Goal: Use online tool/utility: Use online tool/utility

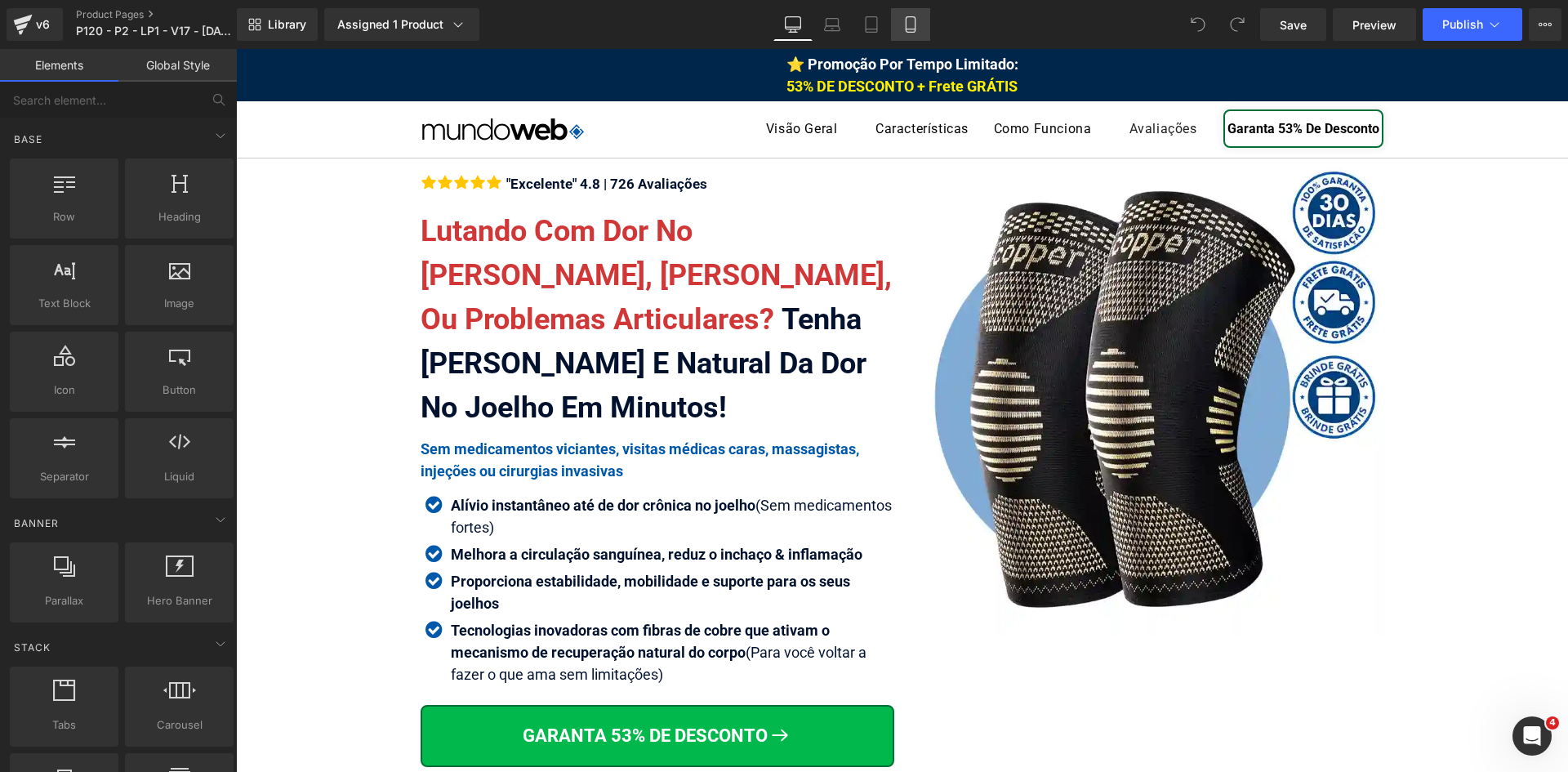
drag, startPoint x: 915, startPoint y: 27, endPoint x: 1385, endPoint y: 132, distance: 481.6
click at [915, 27] on icon at bounding box center [910, 25] width 16 height 16
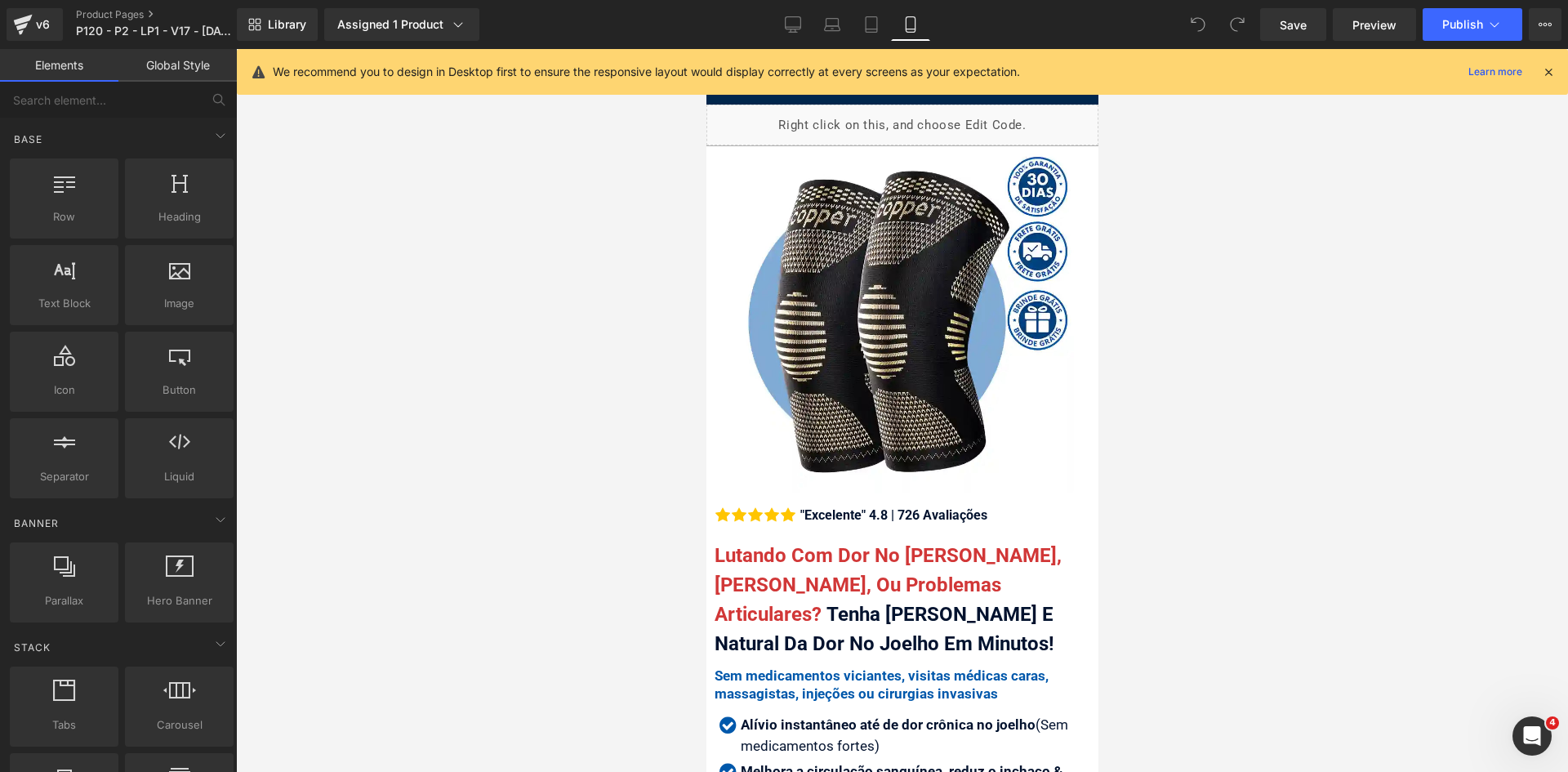
click at [1549, 75] on icon at bounding box center [1548, 72] width 15 height 15
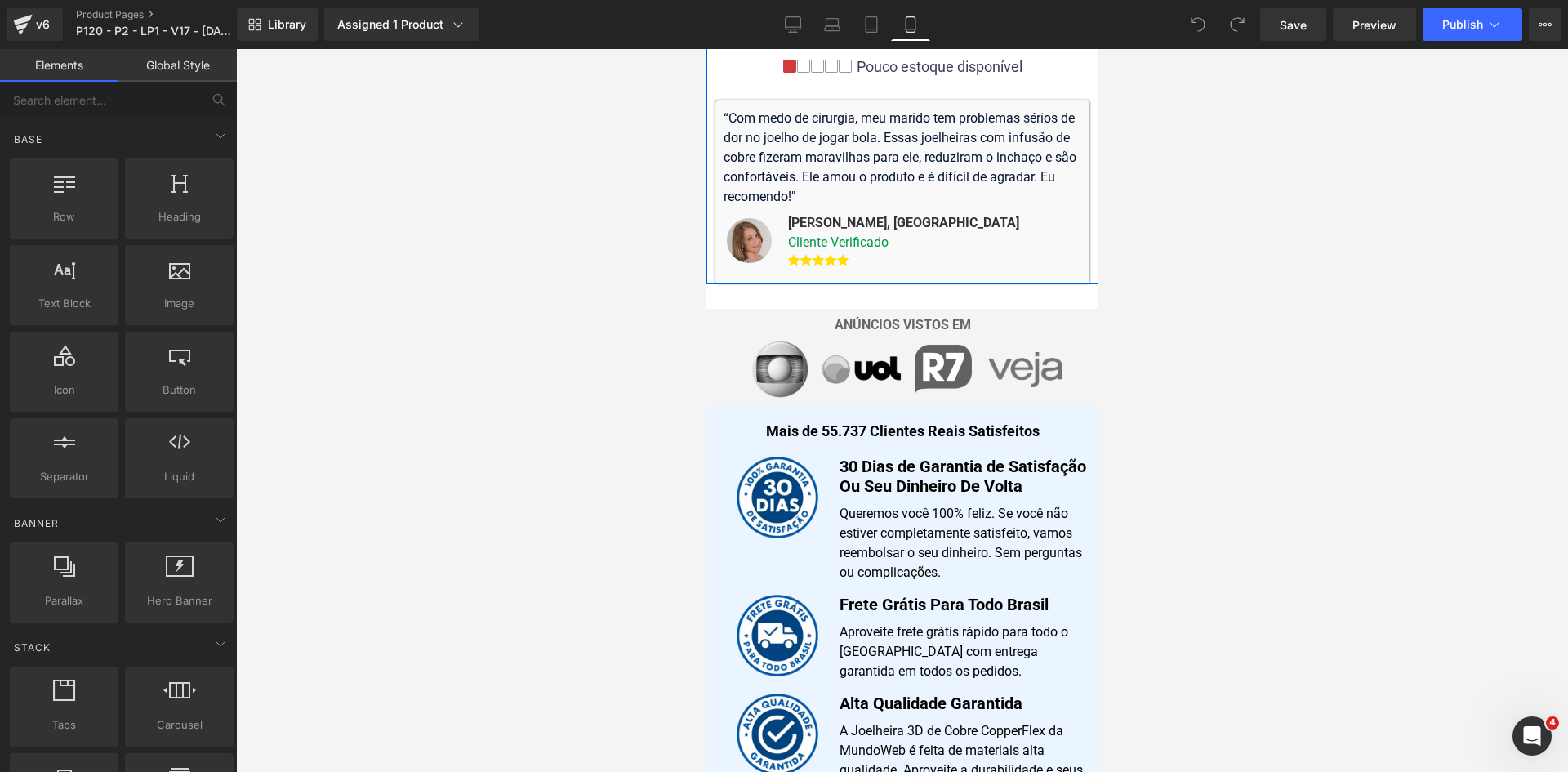
scroll to position [981, 0]
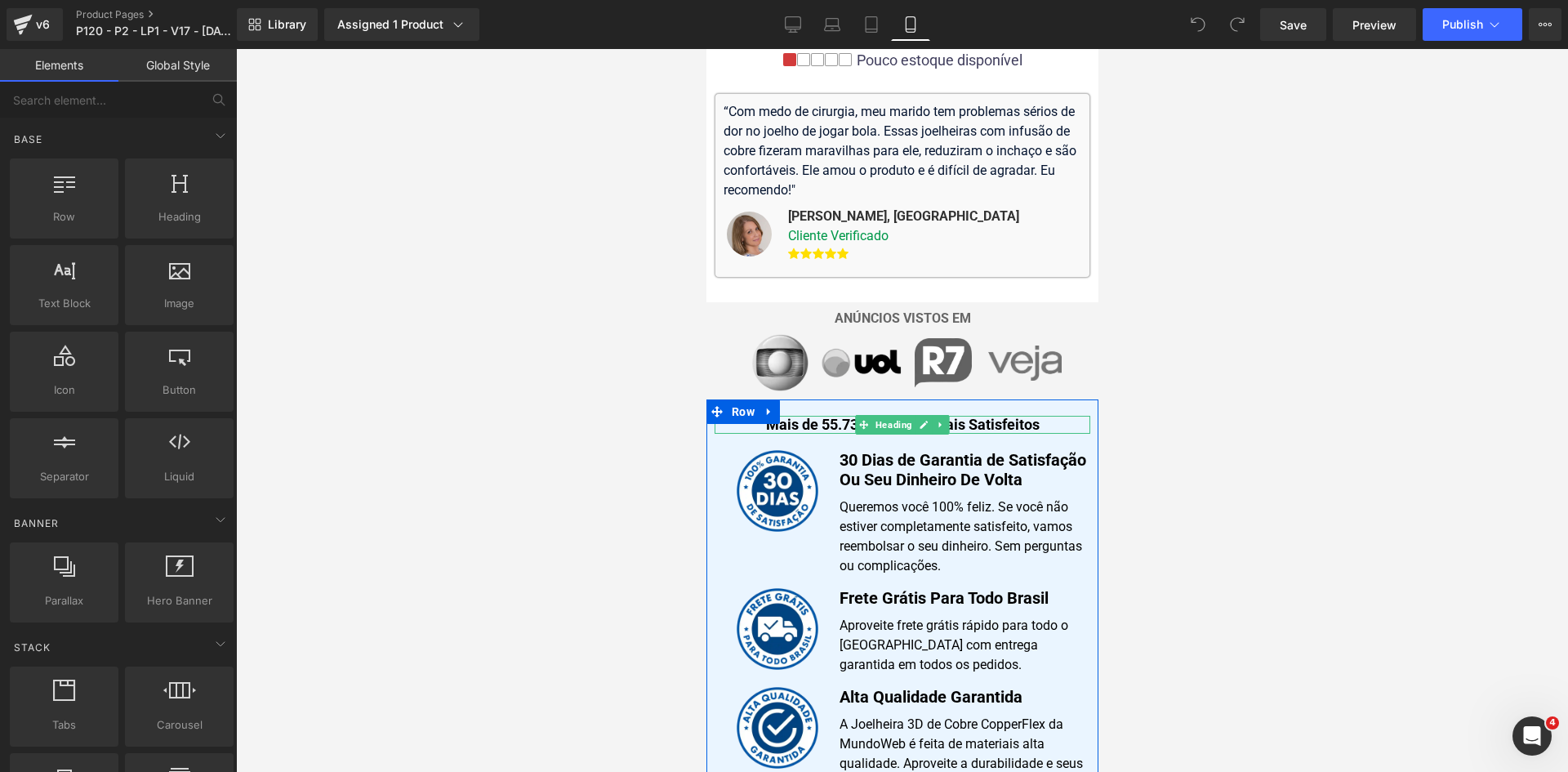
click at [824, 416] on h1 "Mais de 55.737 Clientes Reais Satisfeitos" at bounding box center [901, 425] width 375 height 18
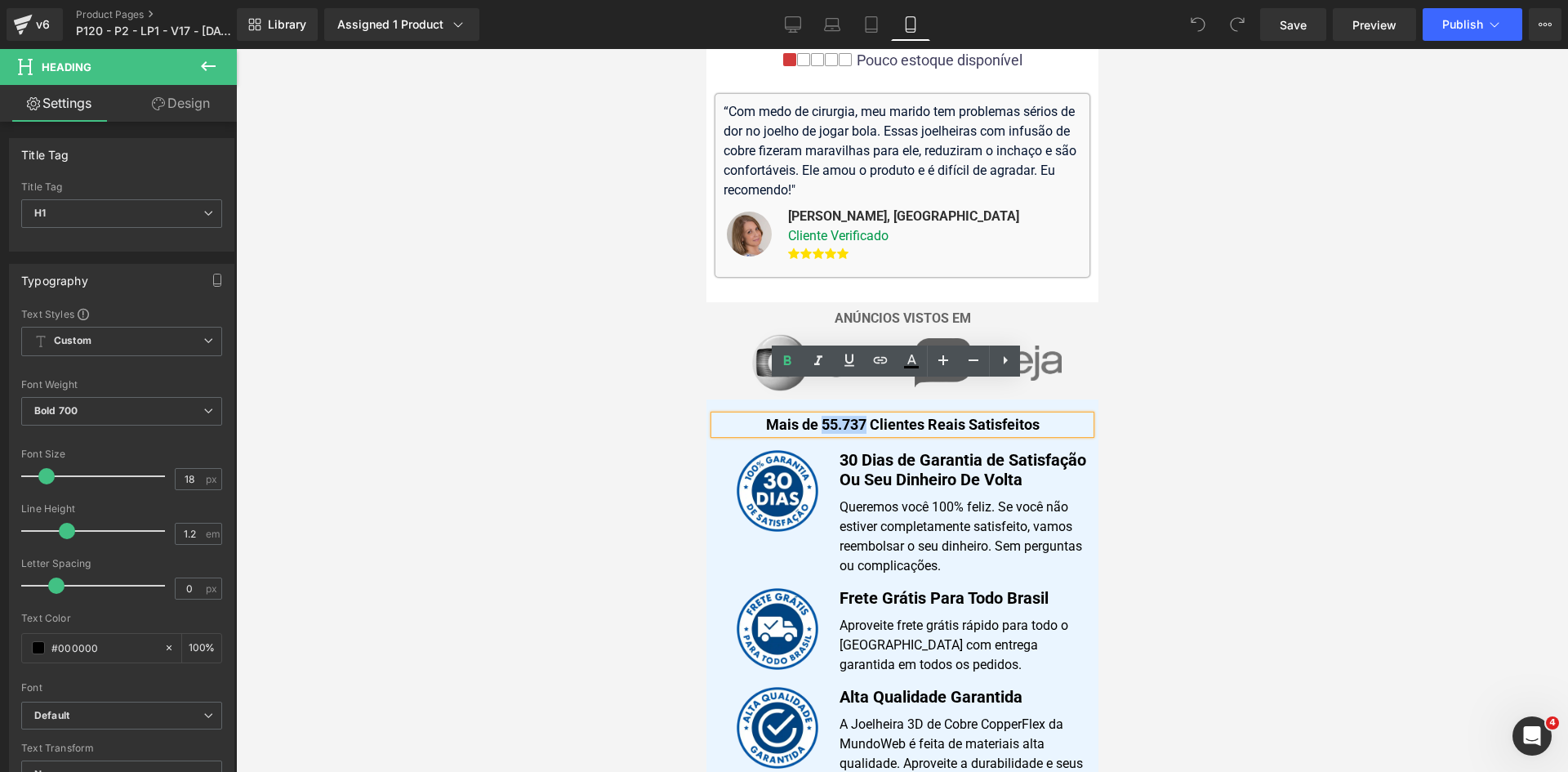
drag, startPoint x: 815, startPoint y: 391, endPoint x: 856, endPoint y: 390, distance: 41.0
click at [856, 416] on h1 "Mais de 55.737 Clientes Reais Satisfeitos" at bounding box center [901, 425] width 375 height 18
copy h1 "55.737"
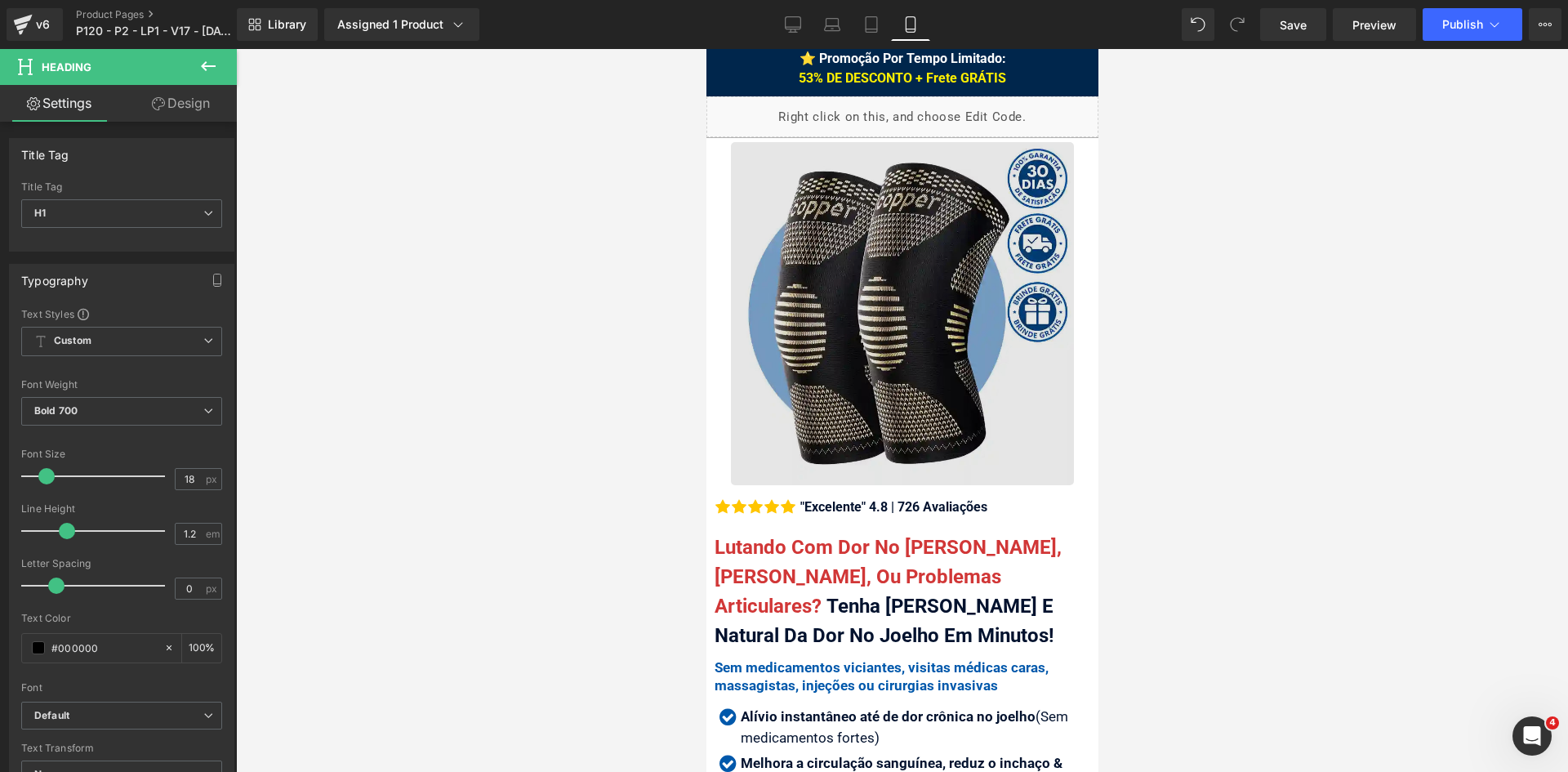
scroll to position [0, 0]
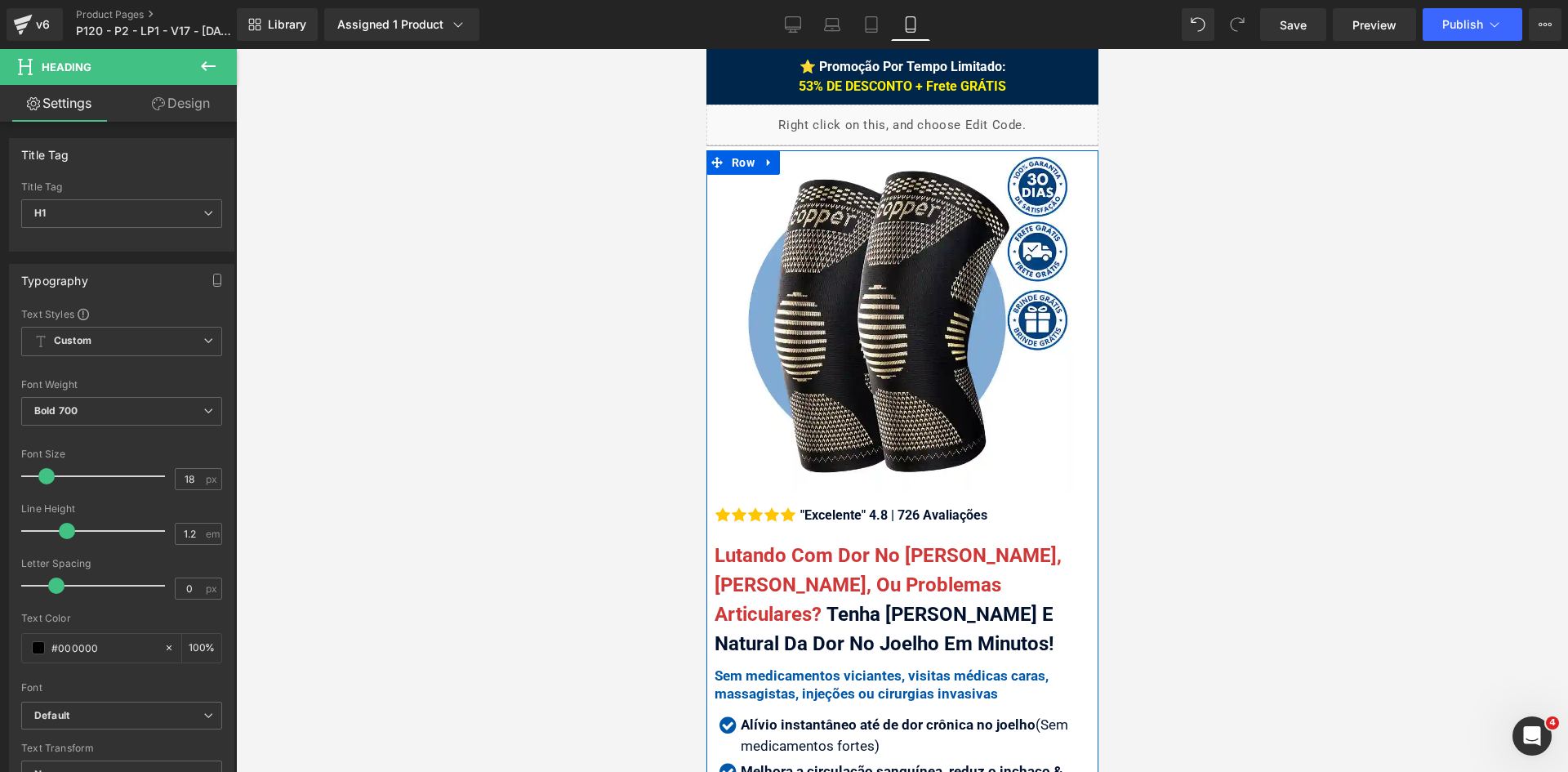
click at [819, 506] on div ""Excelente" 4.8 | 726 Avaliações" at bounding box center [891, 516] width 191 height 20
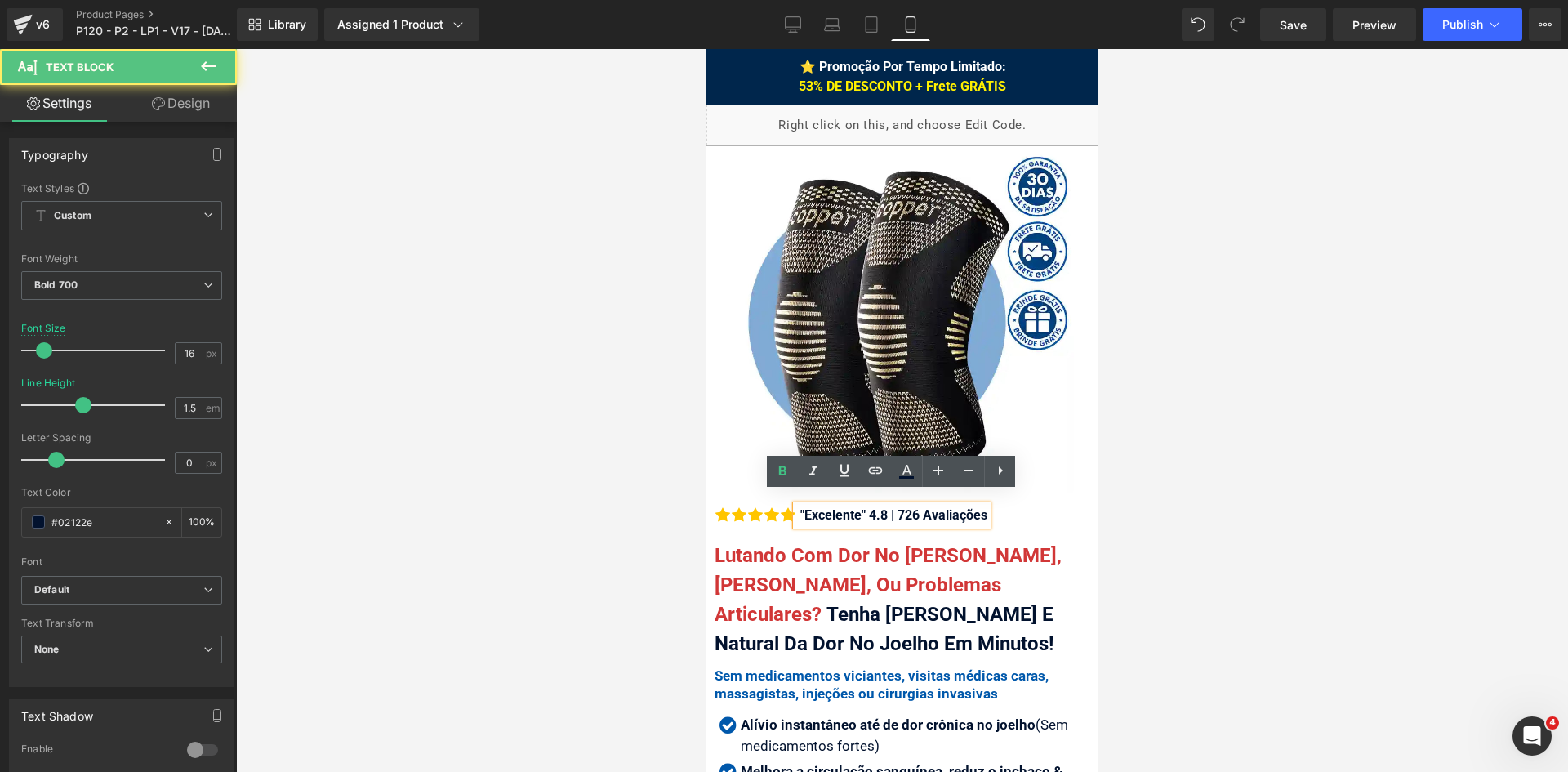
click at [802, 506] on div ""Excelente" 4.8 | 726 Avaliações" at bounding box center [891, 516] width 191 height 20
click at [863, 506] on div "Excelente" 4.8 | 726 Avaliações" at bounding box center [888, 516] width 187 height 20
click at [861, 506] on div "Excelente" 4.8 | 726 Avaliações" at bounding box center [888, 516] width 187 height 20
drag, startPoint x: 889, startPoint y: 501, endPoint x: 989, endPoint y: 508, distance: 100.2
click at [989, 508] on div "Icon Icon Icon Icon Icon" at bounding box center [901, 520] width 375 height 27
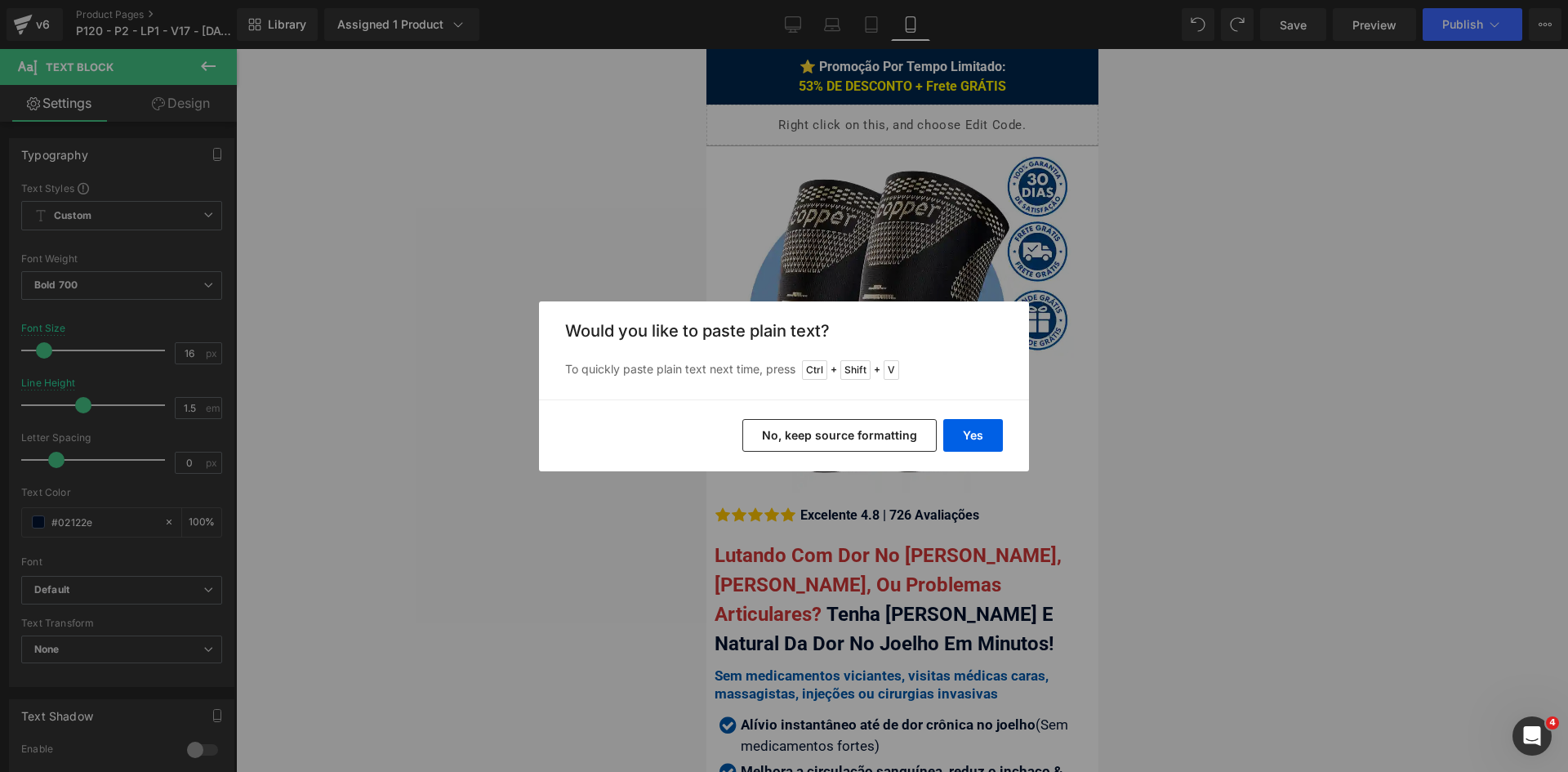
click at [802, 442] on button "No, keep source formatting" at bounding box center [839, 436] width 194 height 33
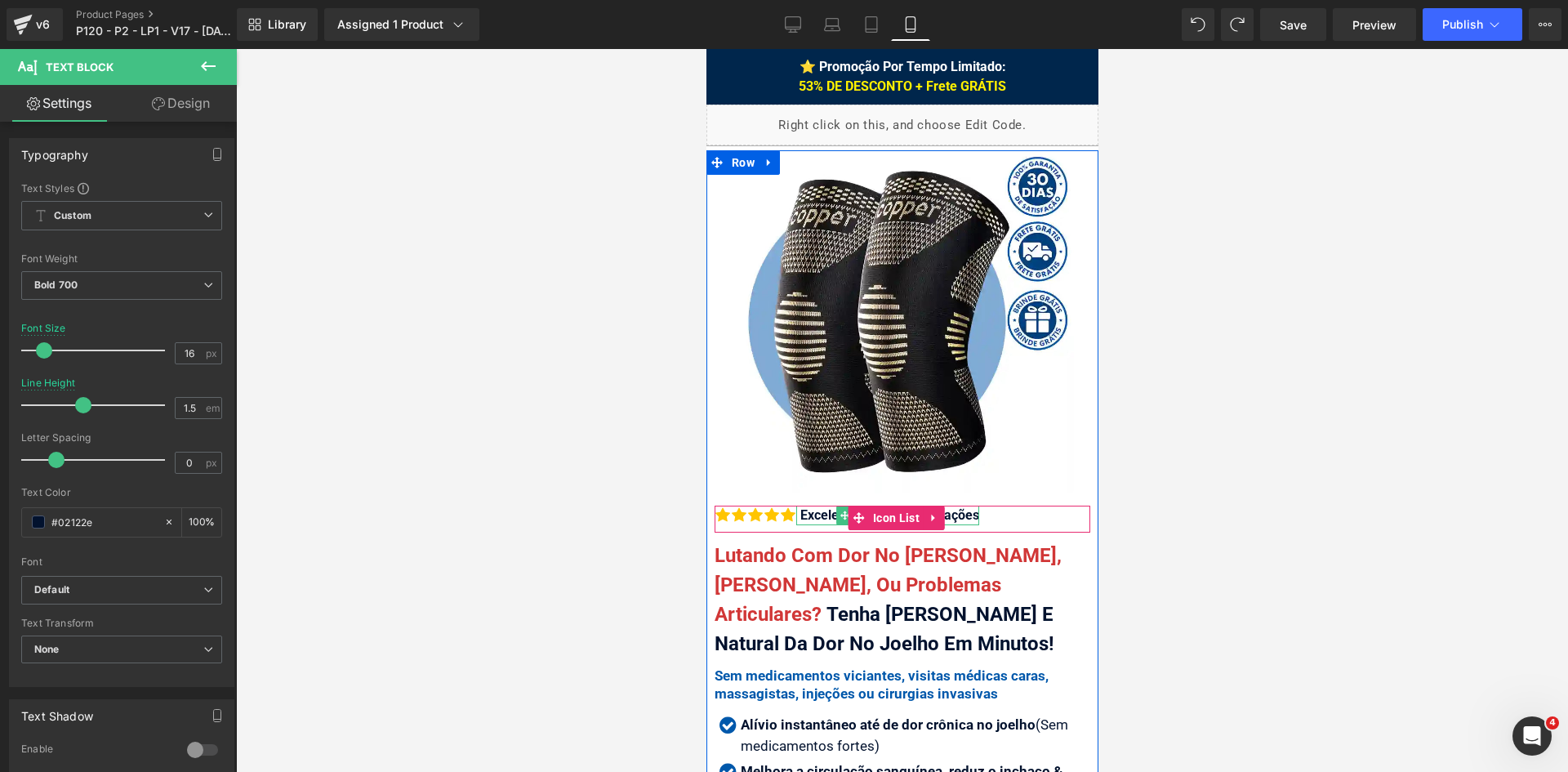
click at [816, 506] on div "Excelente 4.8 | 726 Avaliações" at bounding box center [886, 516] width 183 height 20
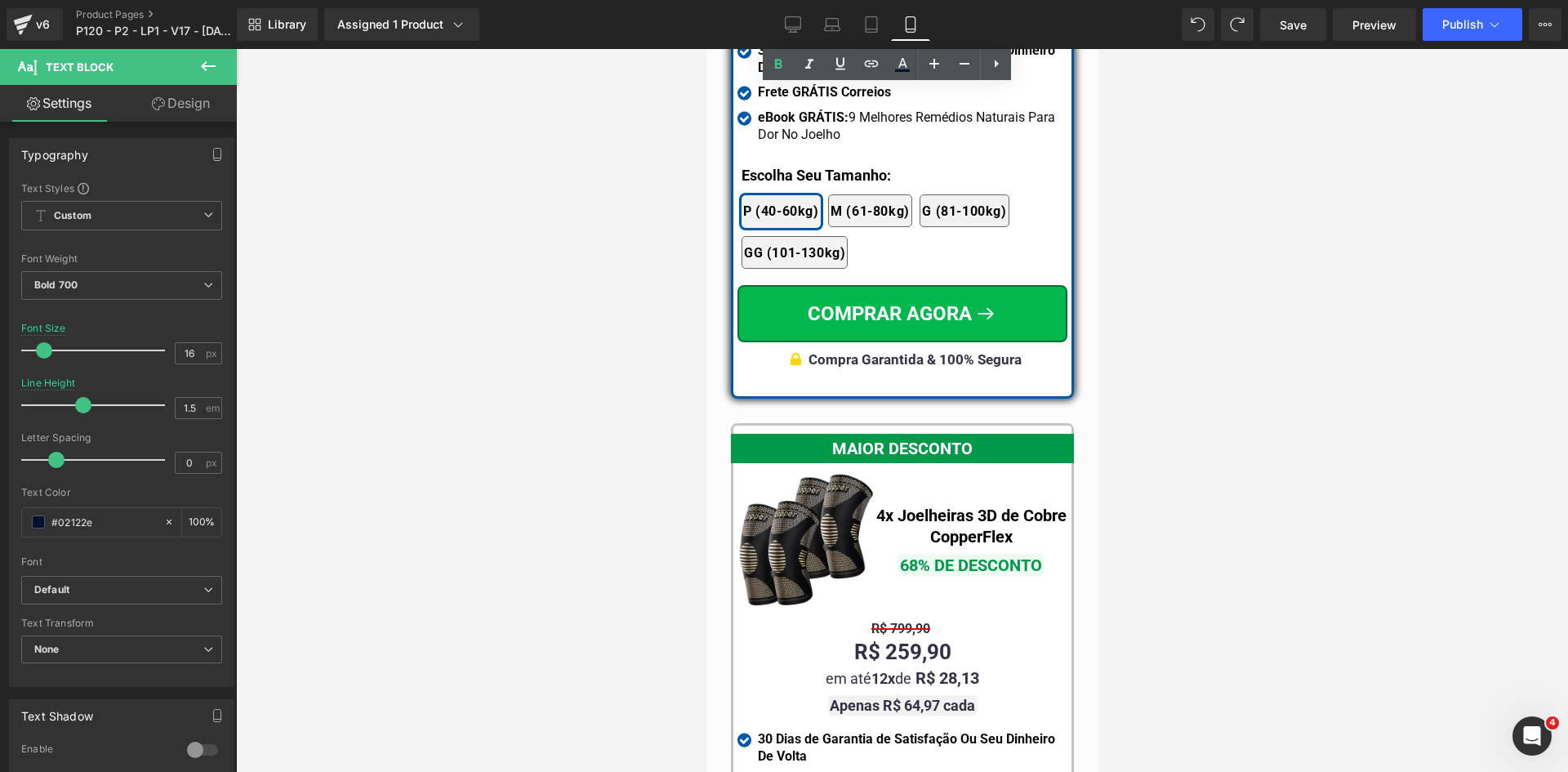
scroll to position [14790, 0]
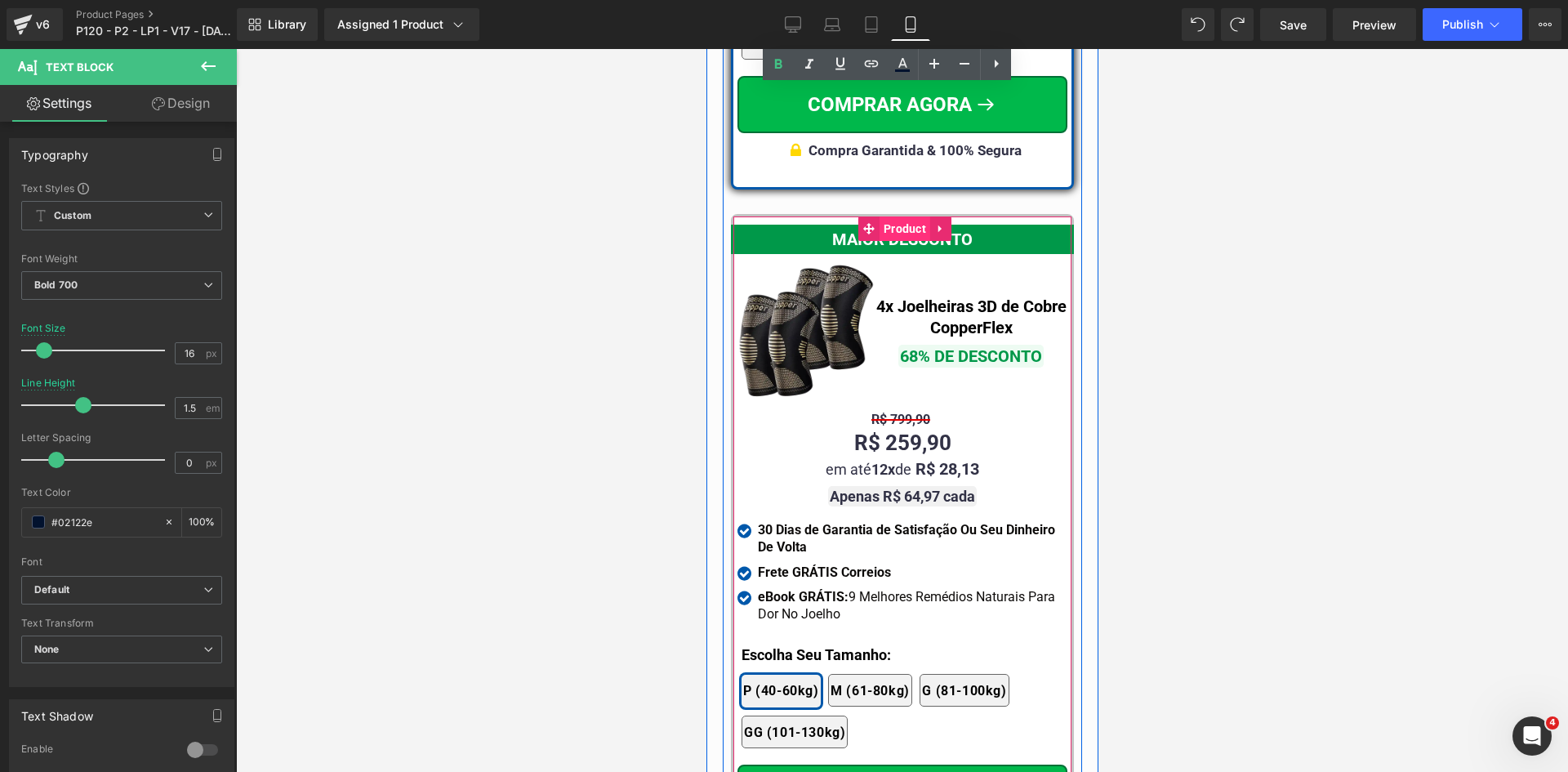
click at [901, 220] on span "Product" at bounding box center [904, 229] width 51 height 25
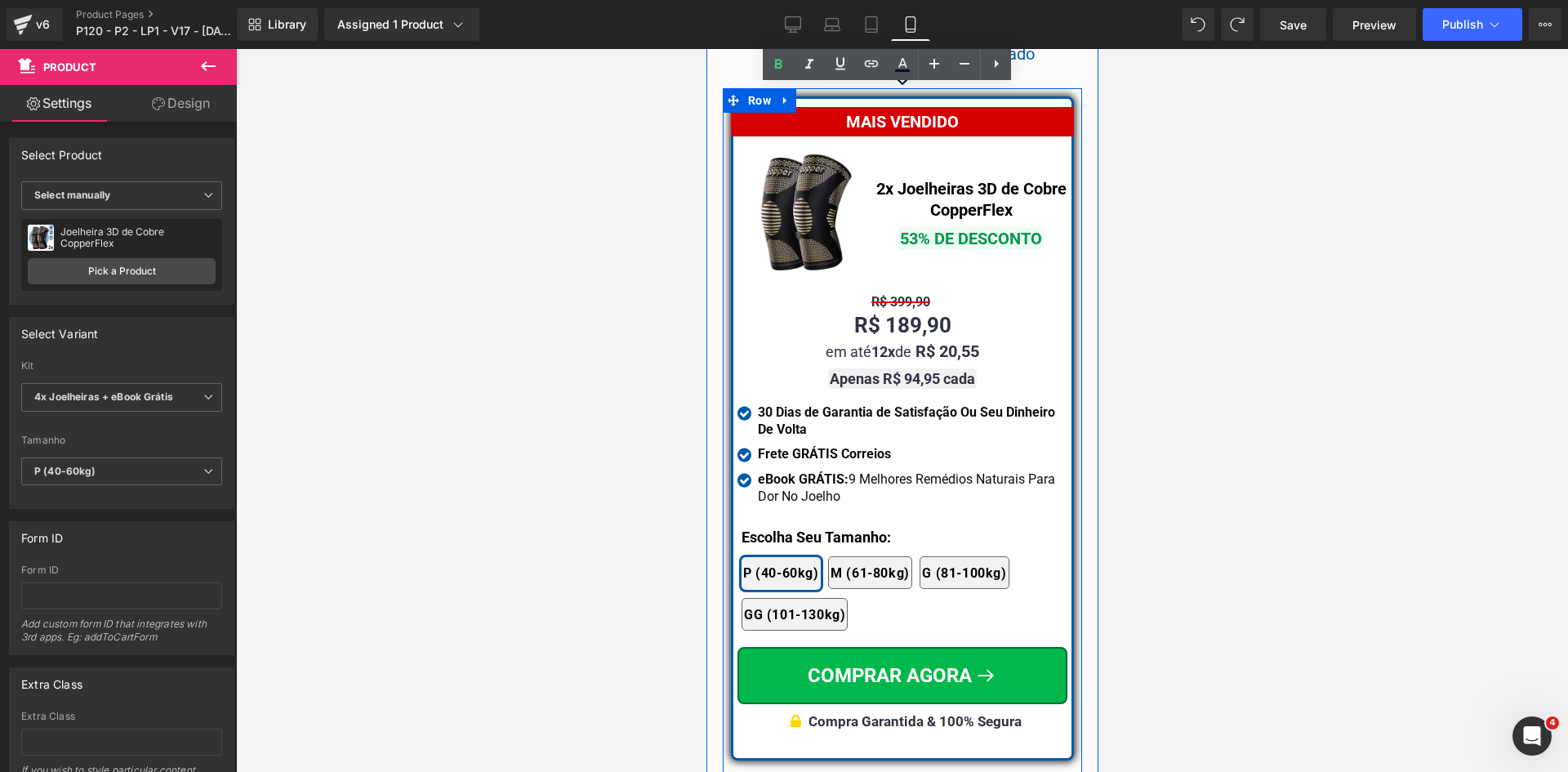
scroll to position [14137, 0]
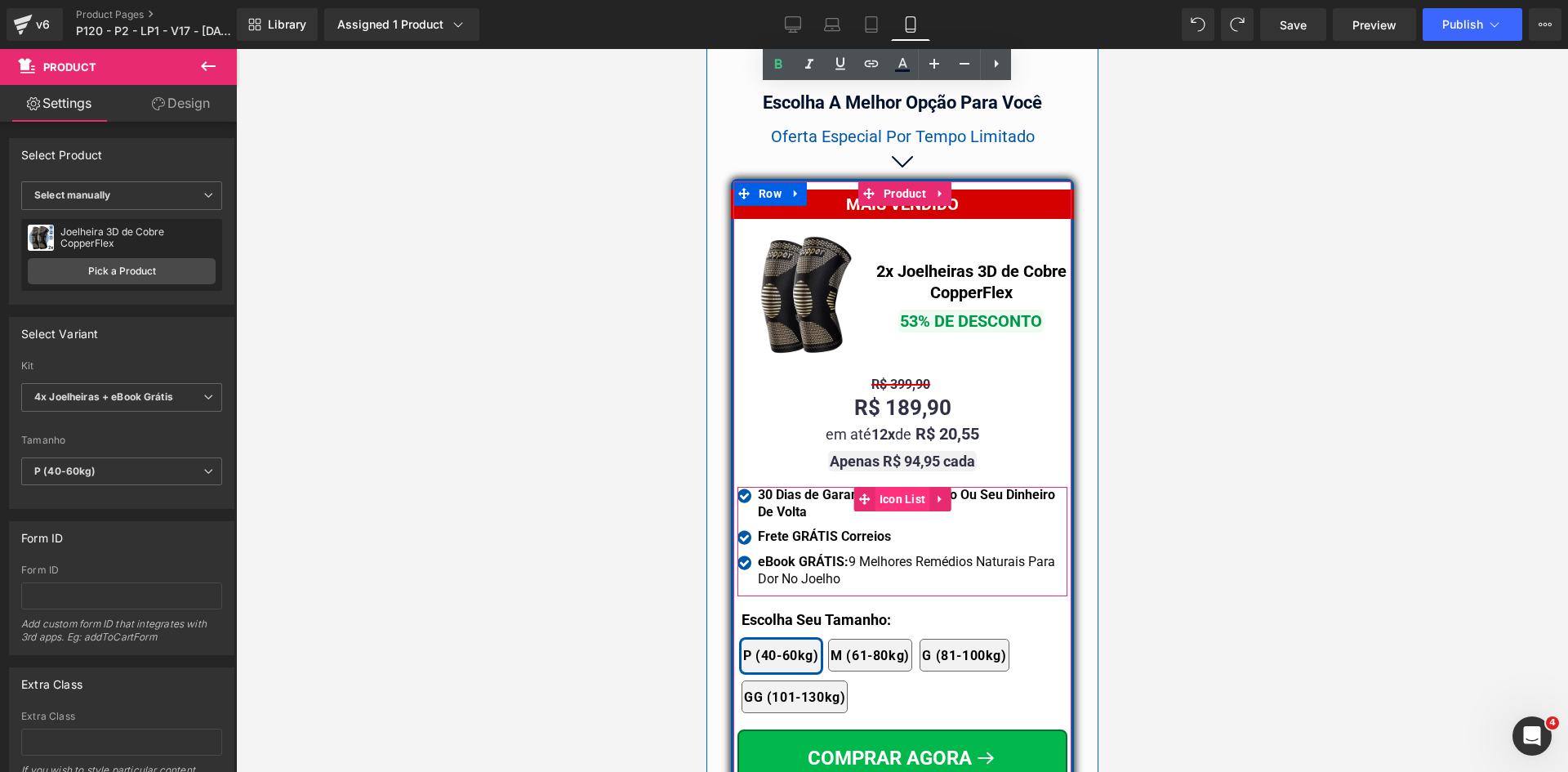
click at [896, 487] on span "Icon List" at bounding box center [902, 499] width 55 height 25
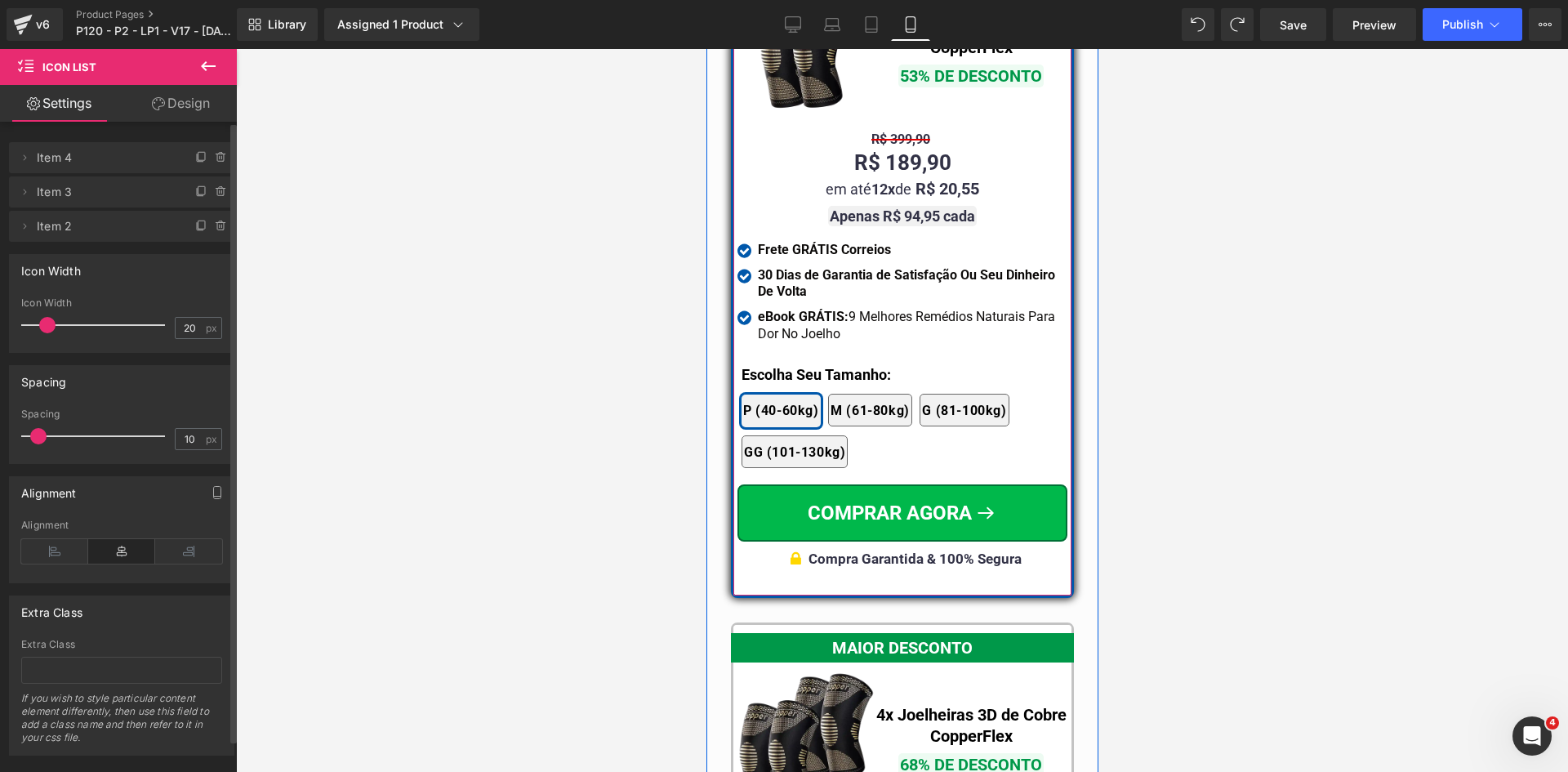
scroll to position [14790, 0]
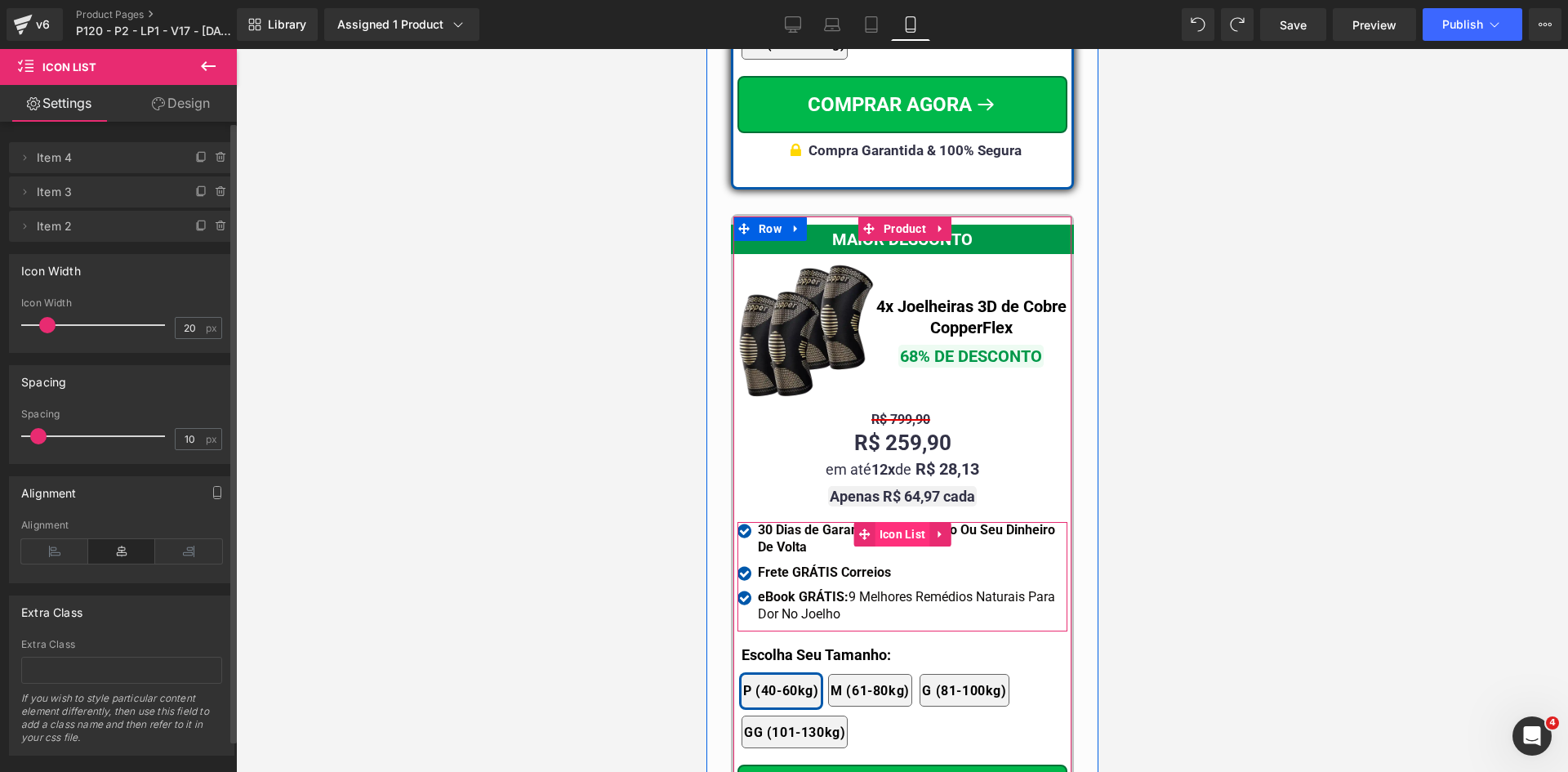
click at [888, 522] on span "Icon List" at bounding box center [902, 534] width 55 height 25
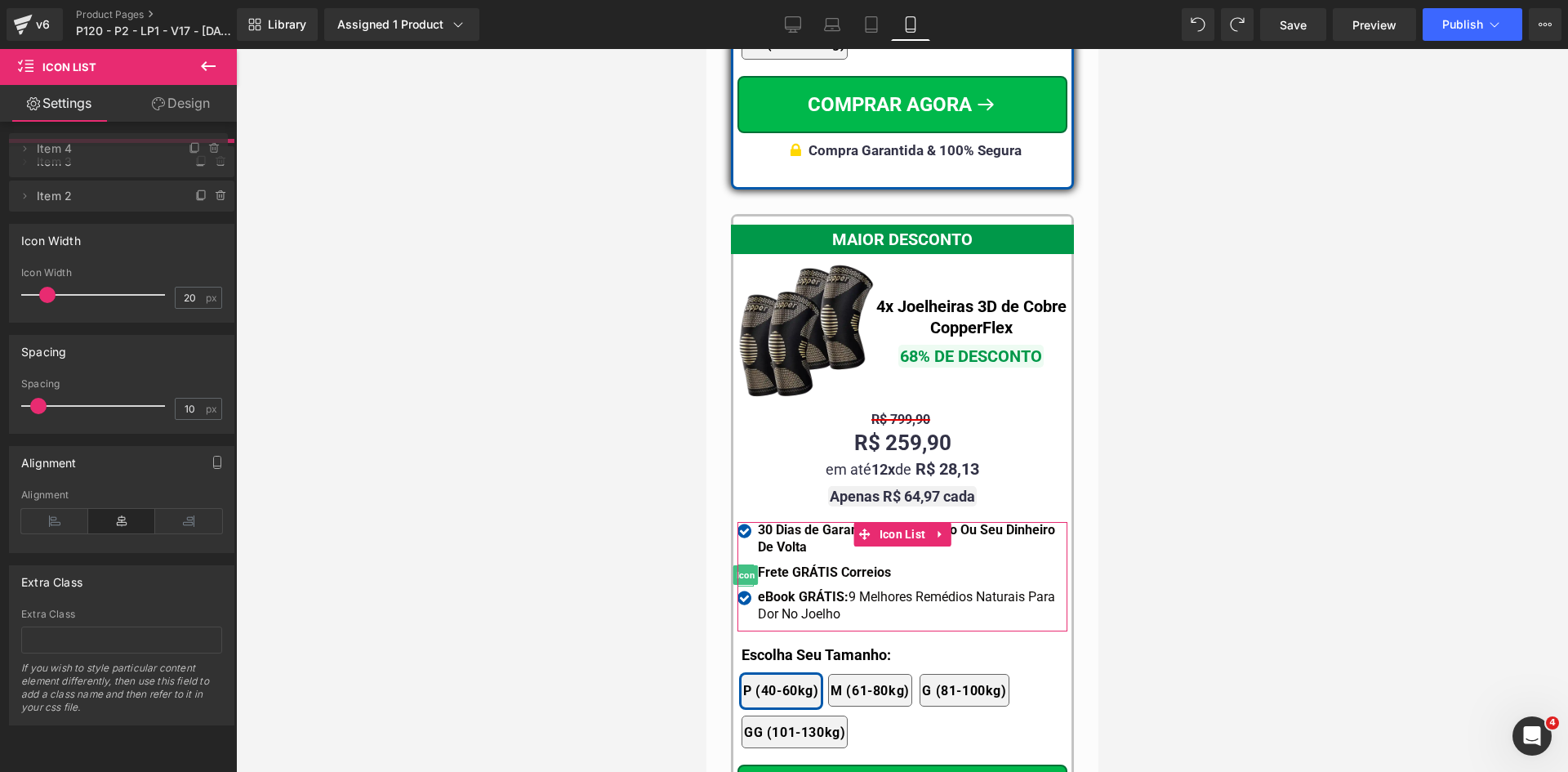
drag, startPoint x: 102, startPoint y: 182, endPoint x: 100, endPoint y: 148, distance: 34.1
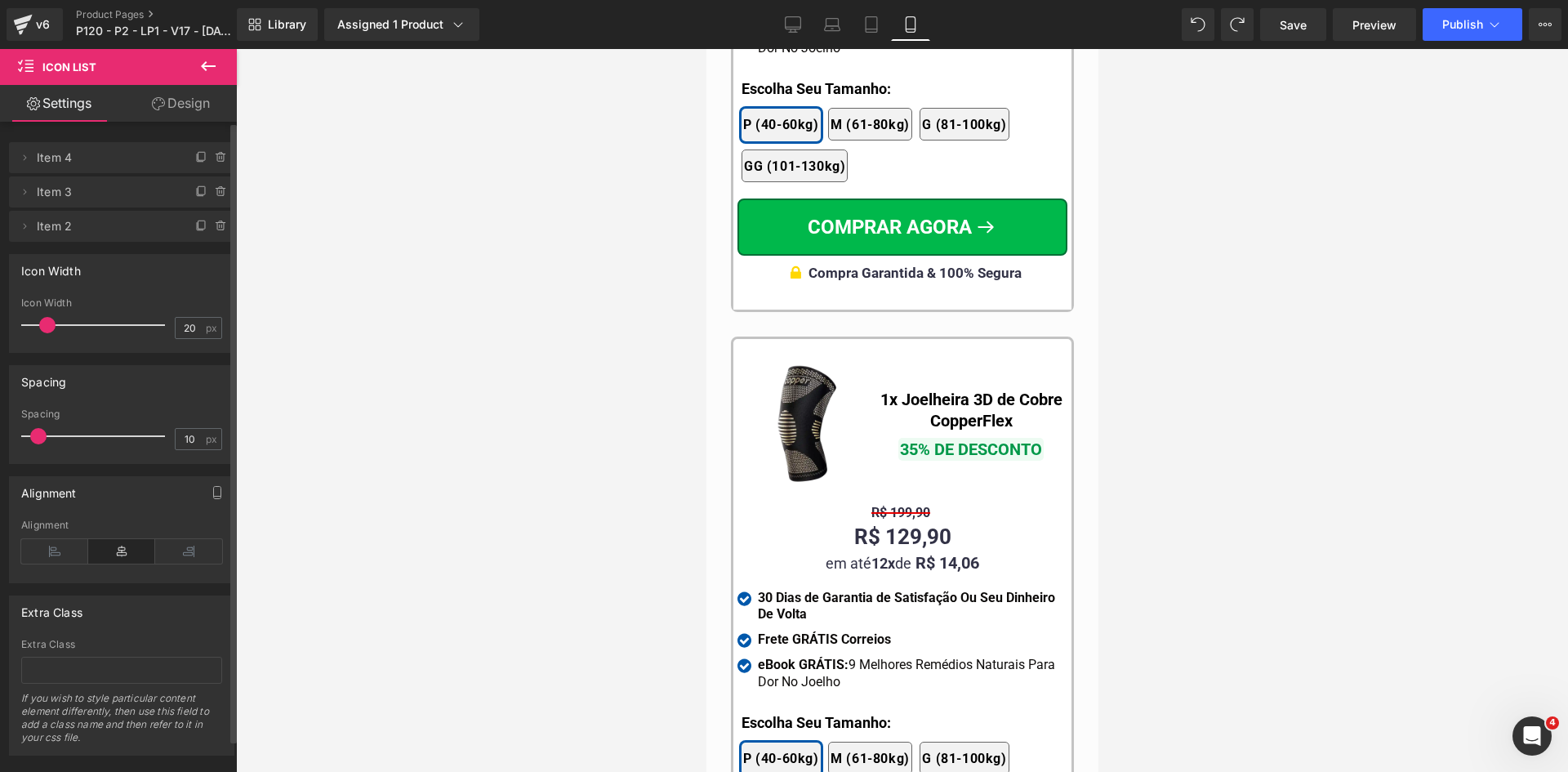
scroll to position [15444, 0]
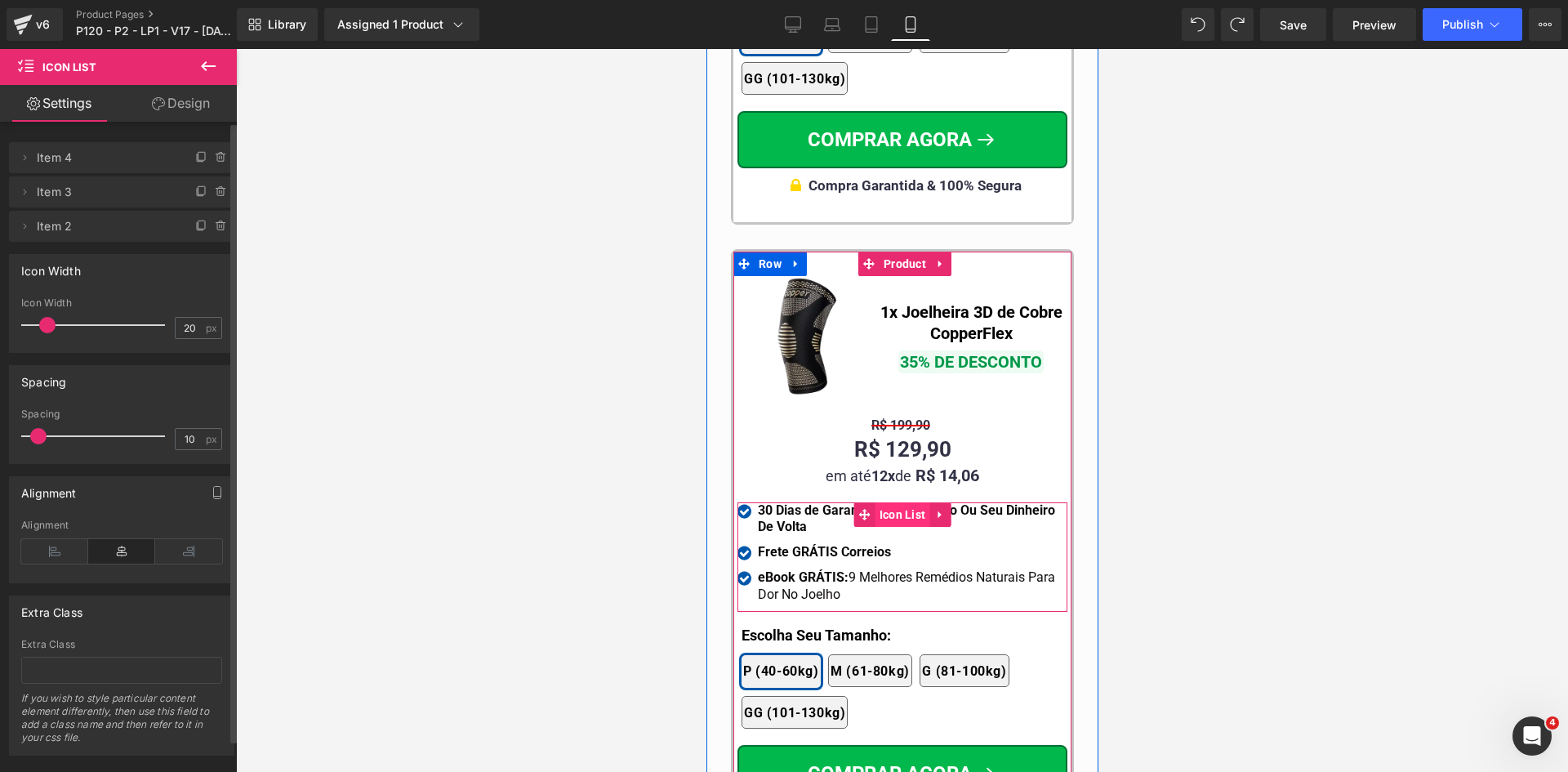
click at [891, 502] on span "Icon List" at bounding box center [902, 514] width 55 height 25
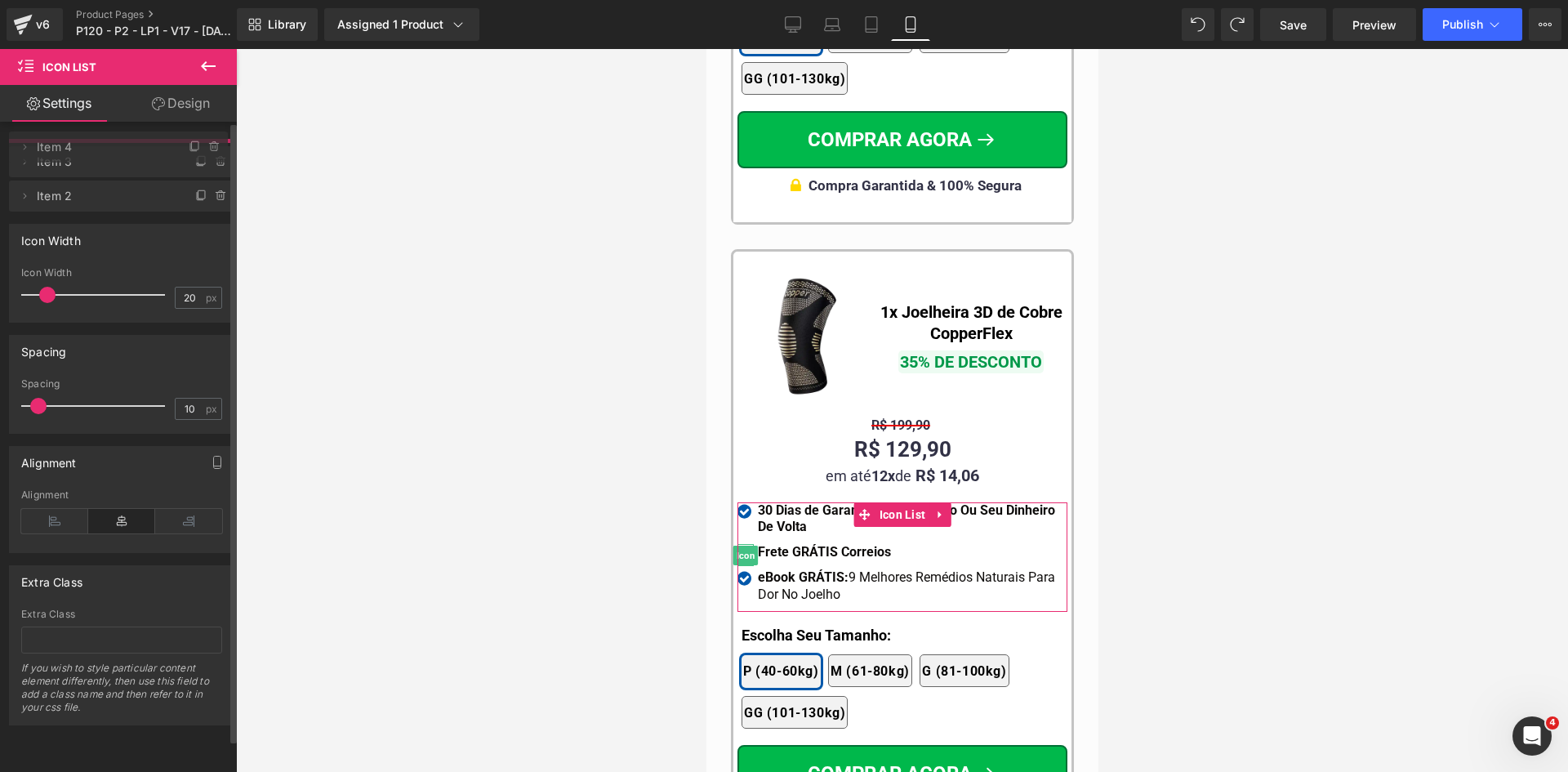
drag, startPoint x: 52, startPoint y: 188, endPoint x: 55, endPoint y: 144, distance: 44.1
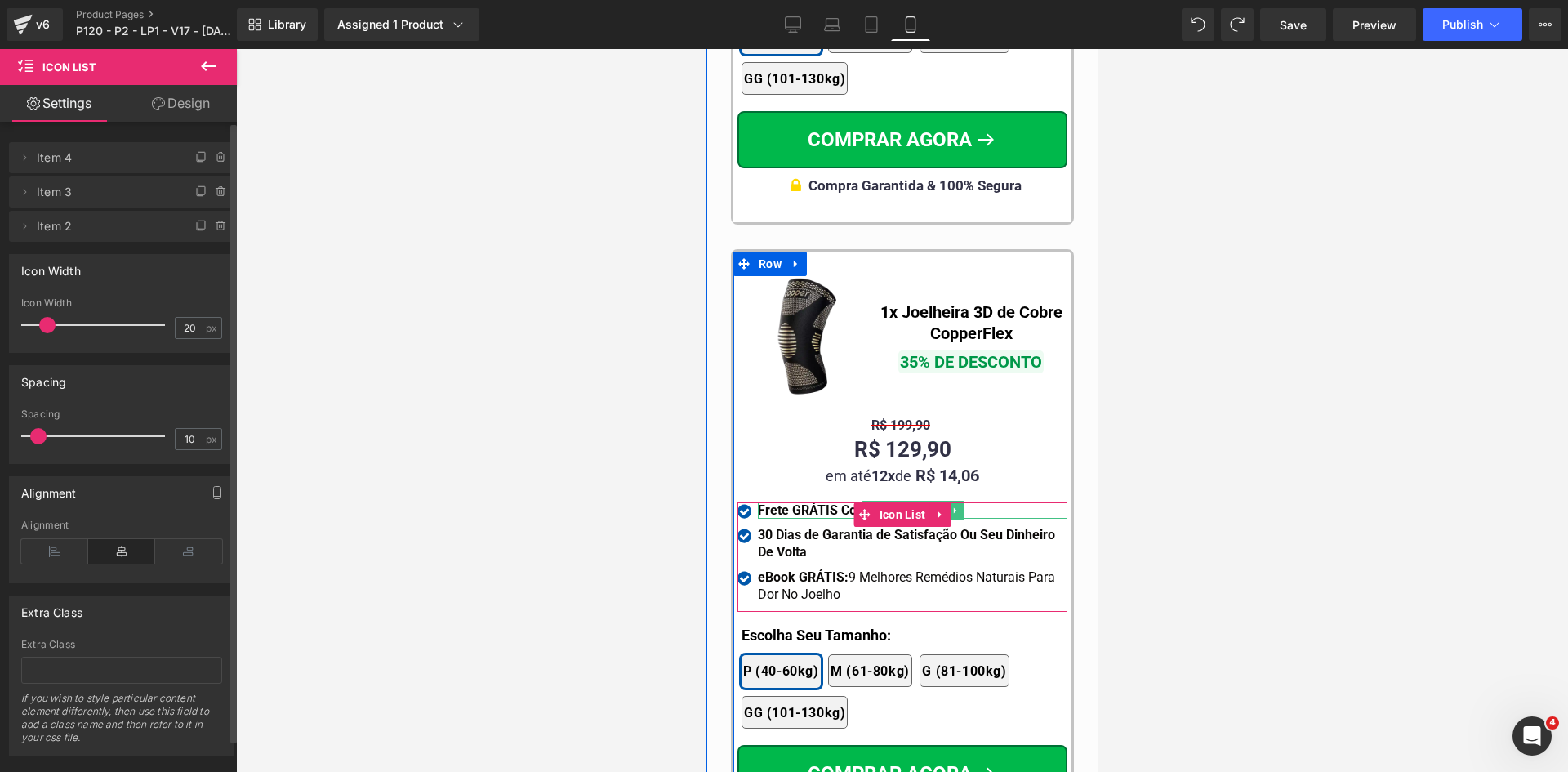
click at [802, 502] on strong "Frete GRÁTIS Correios" at bounding box center [824, 510] width 133 height 15
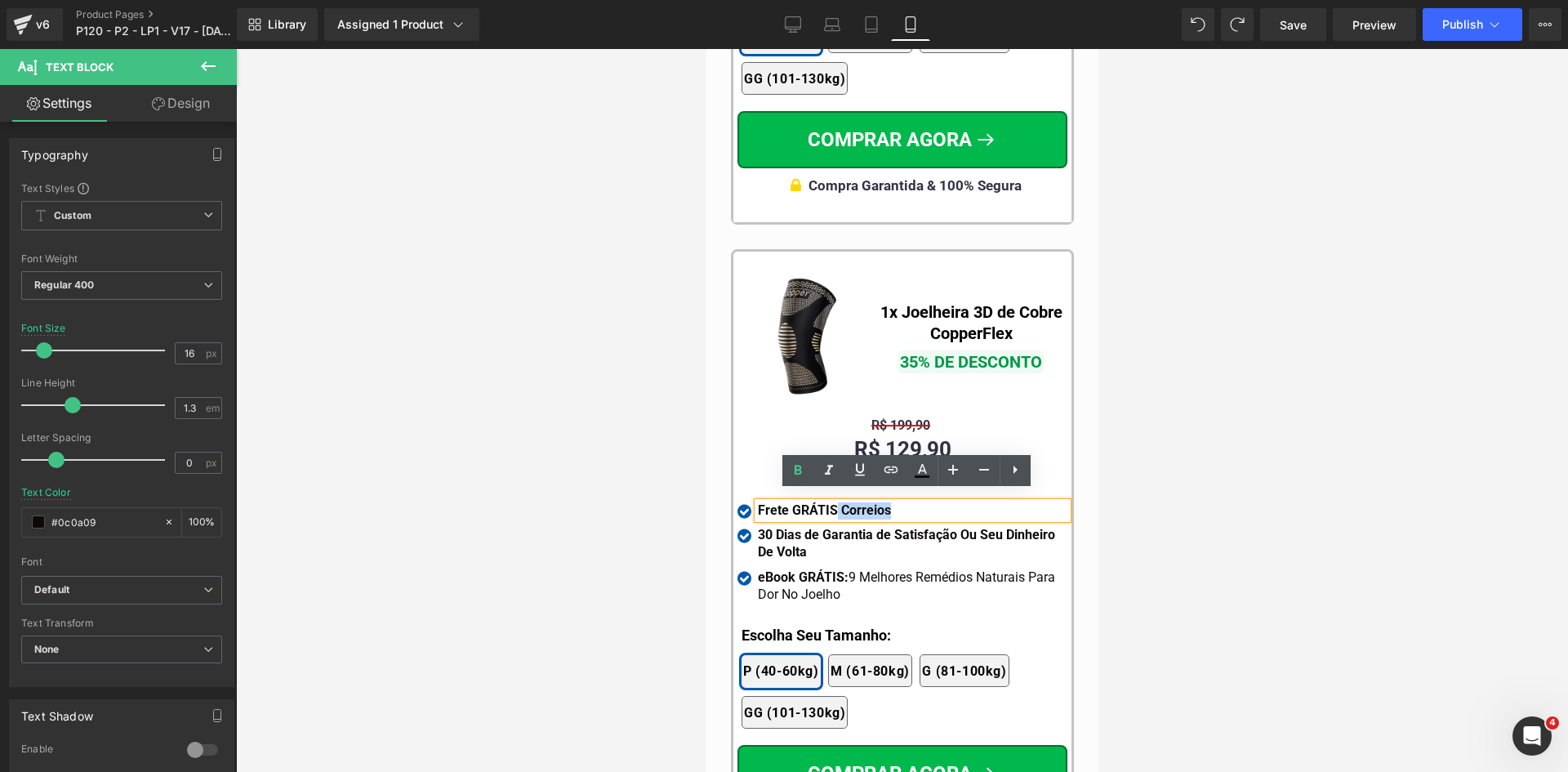
drag, startPoint x: 830, startPoint y: 499, endPoint x: 902, endPoint y: 506, distance: 72.3
click at [902, 506] on div "Frete GRÁTIS Correios" at bounding box center [912, 510] width 310 height 17
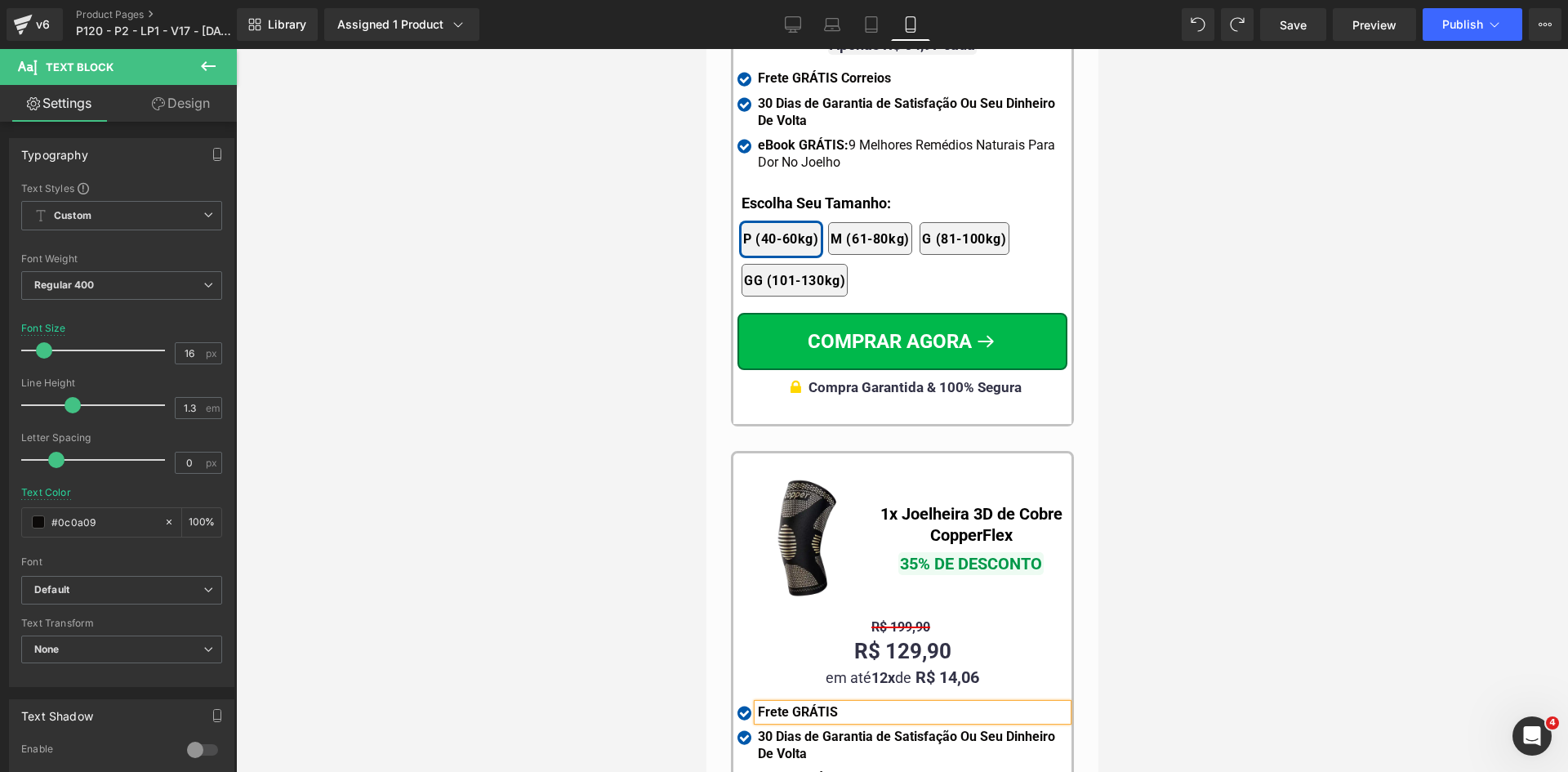
scroll to position [15116, 0]
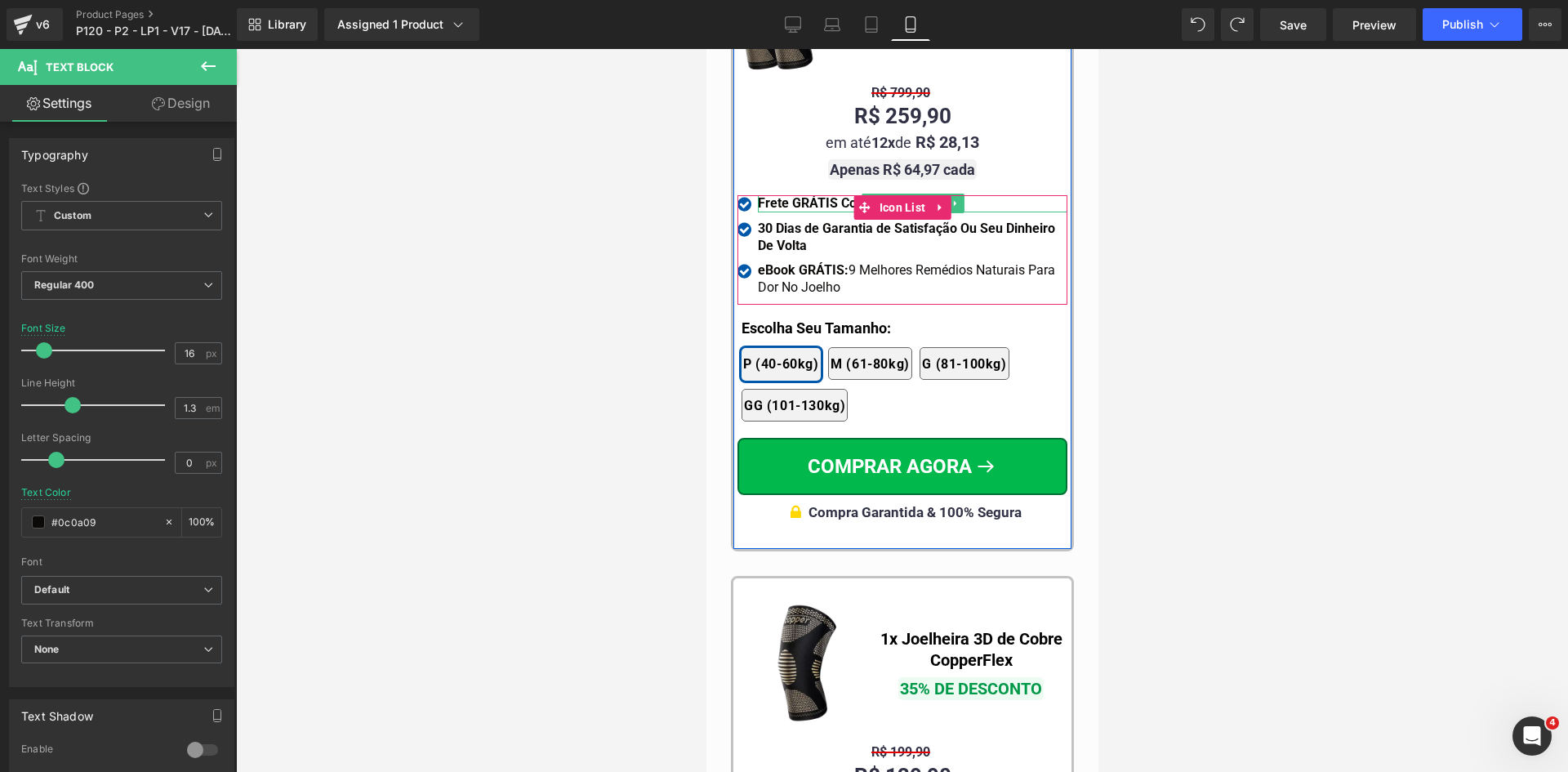
click at [815, 195] on strong "Frete GRÁTIS Correios" at bounding box center [824, 202] width 133 height 15
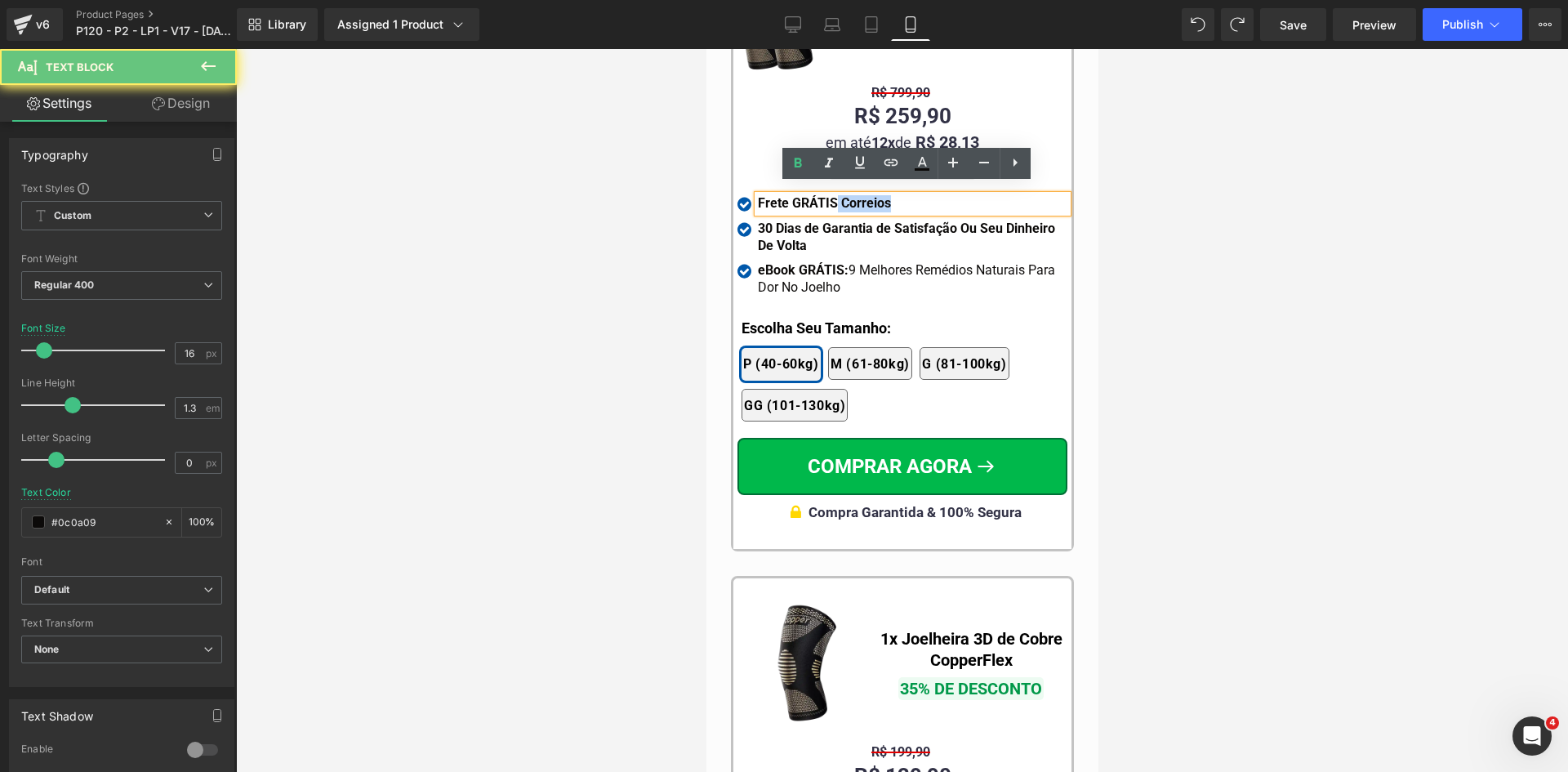
drag, startPoint x: 828, startPoint y: 191, endPoint x: 925, endPoint y: 191, distance: 97.0
click at [925, 195] on div "Frete GRÁTIS Correios" at bounding box center [912, 203] width 310 height 17
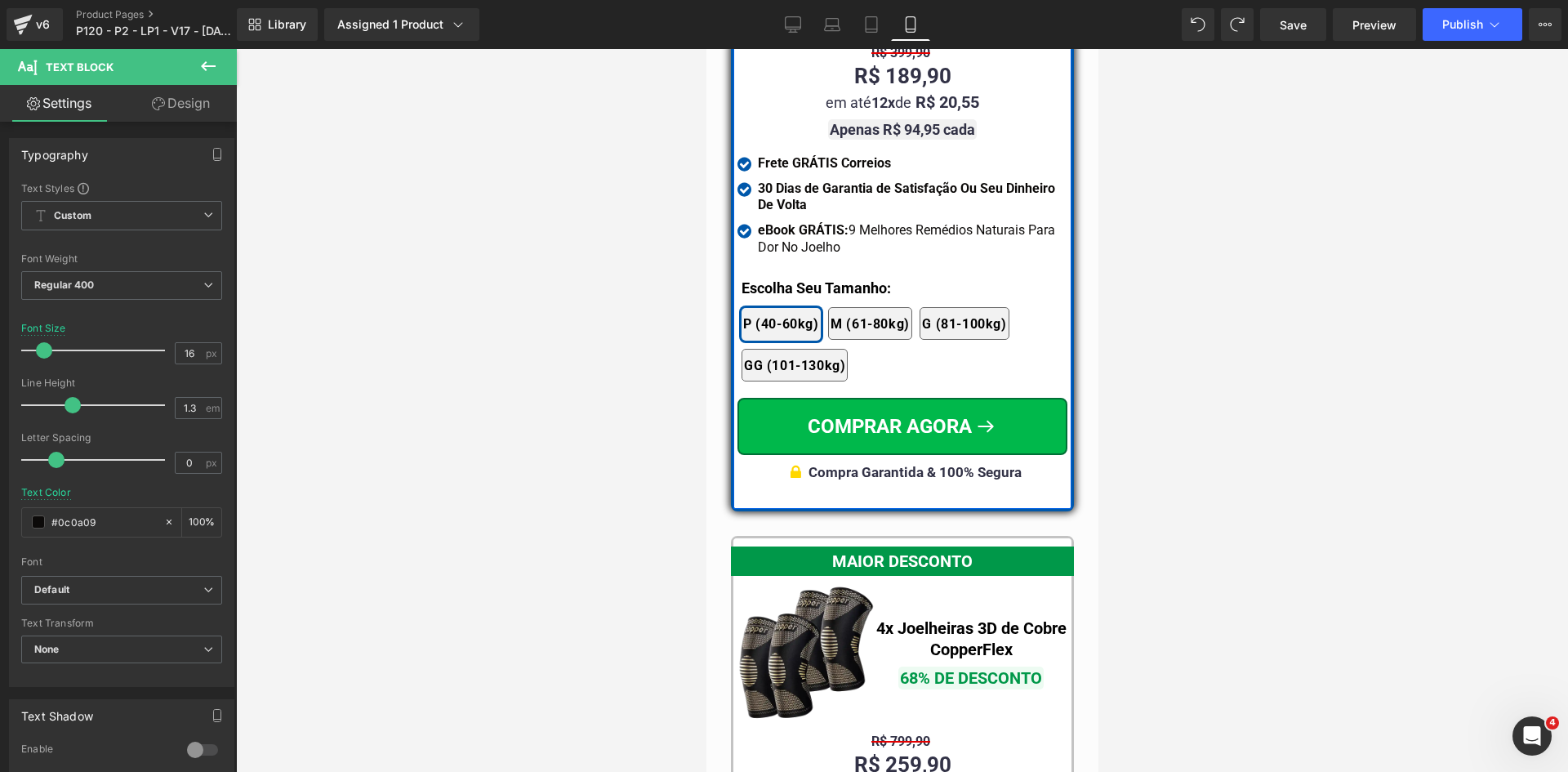
scroll to position [14463, 0]
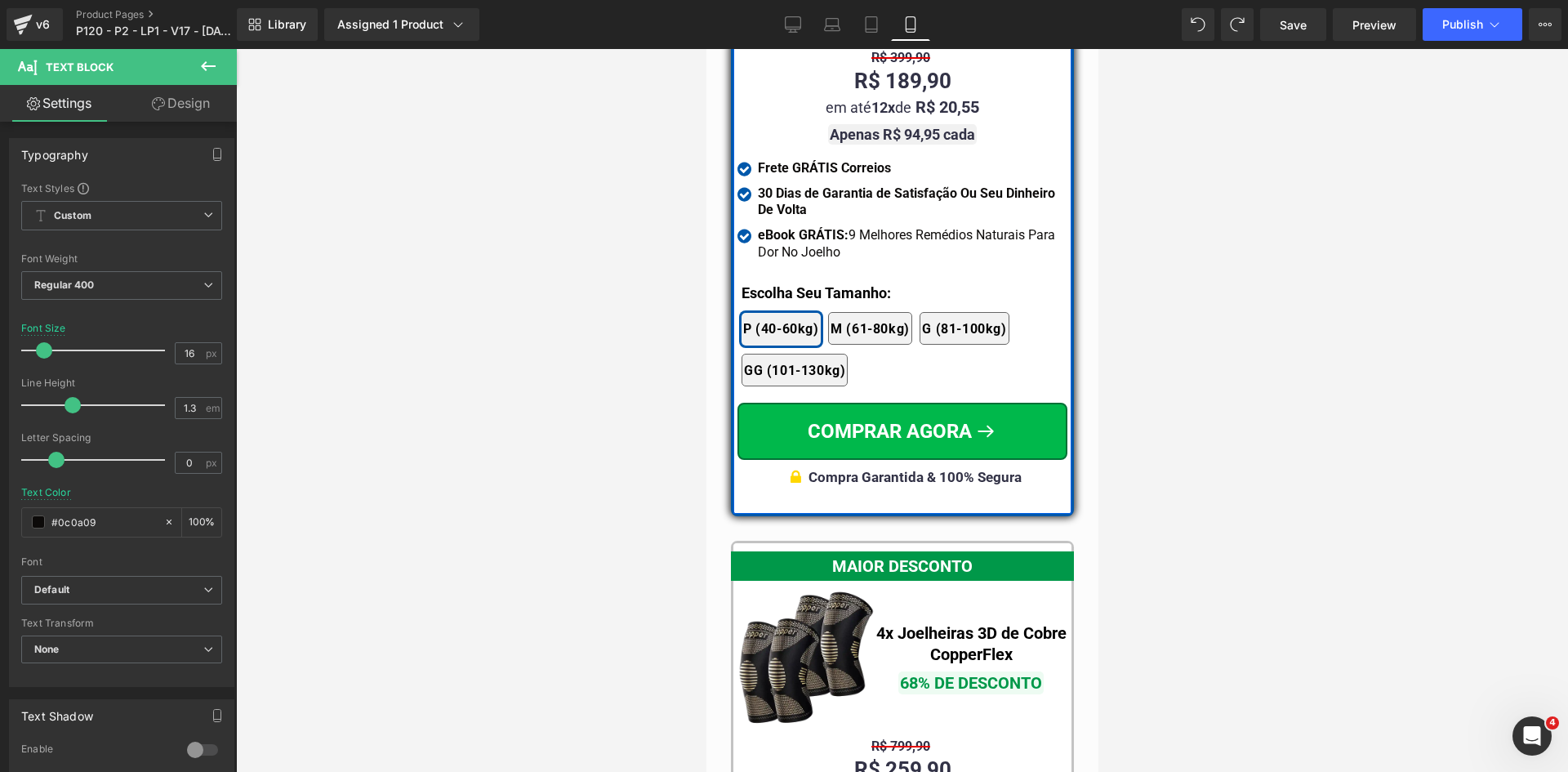
click at [815, 160] on strong "Frete GRÁTIS Correios" at bounding box center [824, 168] width 133 height 15
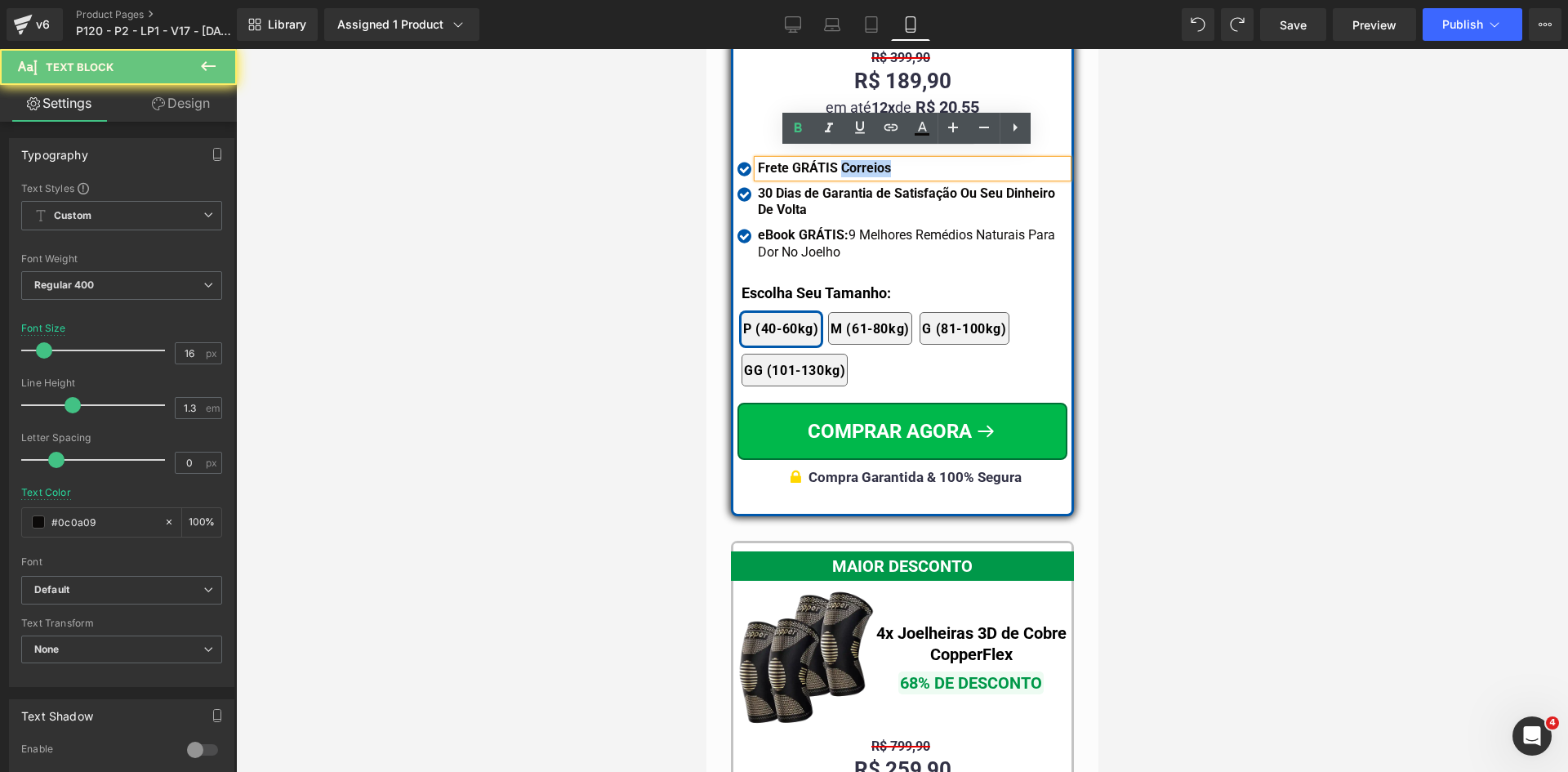
drag, startPoint x: 831, startPoint y: 159, endPoint x: 942, endPoint y: 154, distance: 111.1
click at [939, 160] on div "Frete GRÁTIS Correios" at bounding box center [912, 169] width 310 height 17
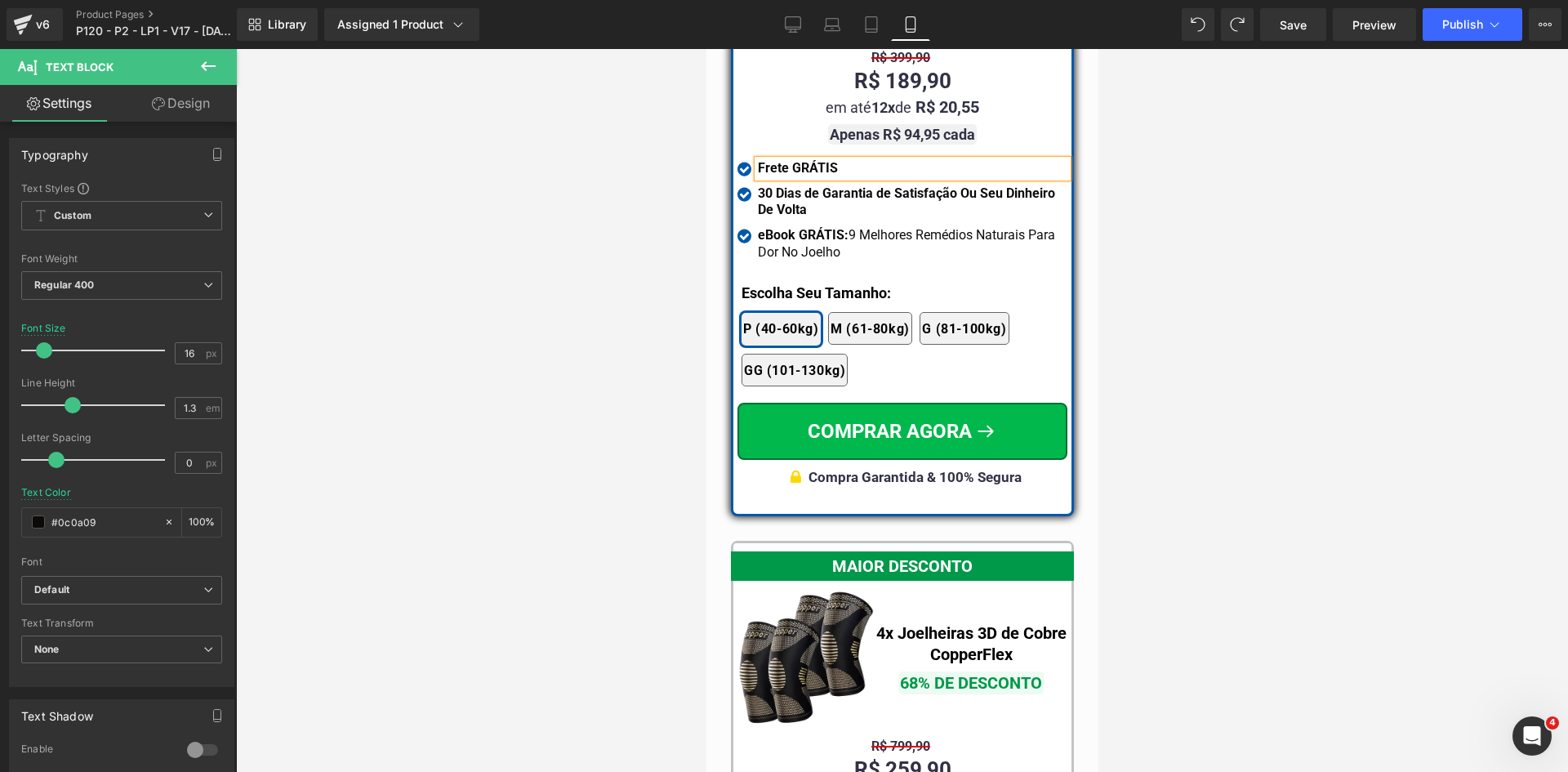
scroll to position [14382, 0]
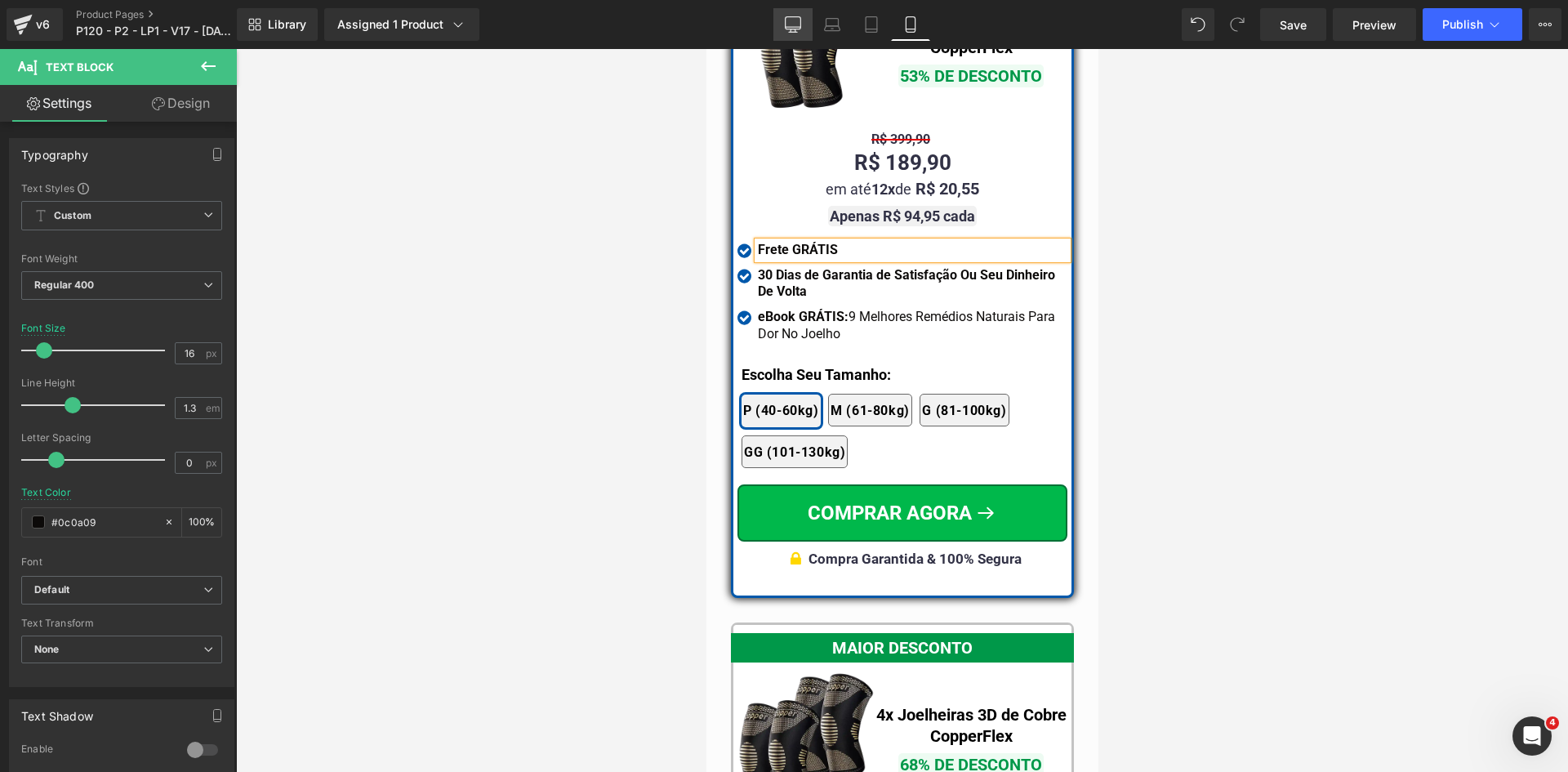
click at [791, 36] on link "Desktop" at bounding box center [793, 25] width 39 height 33
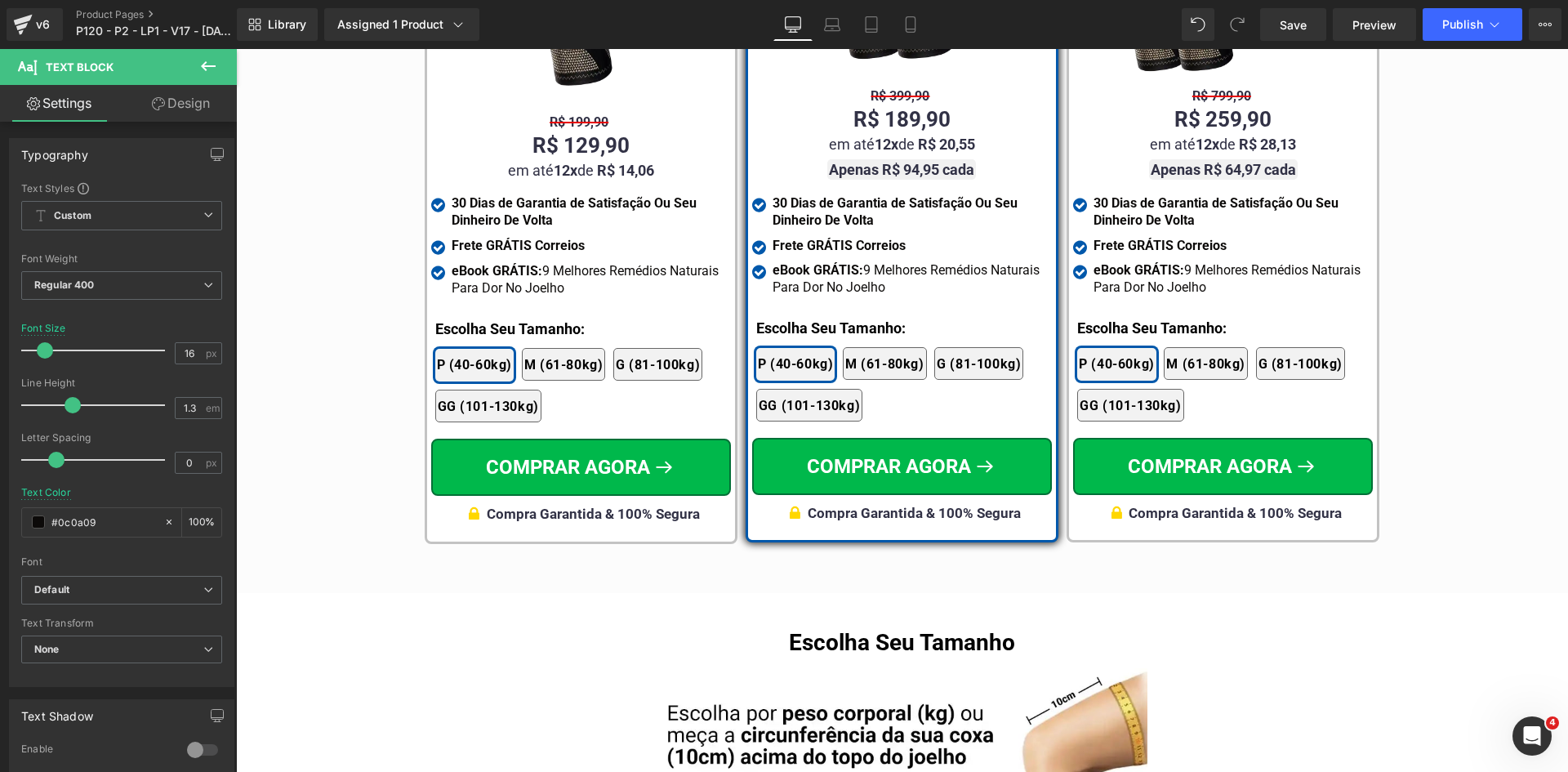
scroll to position [9633, 0]
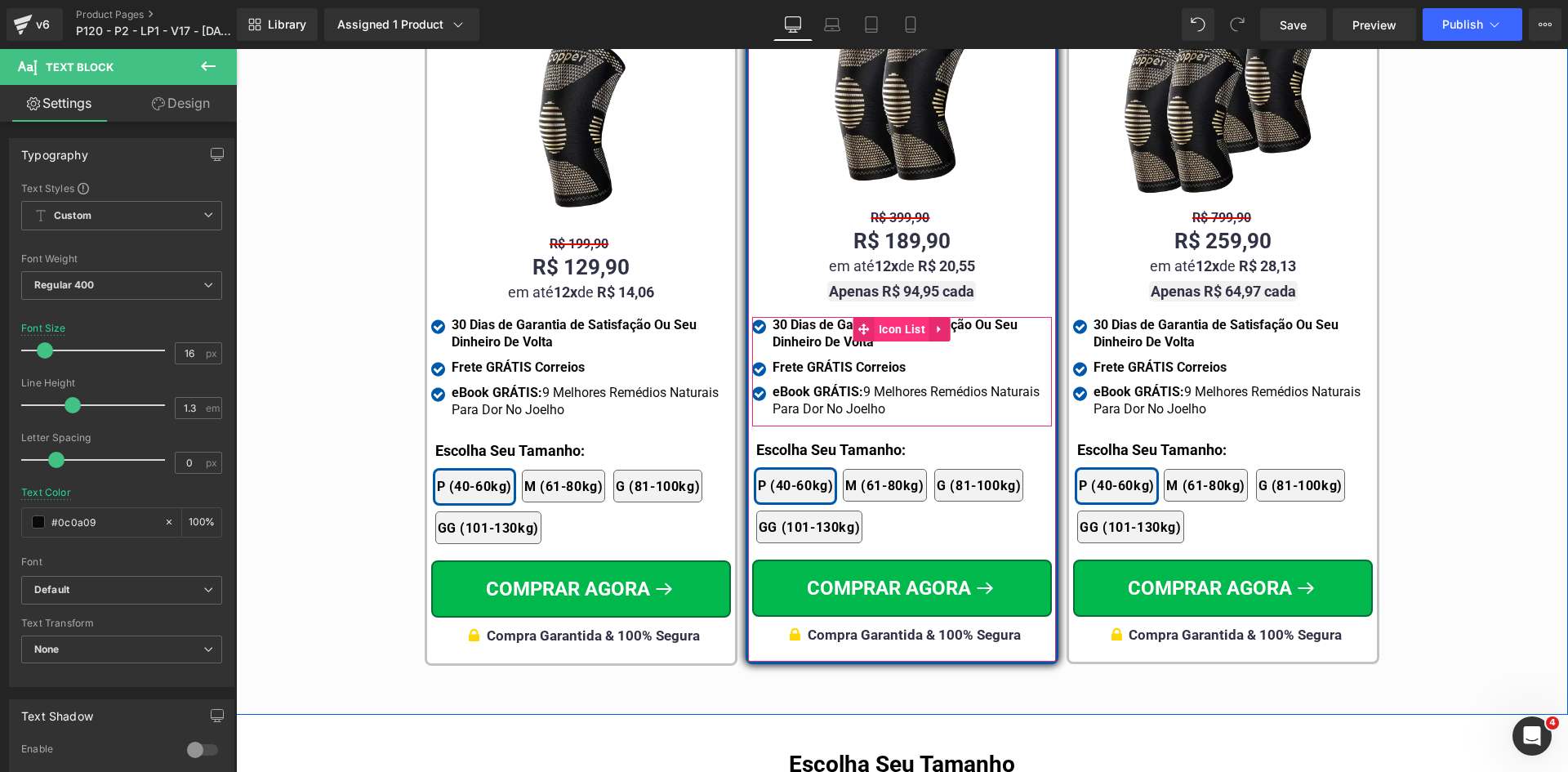
click at [879, 317] on span "Icon List" at bounding box center [902, 329] width 55 height 25
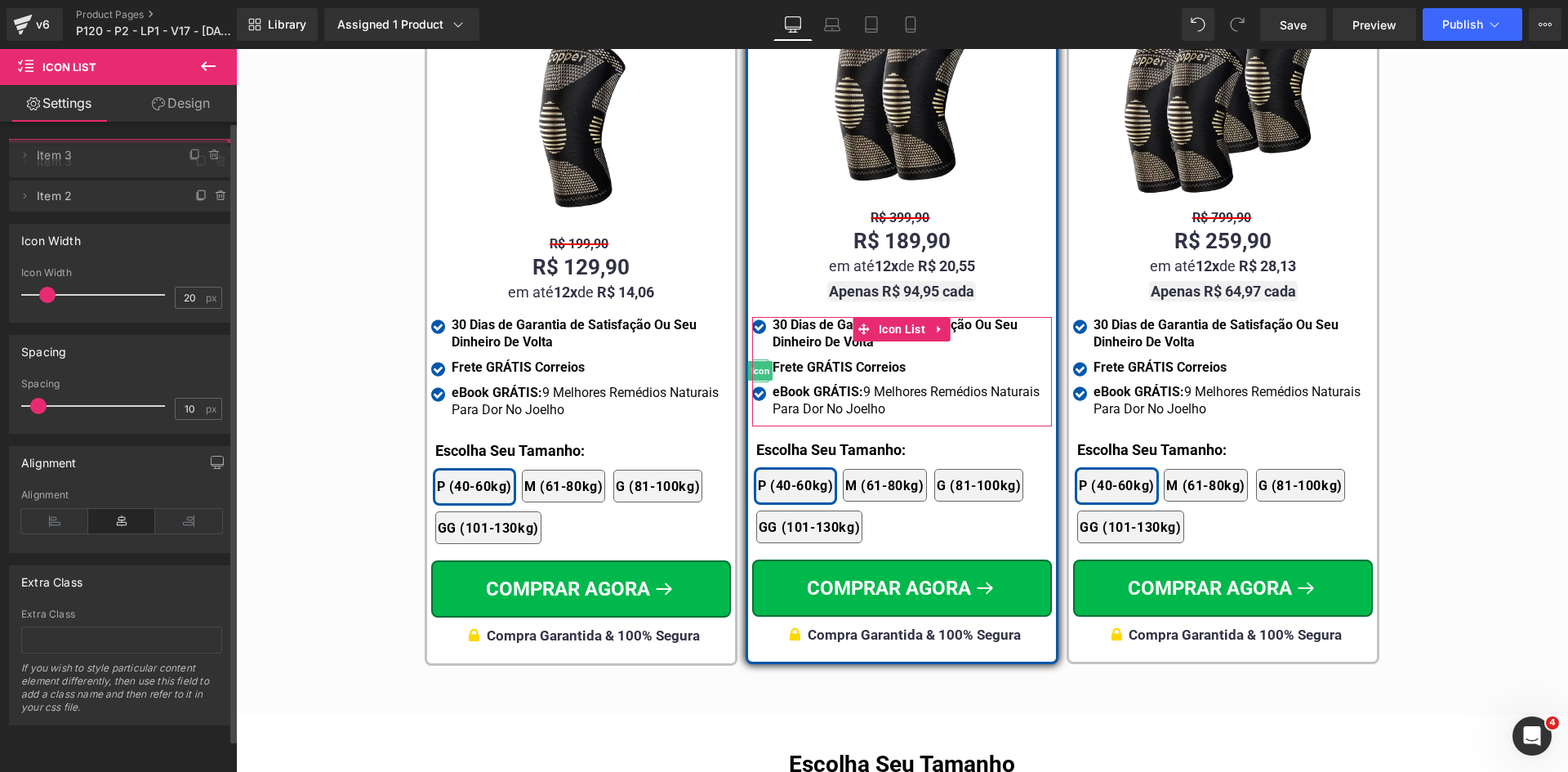
drag, startPoint x: 109, startPoint y: 187, endPoint x: 108, endPoint y: 150, distance: 37.0
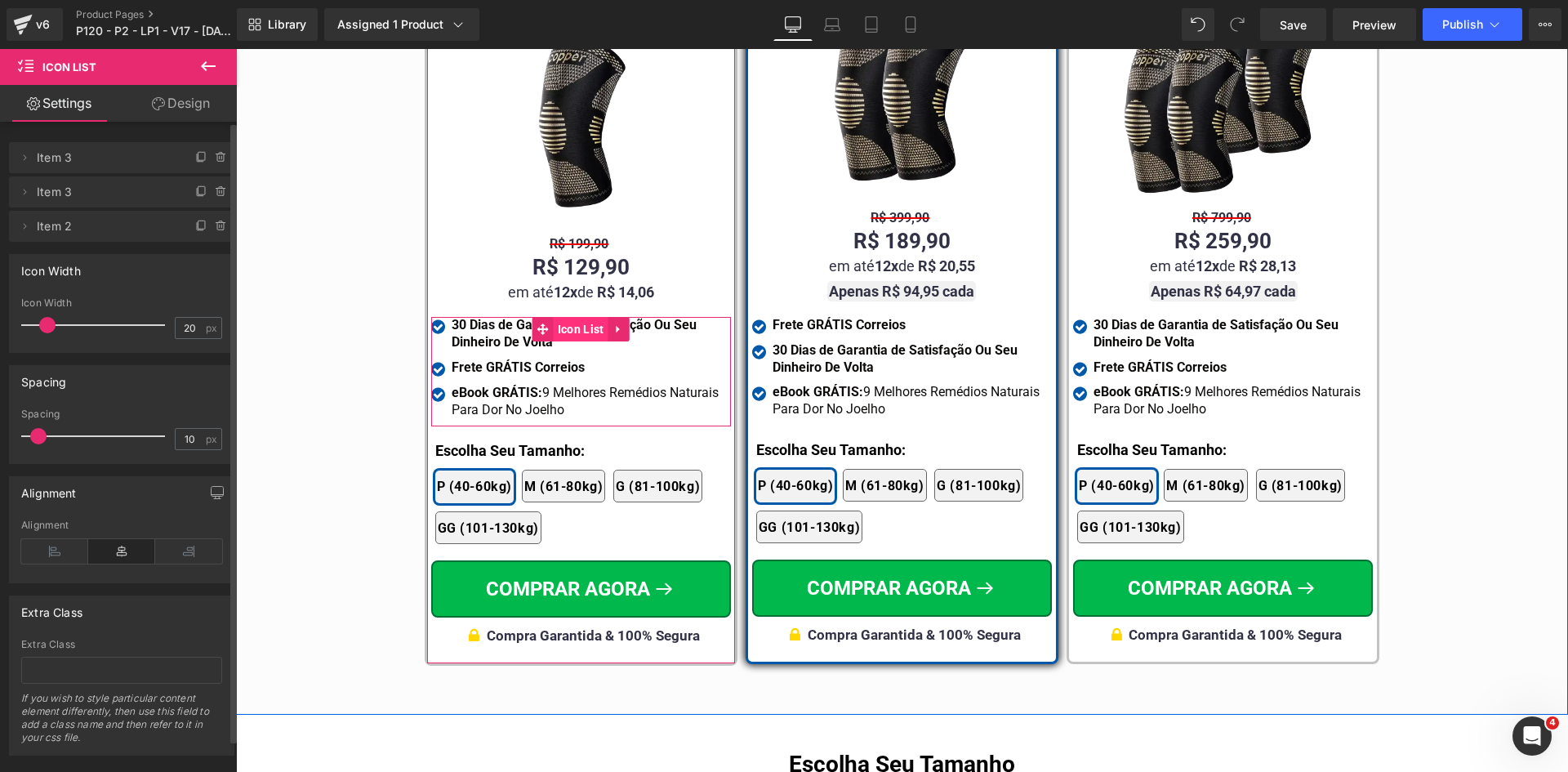
click at [554, 317] on span "Icon List" at bounding box center [581, 329] width 55 height 25
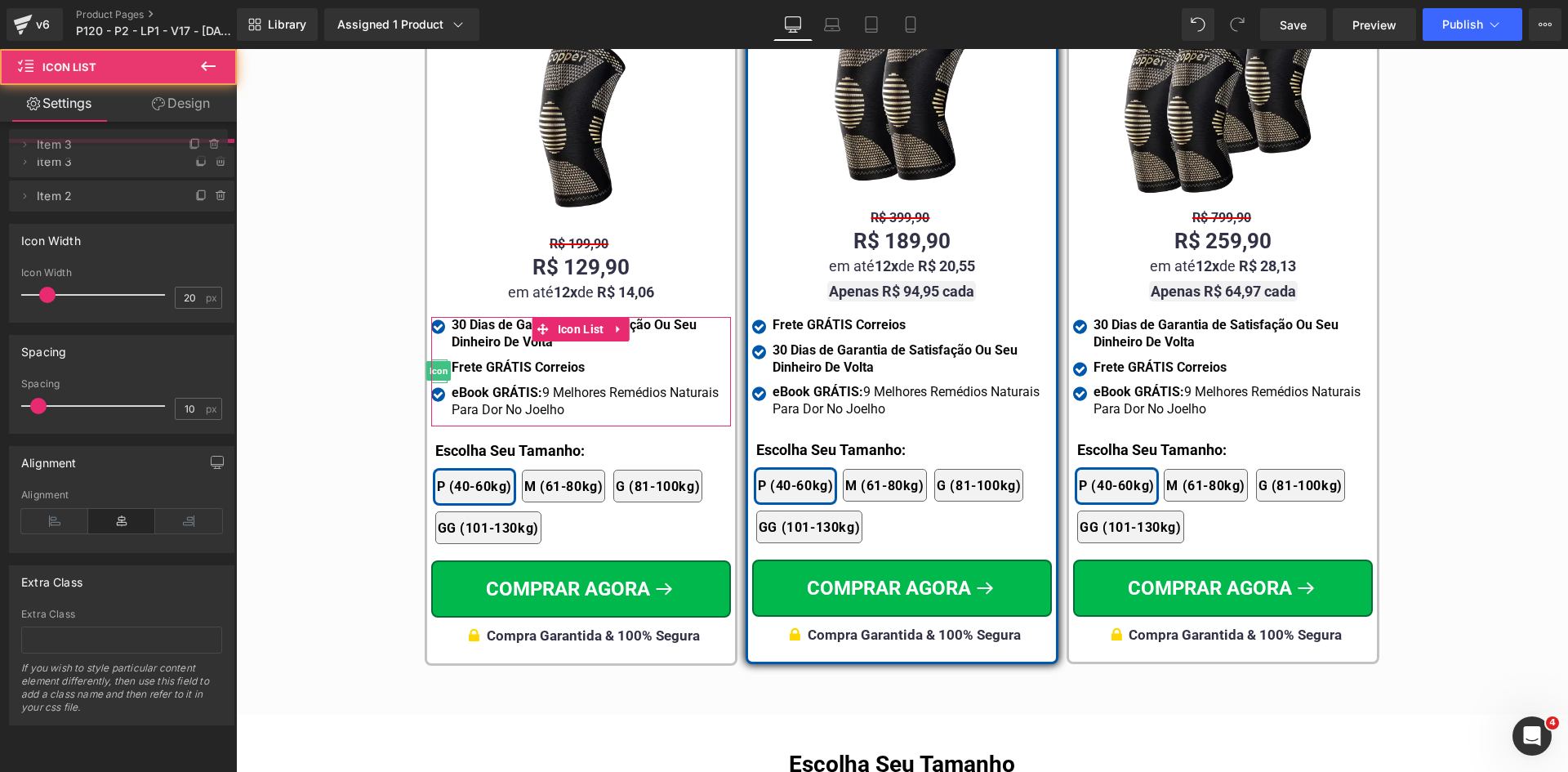
drag, startPoint x: 64, startPoint y: 195, endPoint x: 64, endPoint y: 148, distance: 47.0
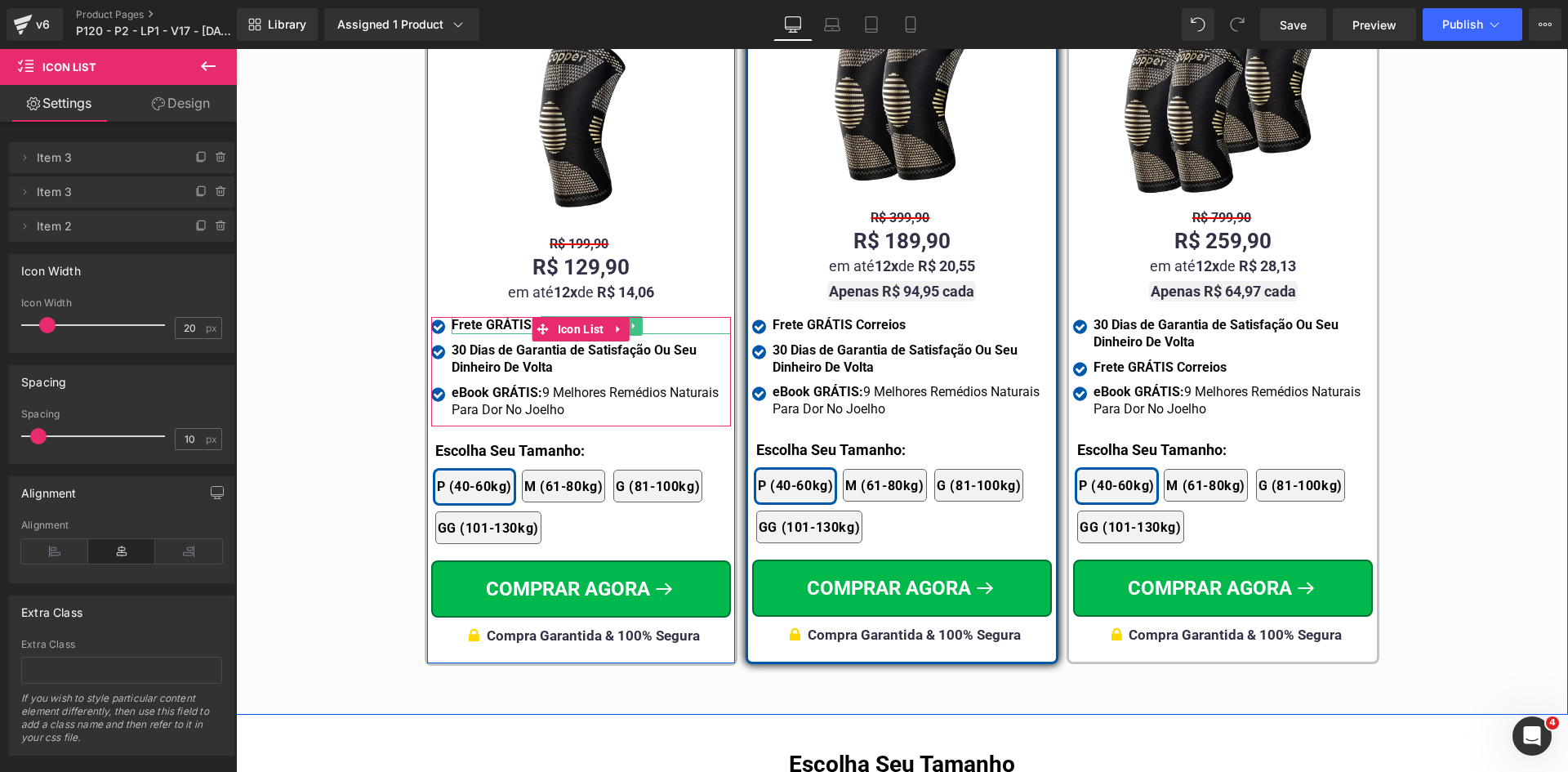
click at [500, 317] on strong "Frete GRÁTIS Correios" at bounding box center [518, 324] width 133 height 15
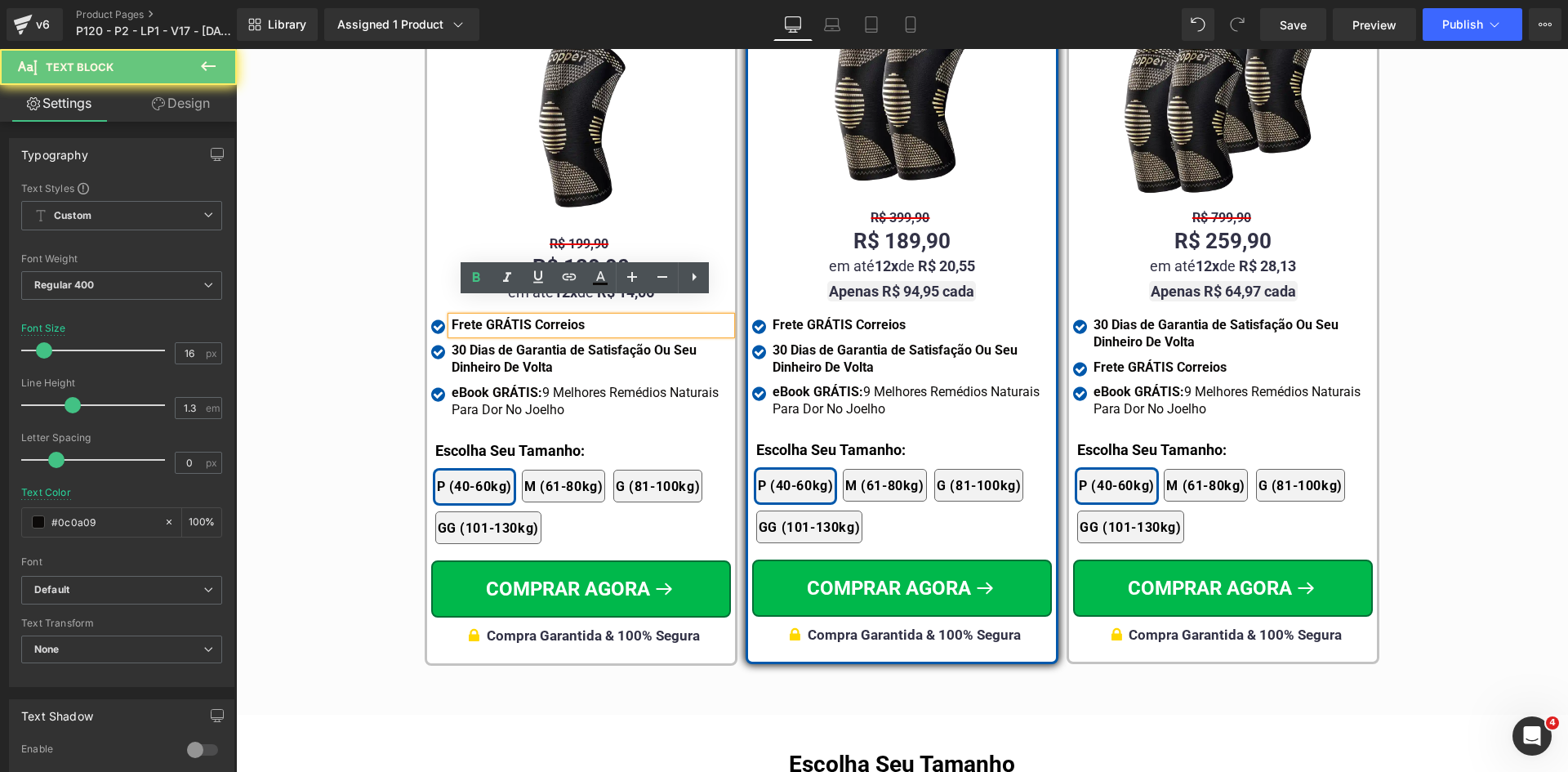
drag, startPoint x: 526, startPoint y: 308, endPoint x: 628, endPoint y: 304, distance: 102.1
click at [627, 317] on div "Frete GRÁTIS Correios" at bounding box center [591, 325] width 280 height 17
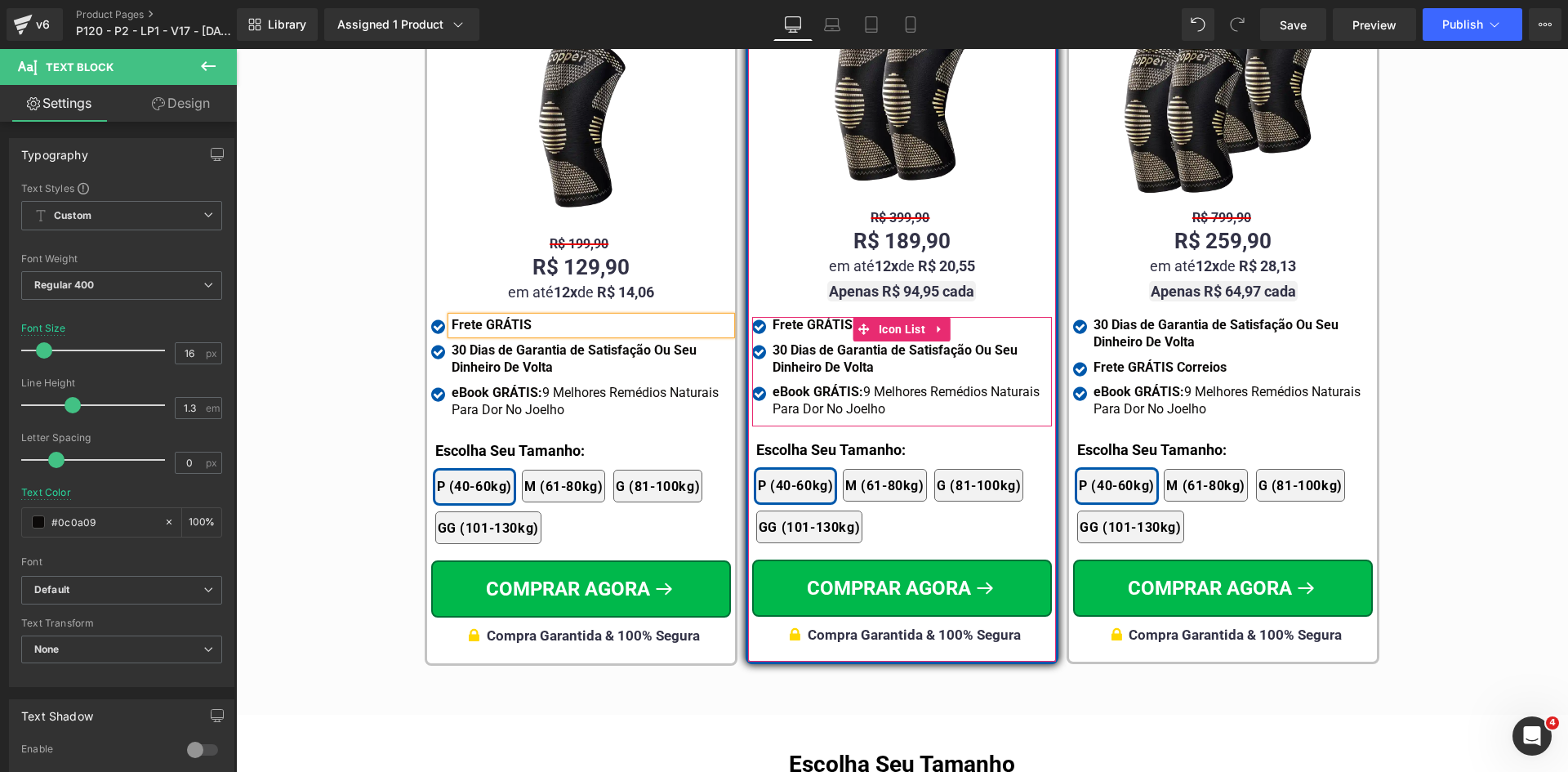
click at [820, 317] on strong "Frete GRÁTIS Correios" at bounding box center [839, 324] width 133 height 15
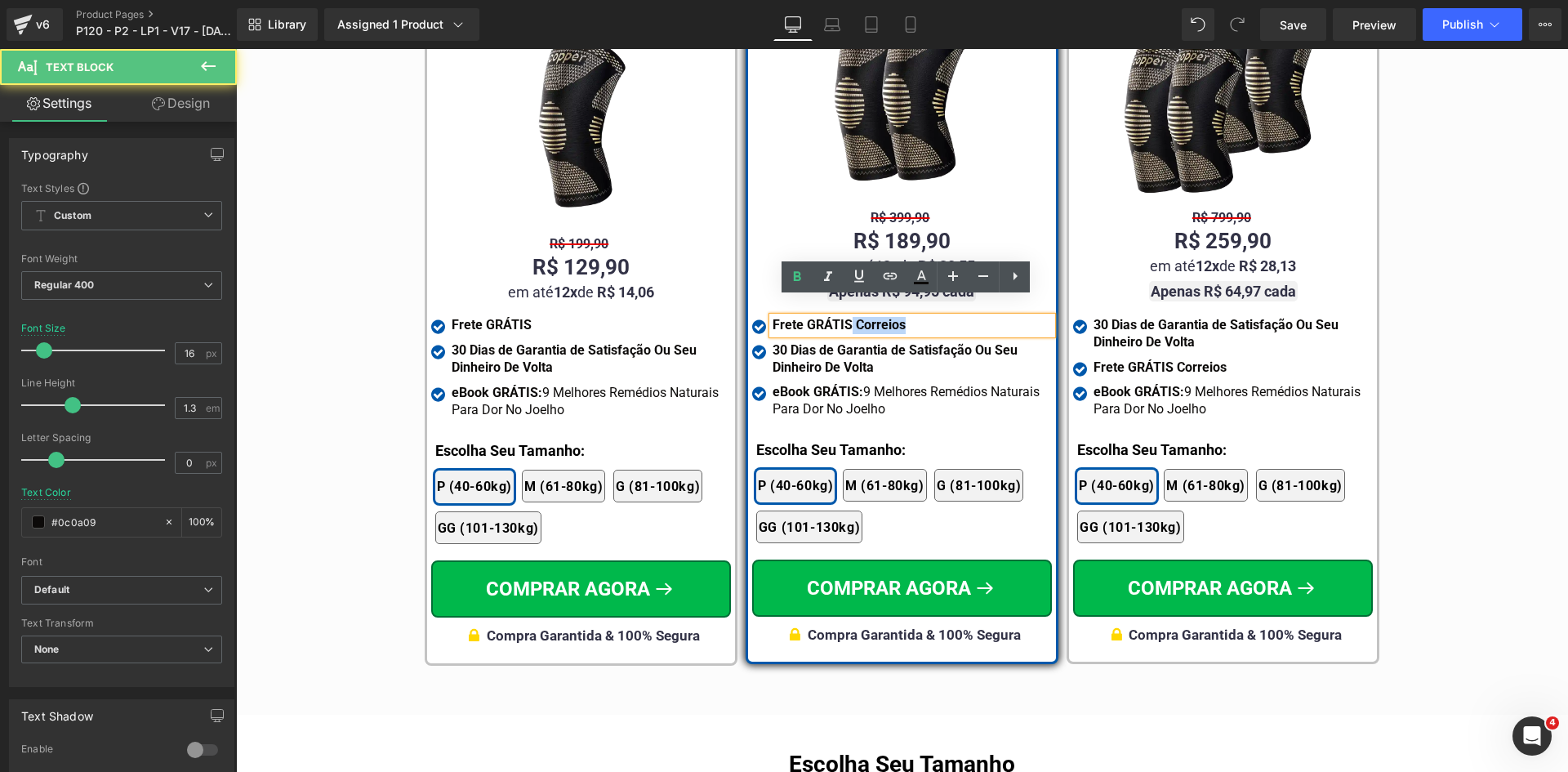
drag, startPoint x: 846, startPoint y: 308, endPoint x: 952, endPoint y: 306, distance: 106.0
click at [952, 317] on div "Frete GRÁTIS Correios" at bounding box center [912, 325] width 280 height 17
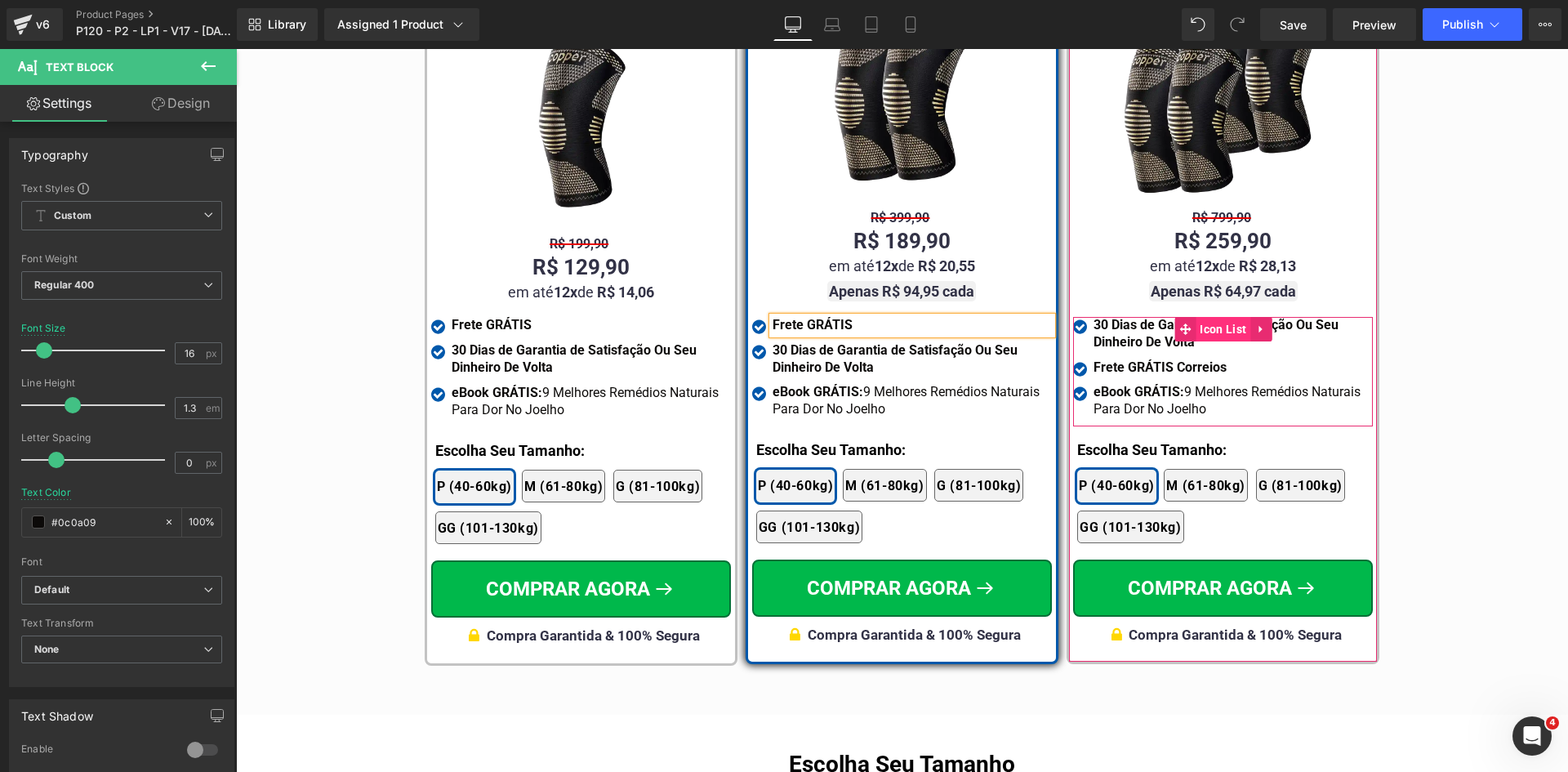
click at [1225, 317] on span "Icon List" at bounding box center [1223, 329] width 55 height 25
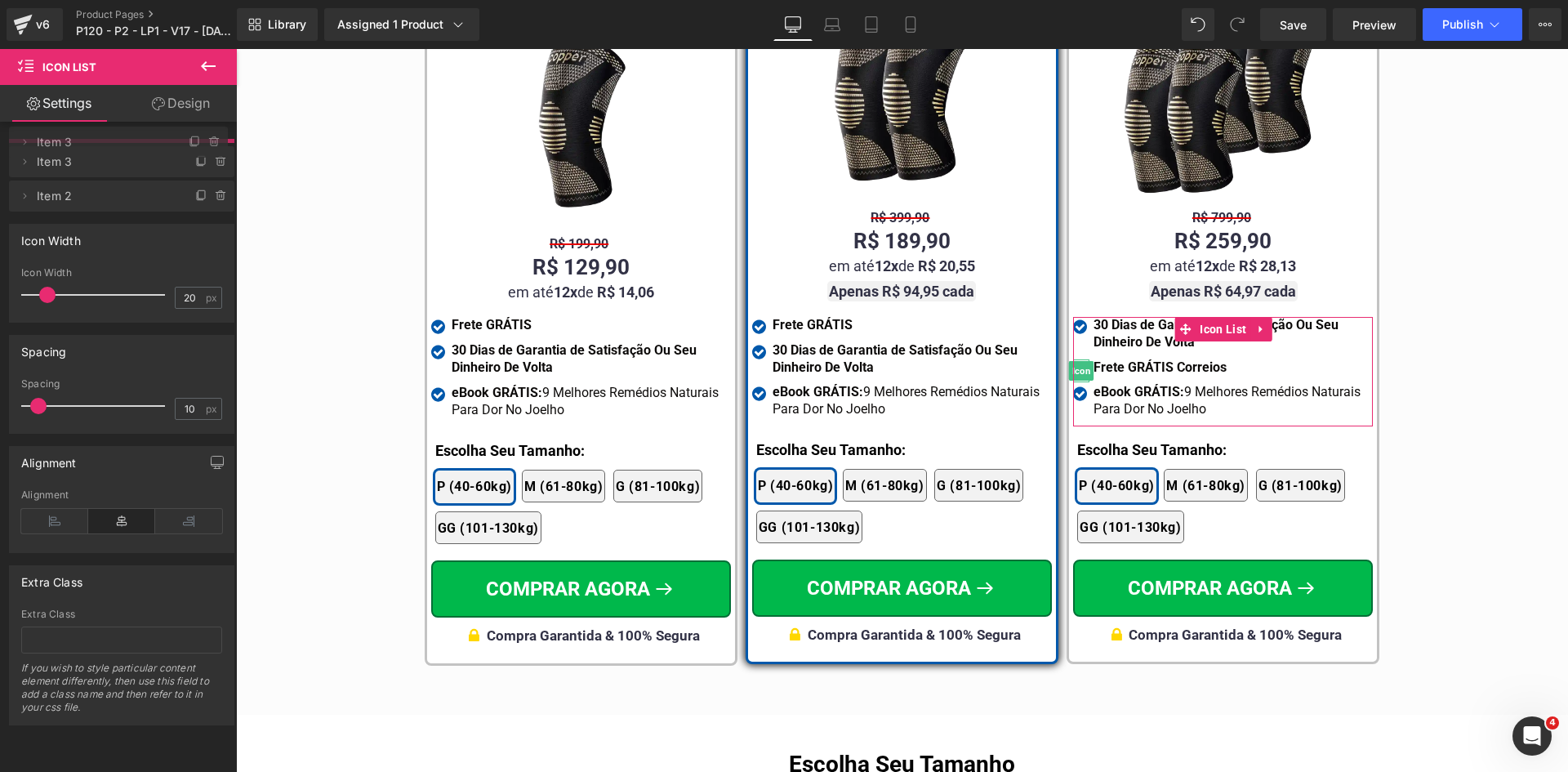
drag, startPoint x: 59, startPoint y: 200, endPoint x: 61, endPoint y: 149, distance: 51.0
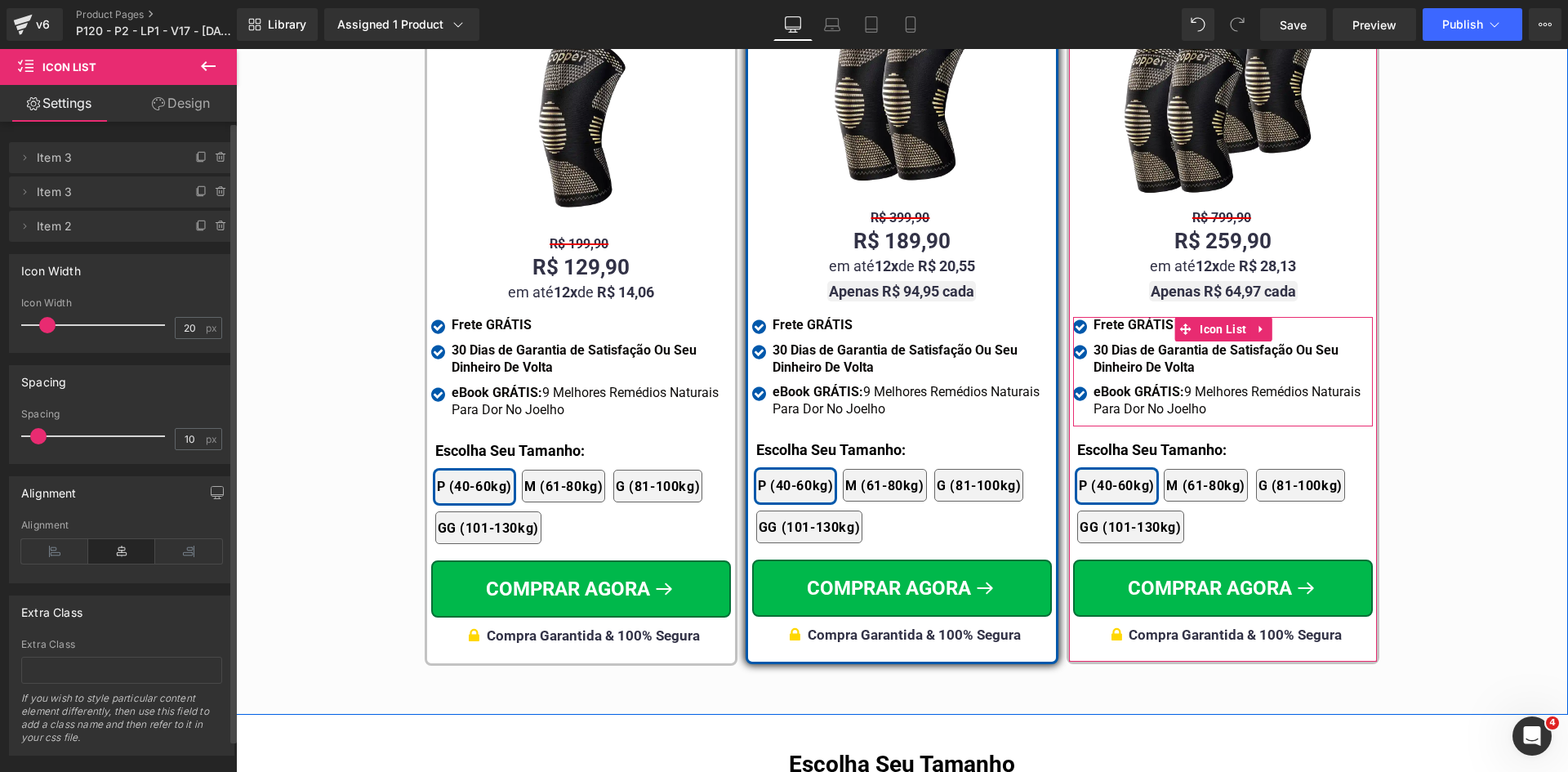
click at [1139, 317] on strong "Frete GRÁTIS Correios" at bounding box center [1160, 324] width 133 height 15
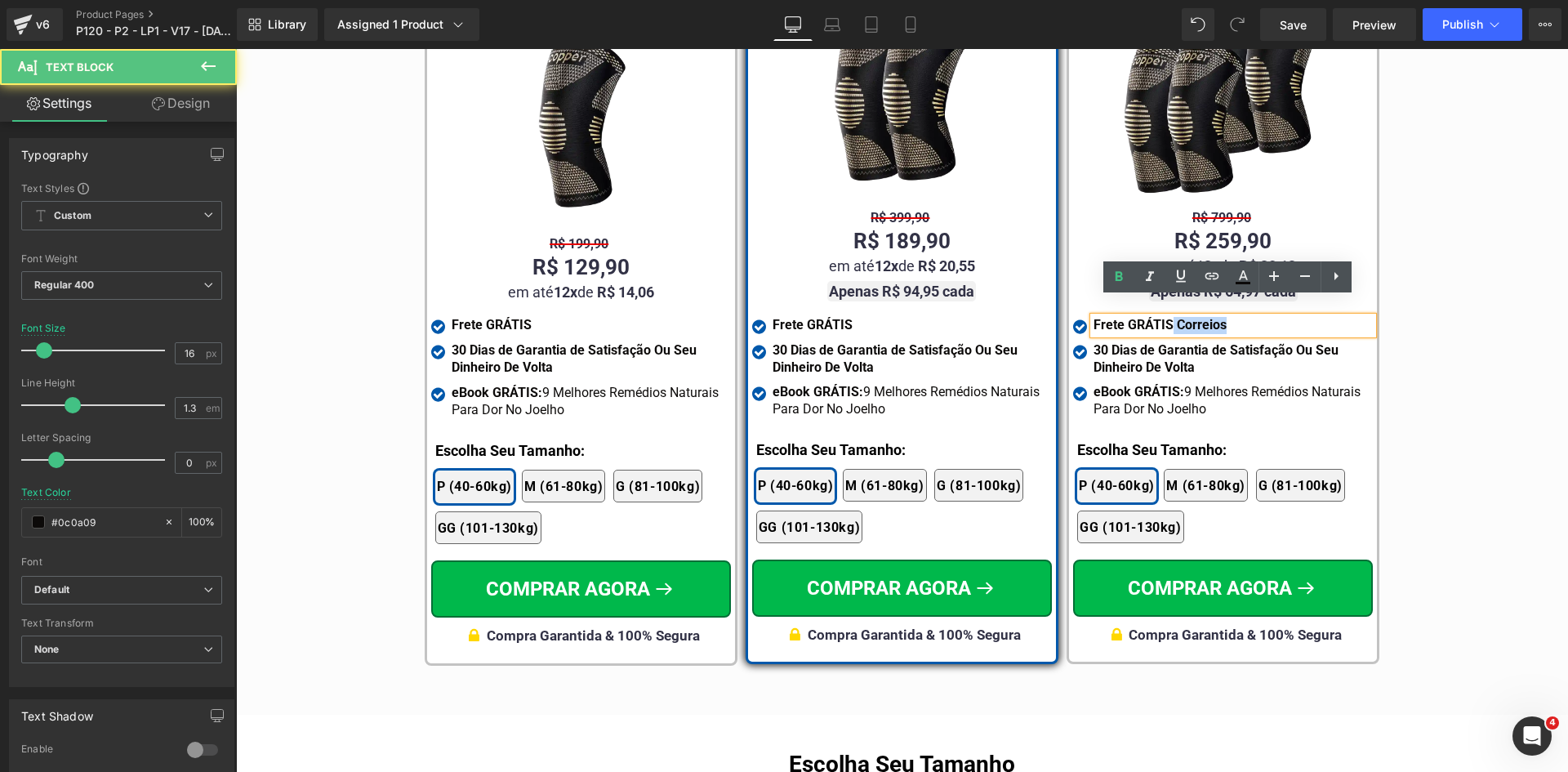
drag, startPoint x: 1167, startPoint y: 308, endPoint x: 1238, endPoint y: 308, distance: 71.0
click at [1238, 317] on div "Frete GRÁTIS Correios" at bounding box center [1233, 325] width 280 height 17
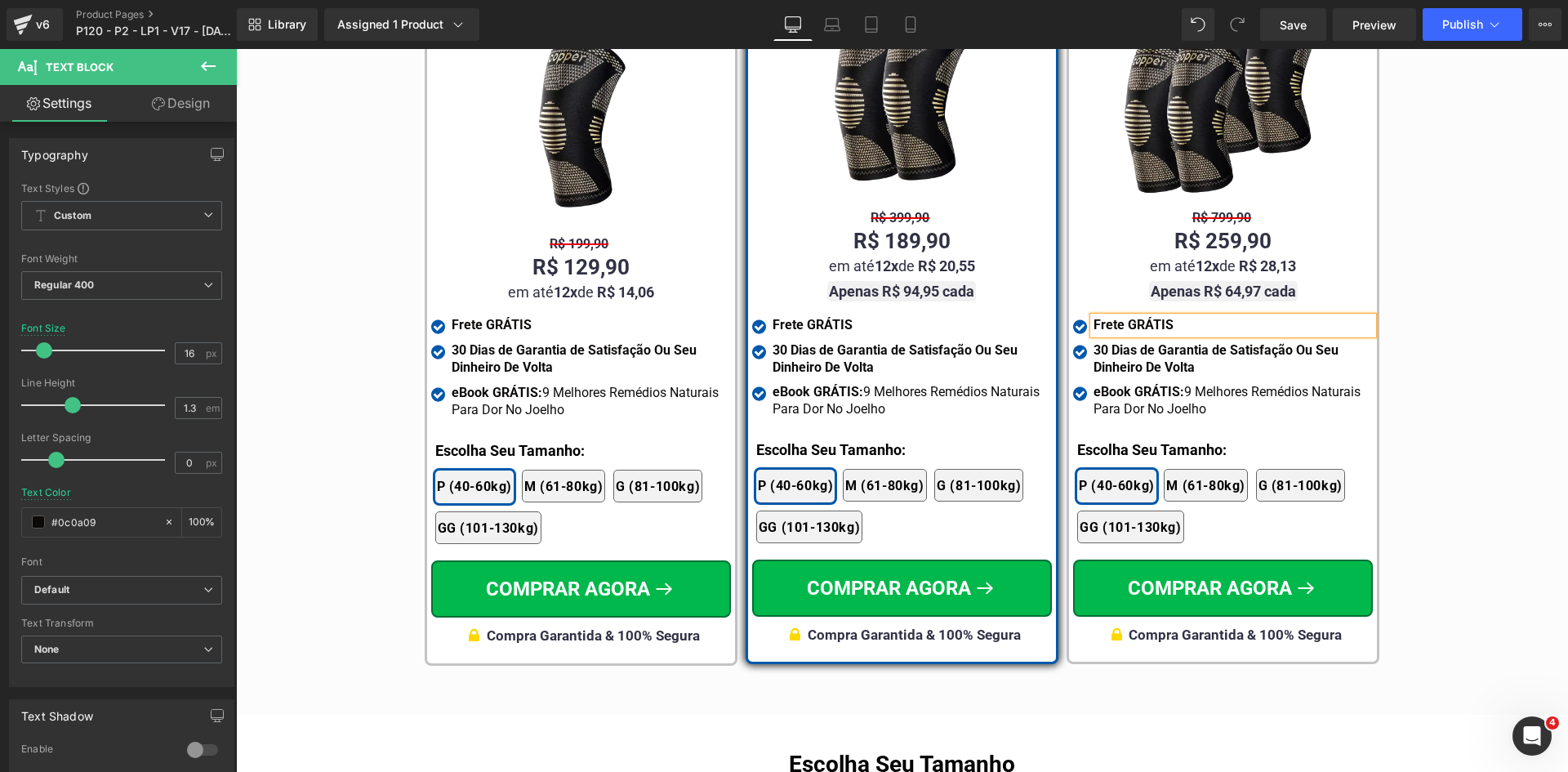
click at [1498, 274] on div "Tabela de Tamanhos Text Block Image Se você estiver entre tamanhos, recomendamo…" at bounding box center [902, 179] width 1332 height 989
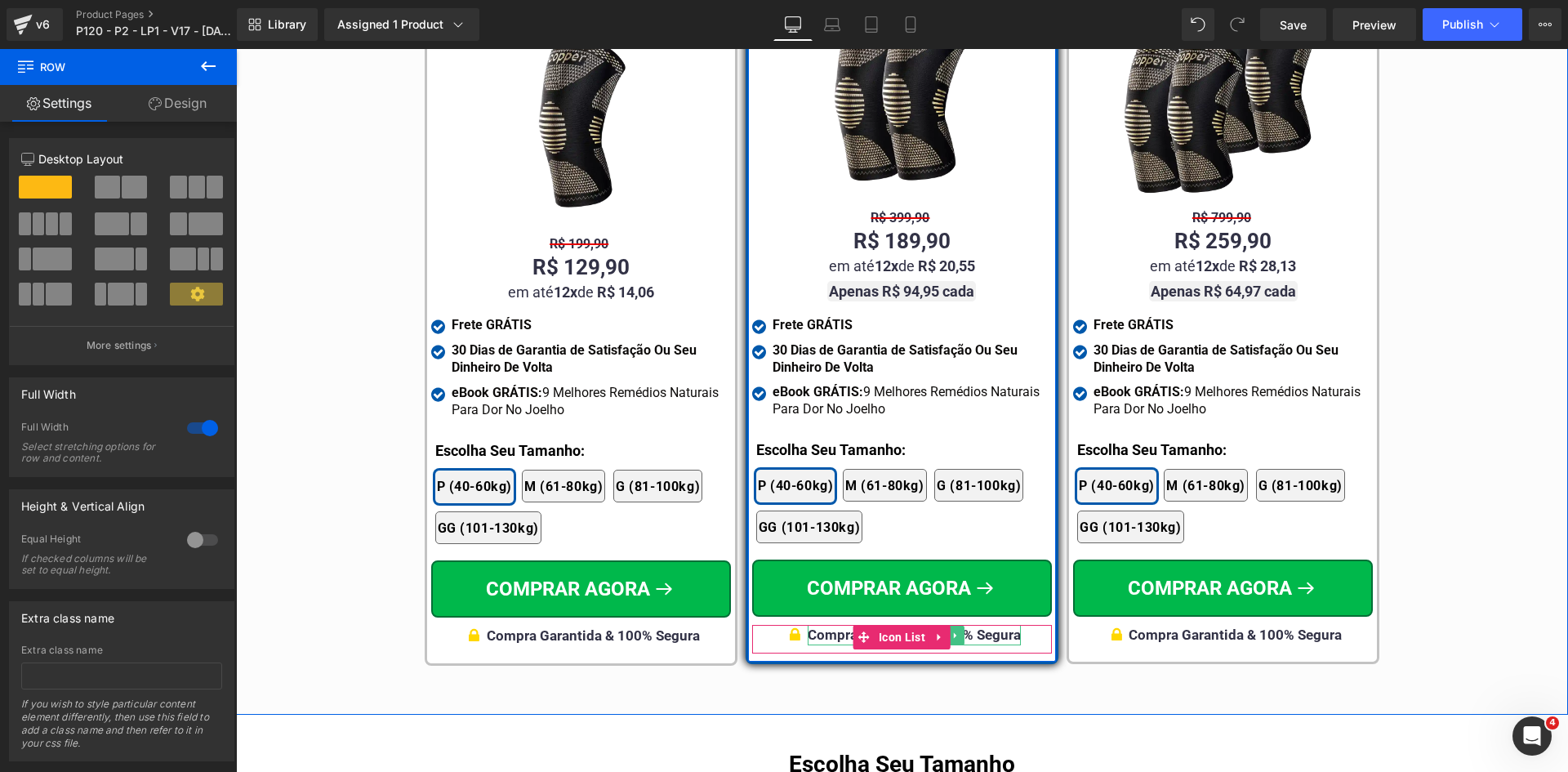
click at [989, 626] on span "Compra Garantida & 100% Segura" at bounding box center [914, 634] width 213 height 16
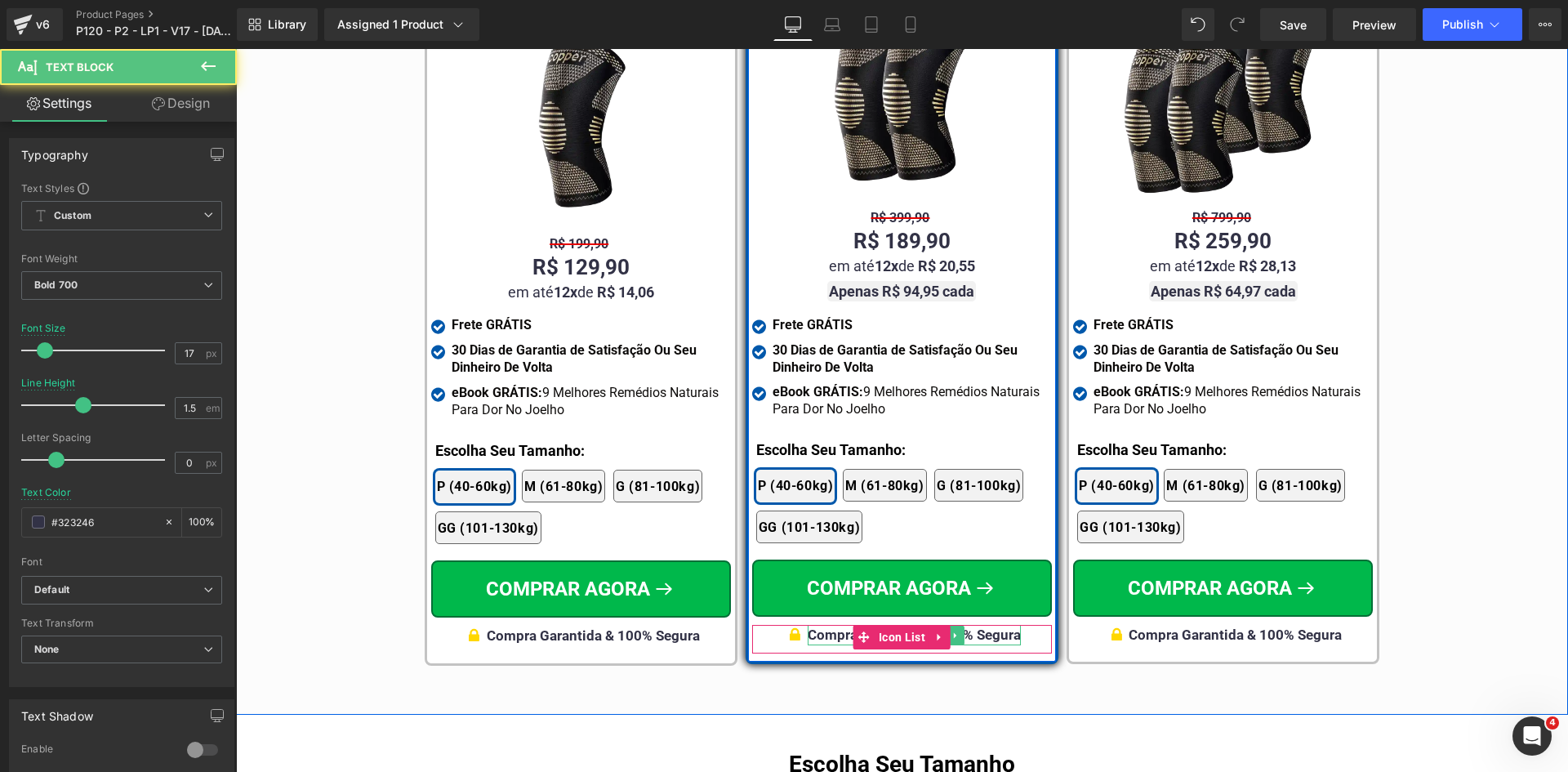
click at [987, 626] on span "Compra Garantida & 100% Segura" at bounding box center [914, 634] width 213 height 16
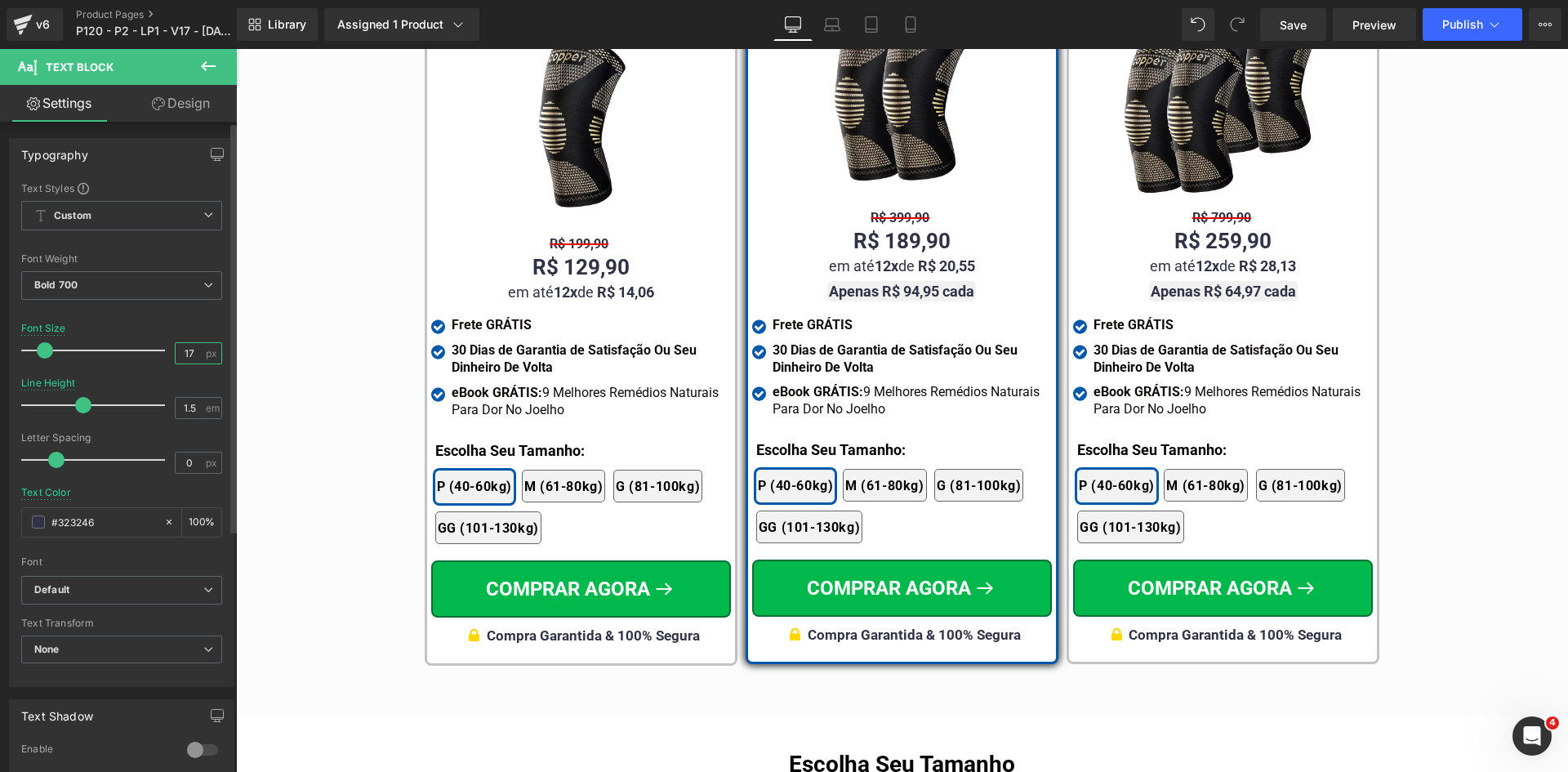
drag, startPoint x: 184, startPoint y: 354, endPoint x: 194, endPoint y: 355, distance: 10.0
click at [193, 355] on input "17" at bounding box center [190, 353] width 28 height 20
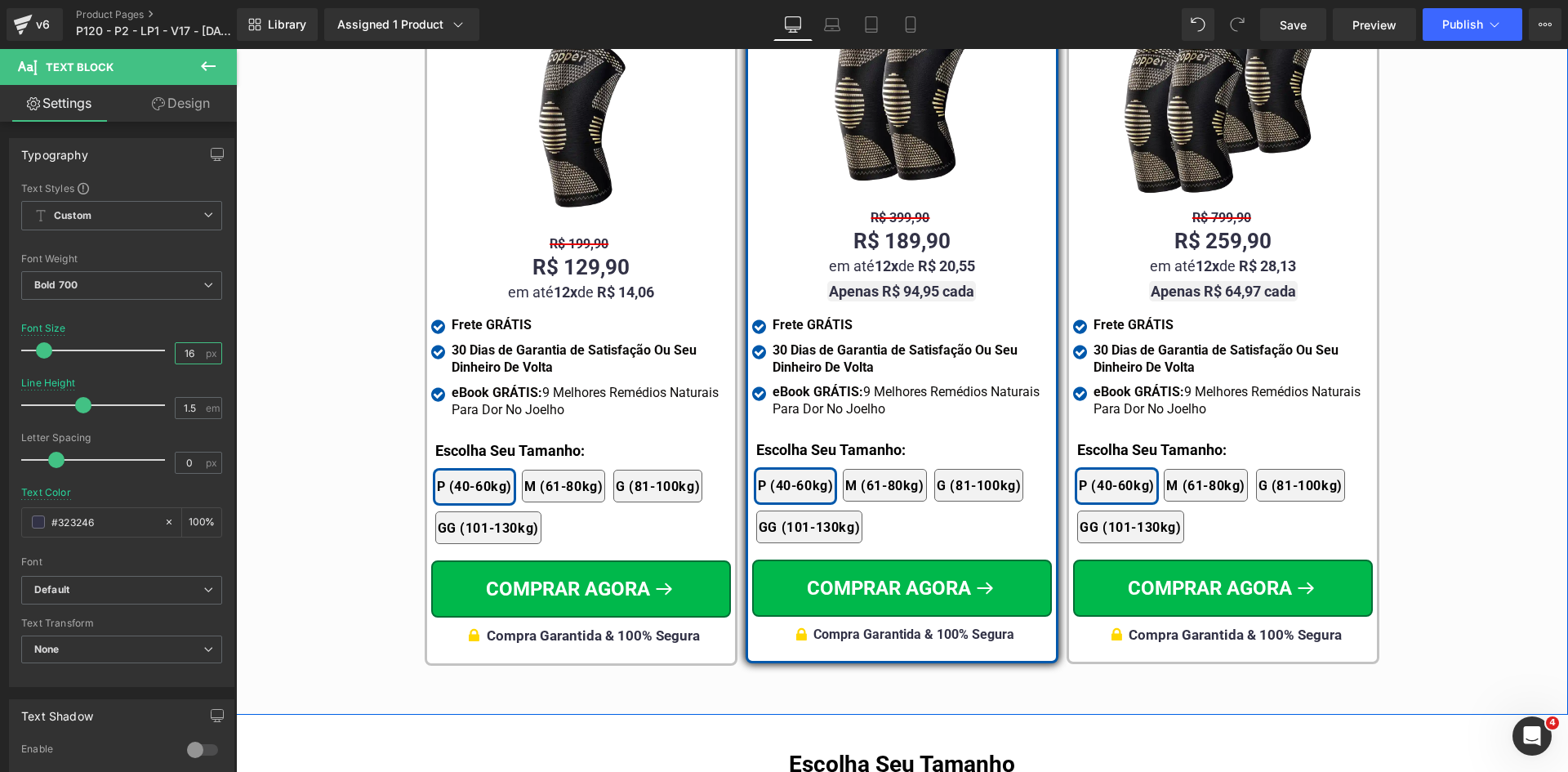
type input "16"
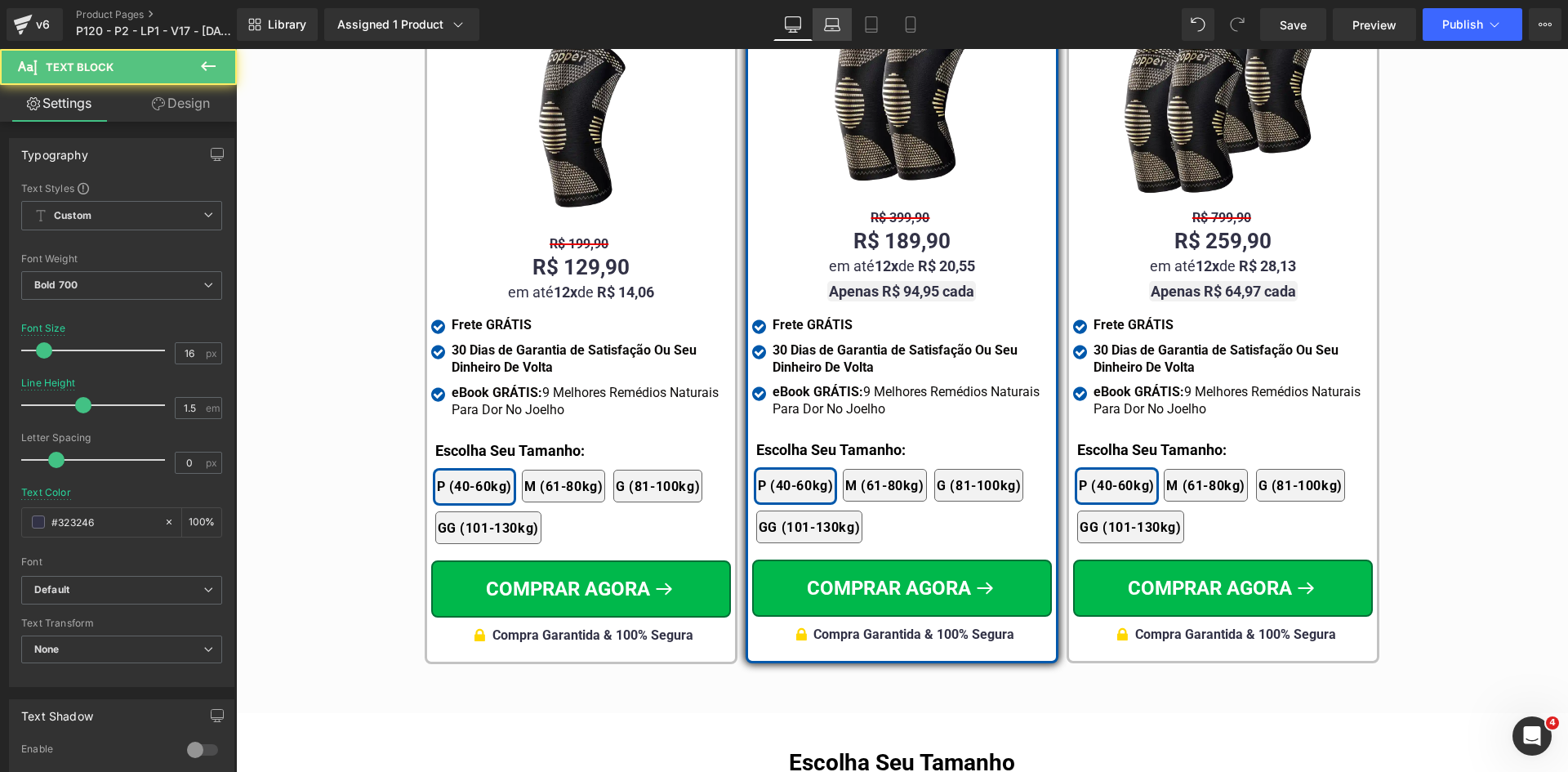
click at [820, 29] on link "Laptop" at bounding box center [832, 25] width 39 height 33
click at [871, 21] on icon at bounding box center [871, 25] width 16 height 16
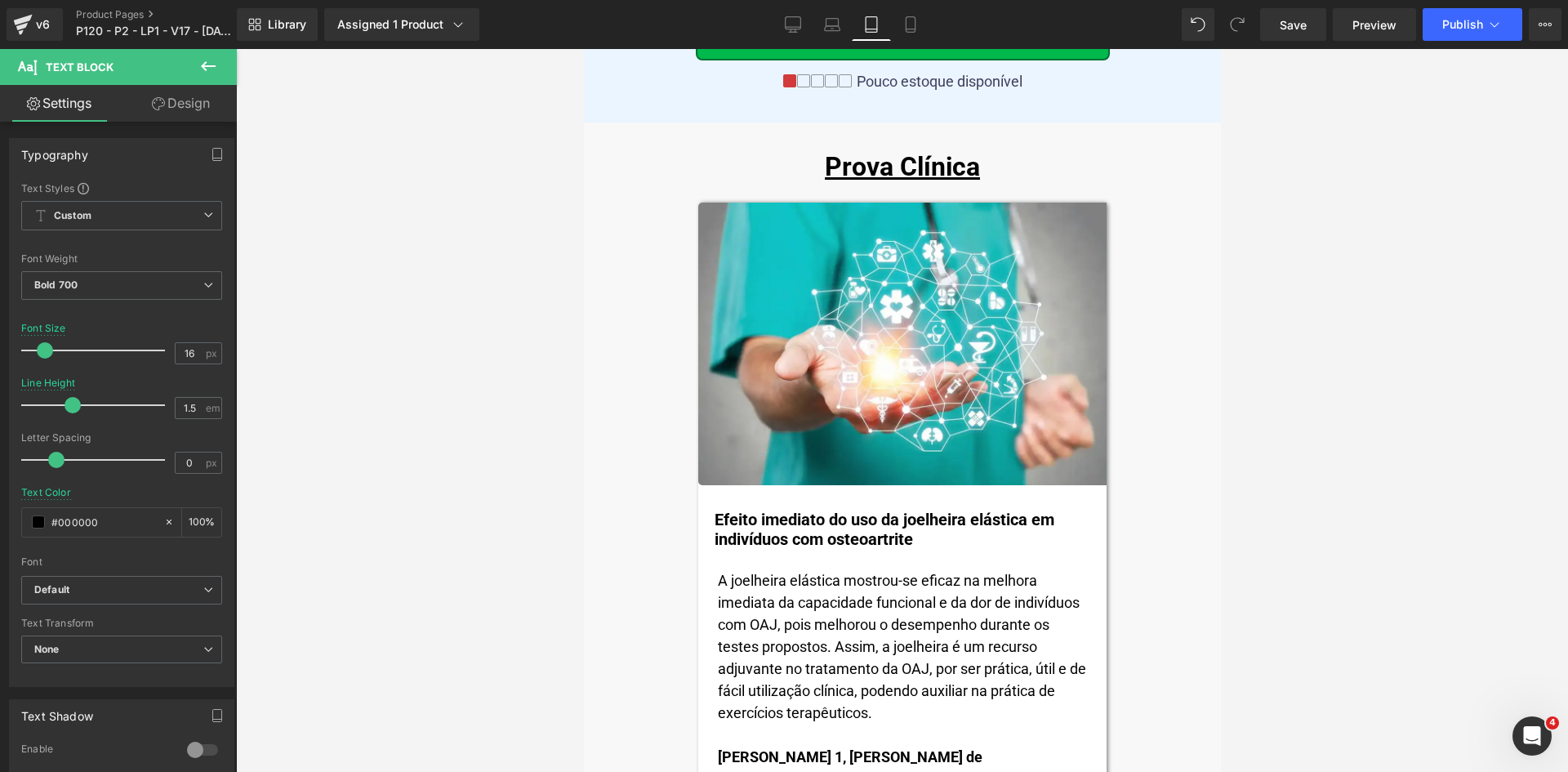
scroll to position [14744, 0]
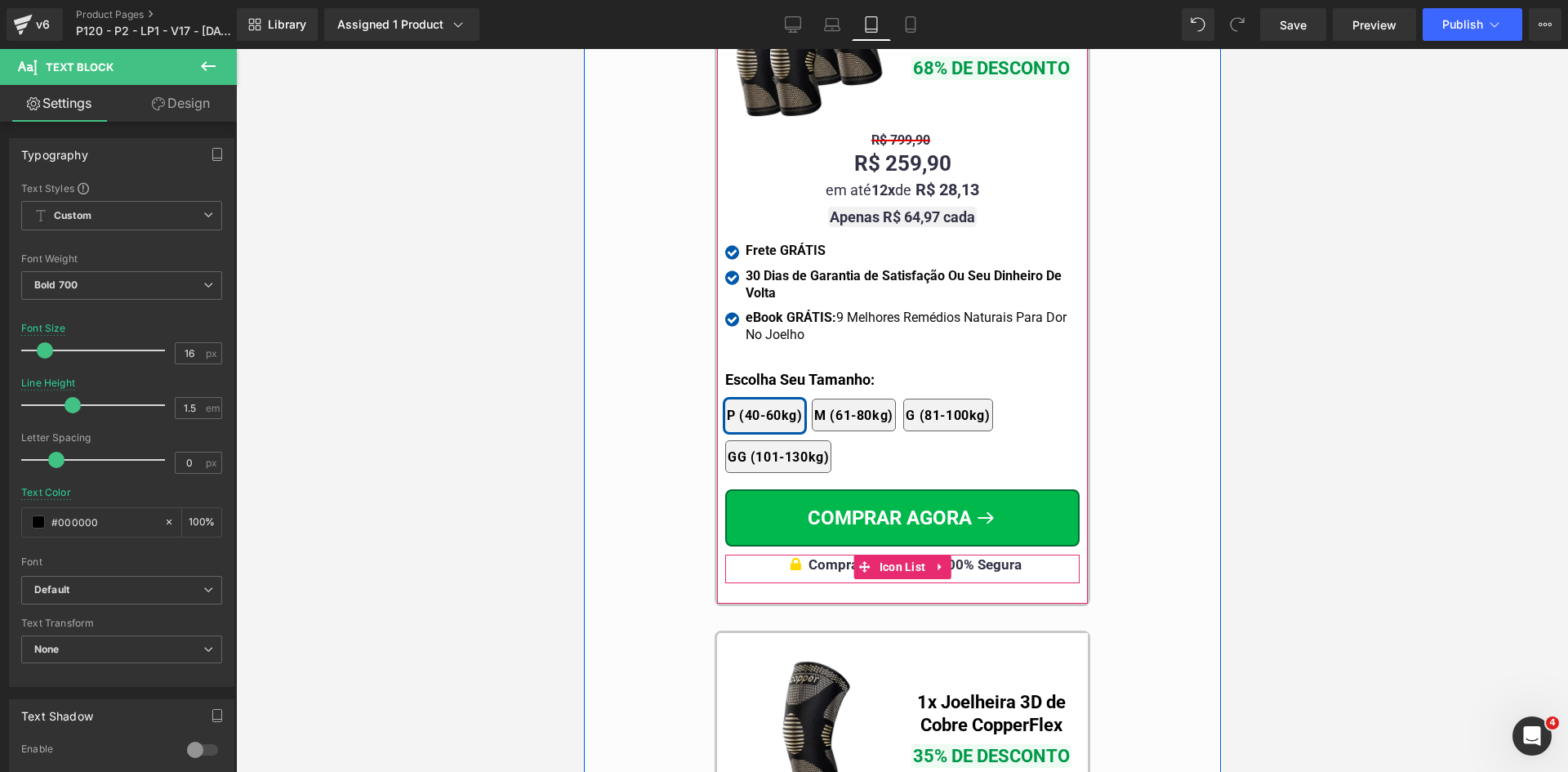
click at [998, 556] on span "Compra Garantida & 100% Segura" at bounding box center [914, 564] width 213 height 16
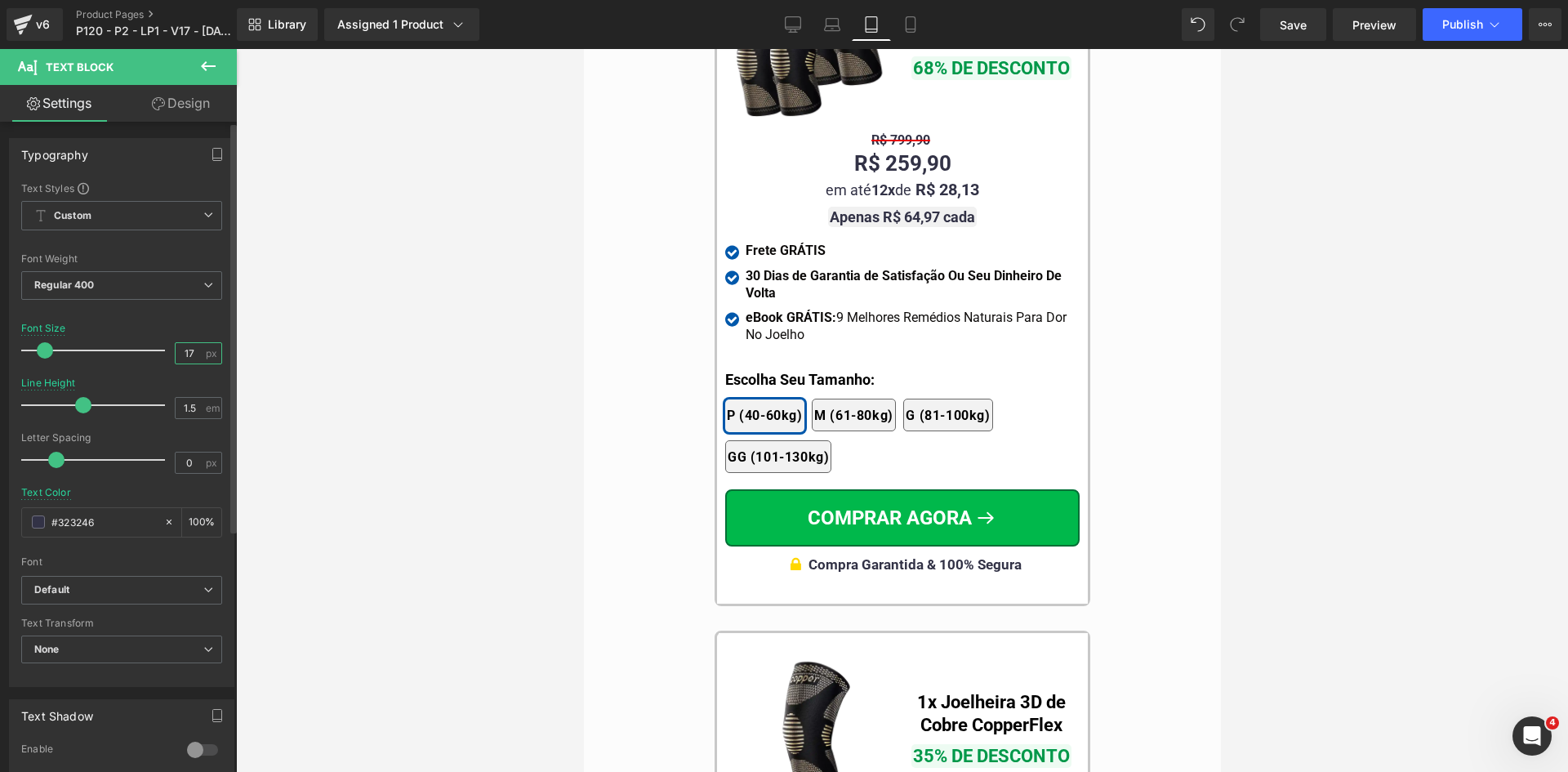
drag, startPoint x: 184, startPoint y: 355, endPoint x: 206, endPoint y: 360, distance: 22.6
click at [206, 360] on div "17 px" at bounding box center [199, 354] width 47 height 22
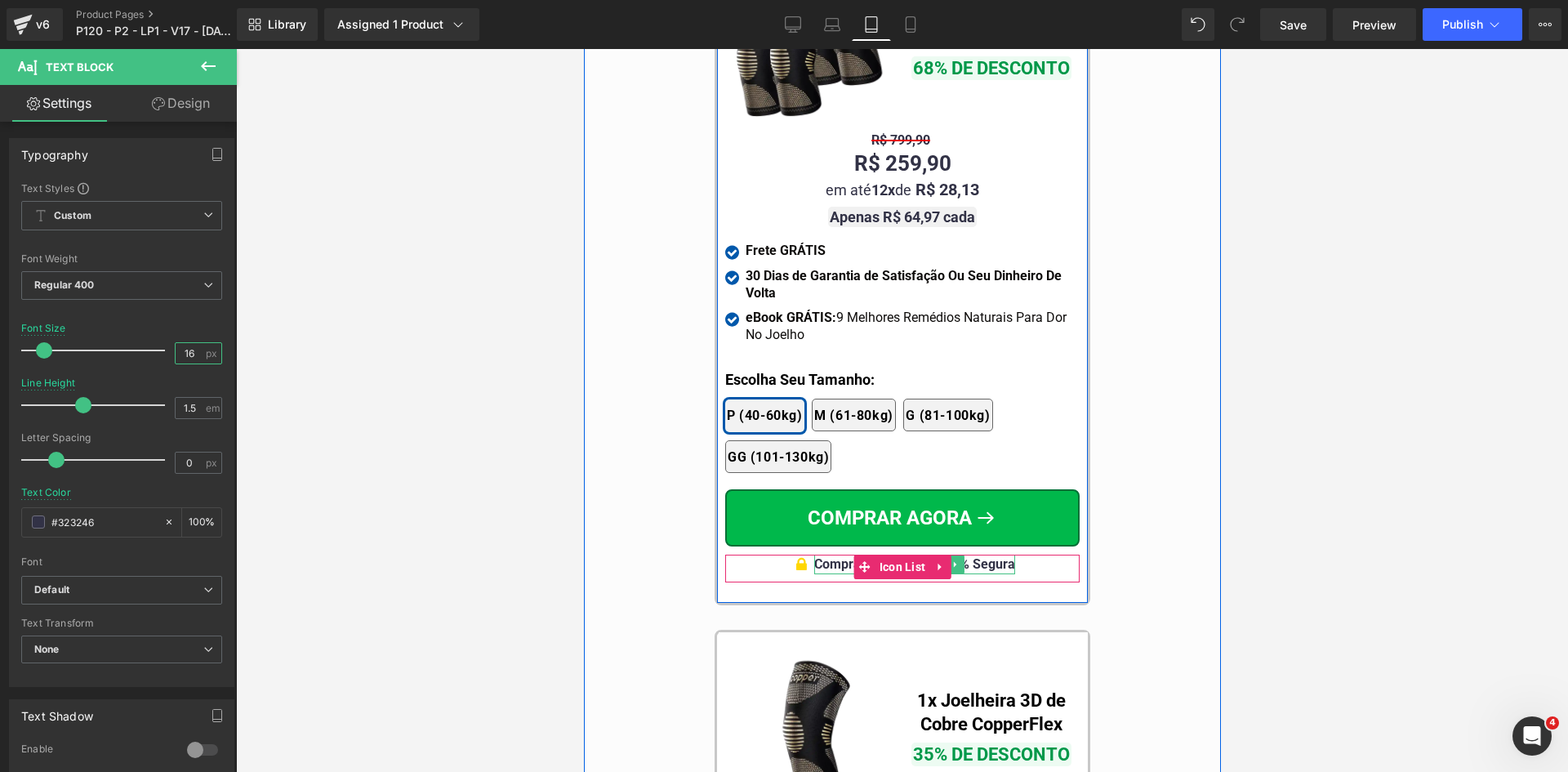
type input "16"
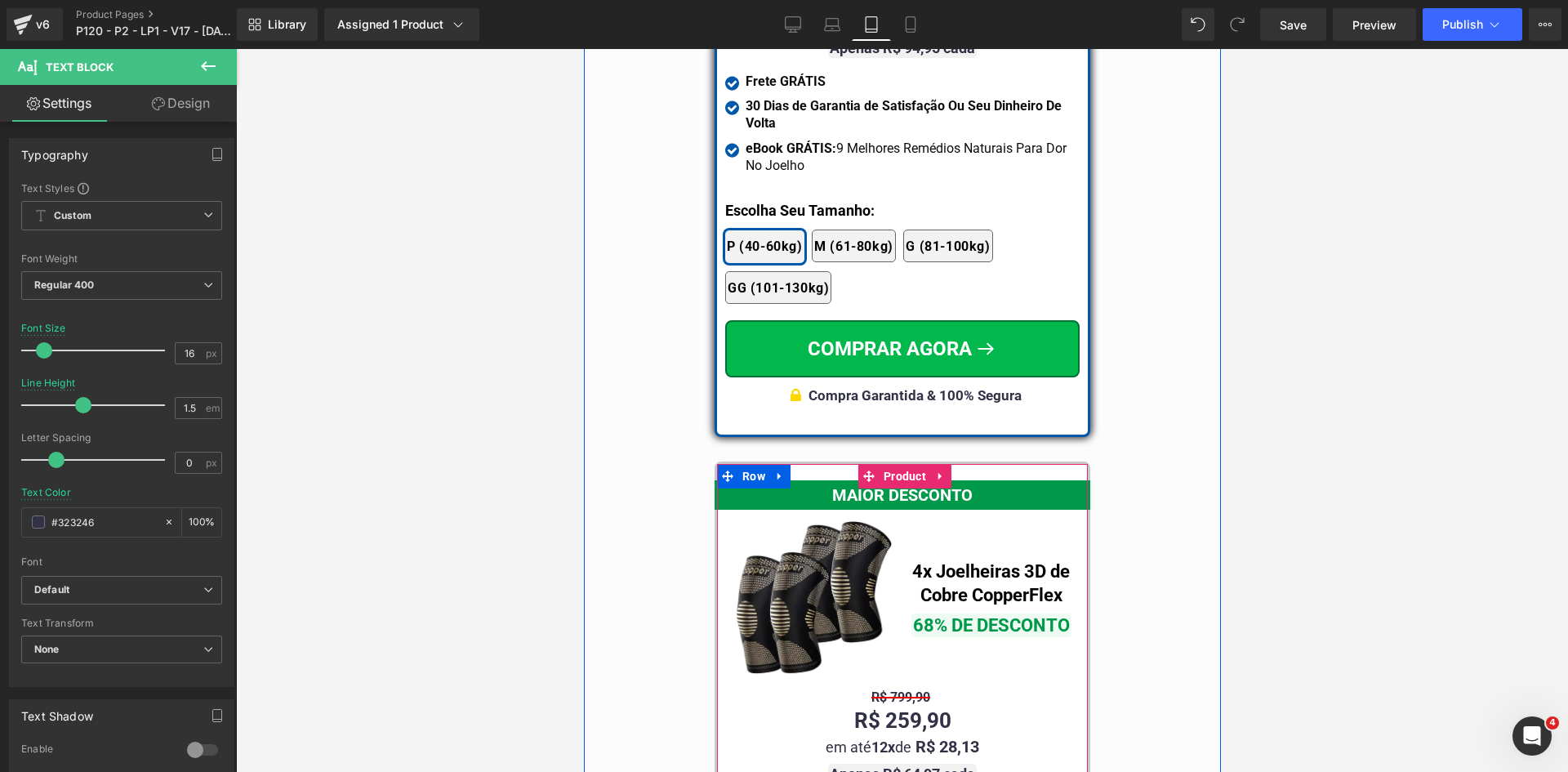
scroll to position [14171, 0]
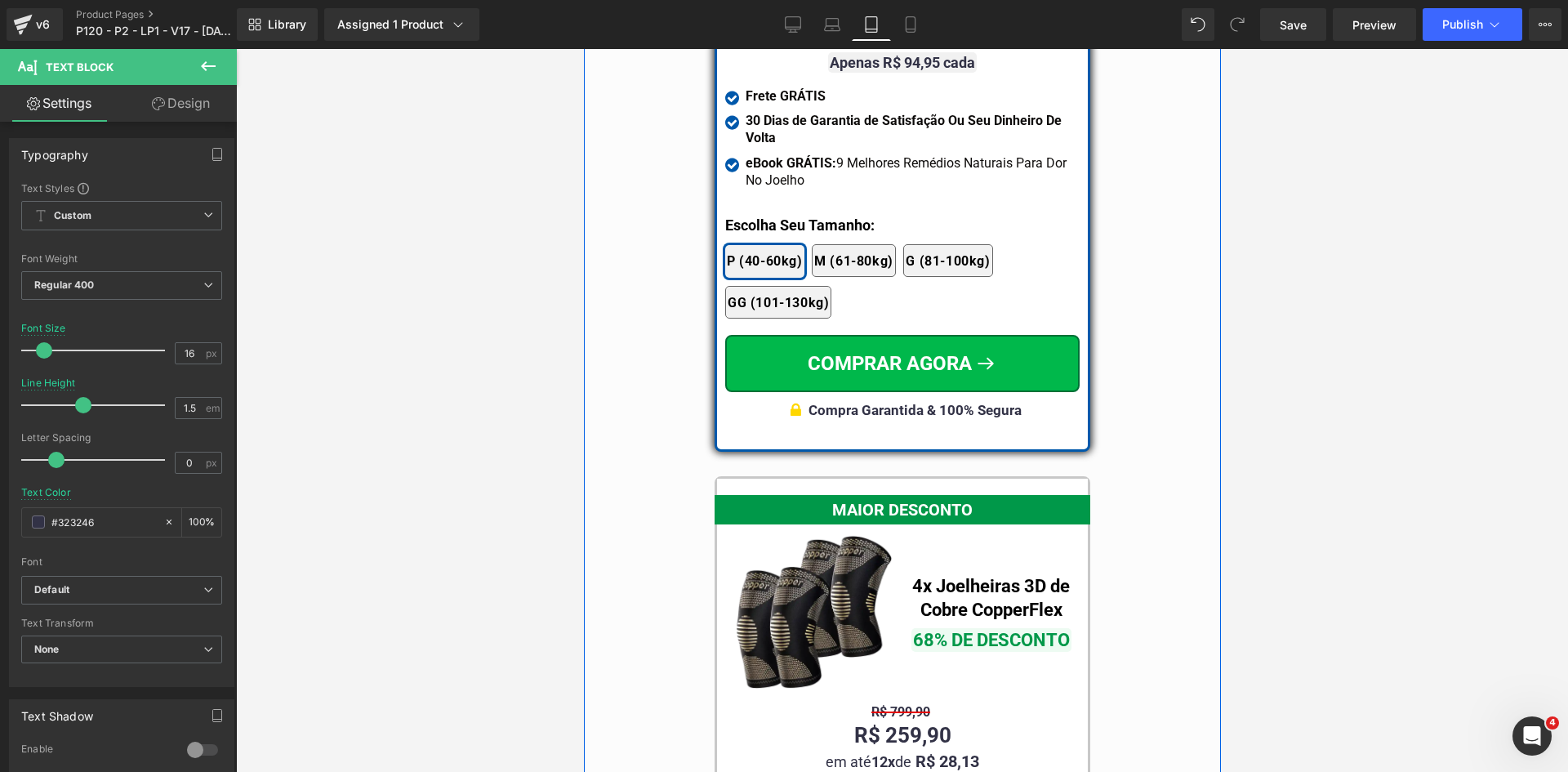
click at [984, 402] on b "Compra Garantida & 100% Segura" at bounding box center [914, 410] width 213 height 16
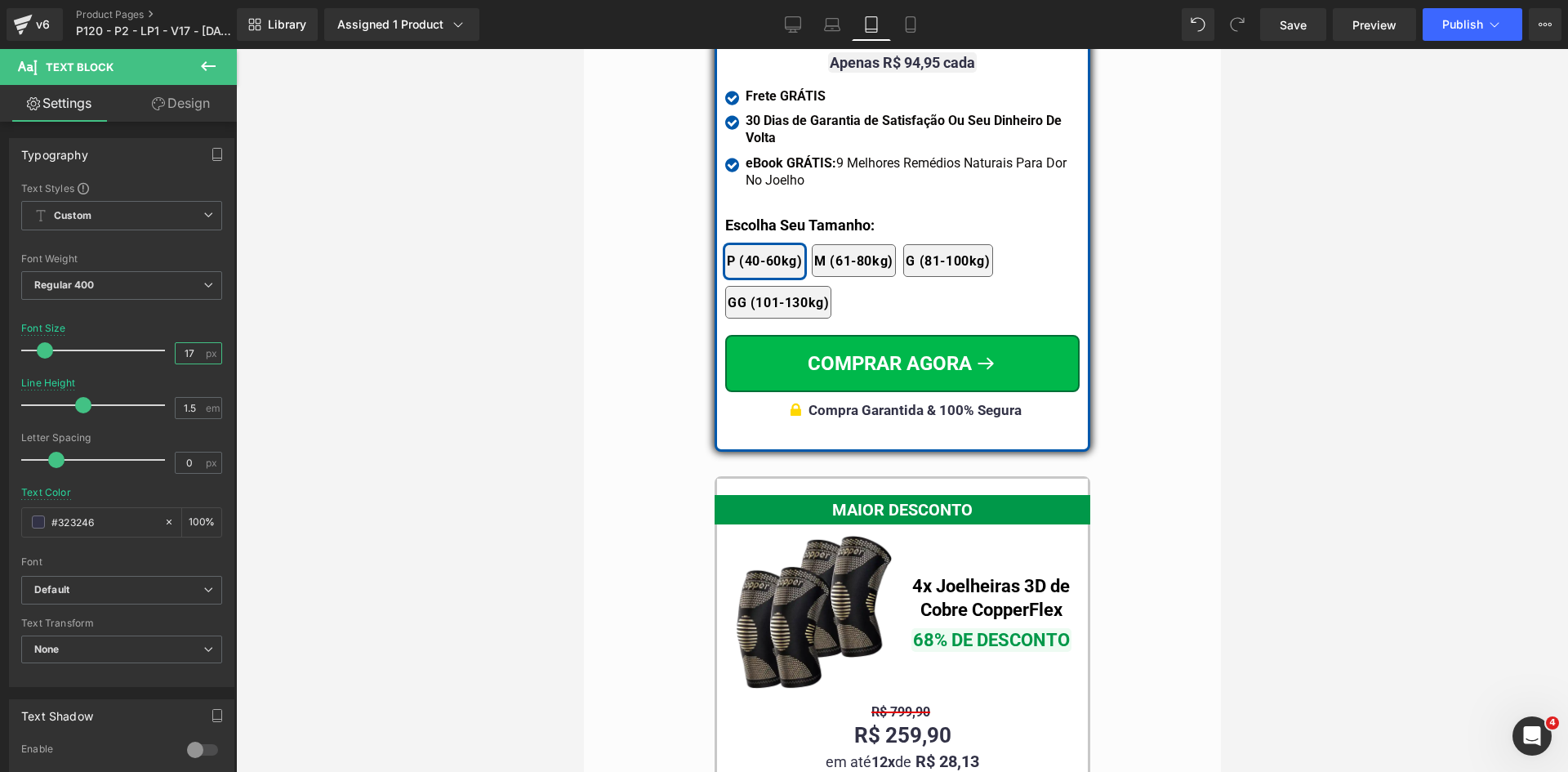
drag, startPoint x: 183, startPoint y: 351, endPoint x: 432, endPoint y: 371, distance: 249.8
click at [192, 351] on input "17" at bounding box center [190, 353] width 28 height 20
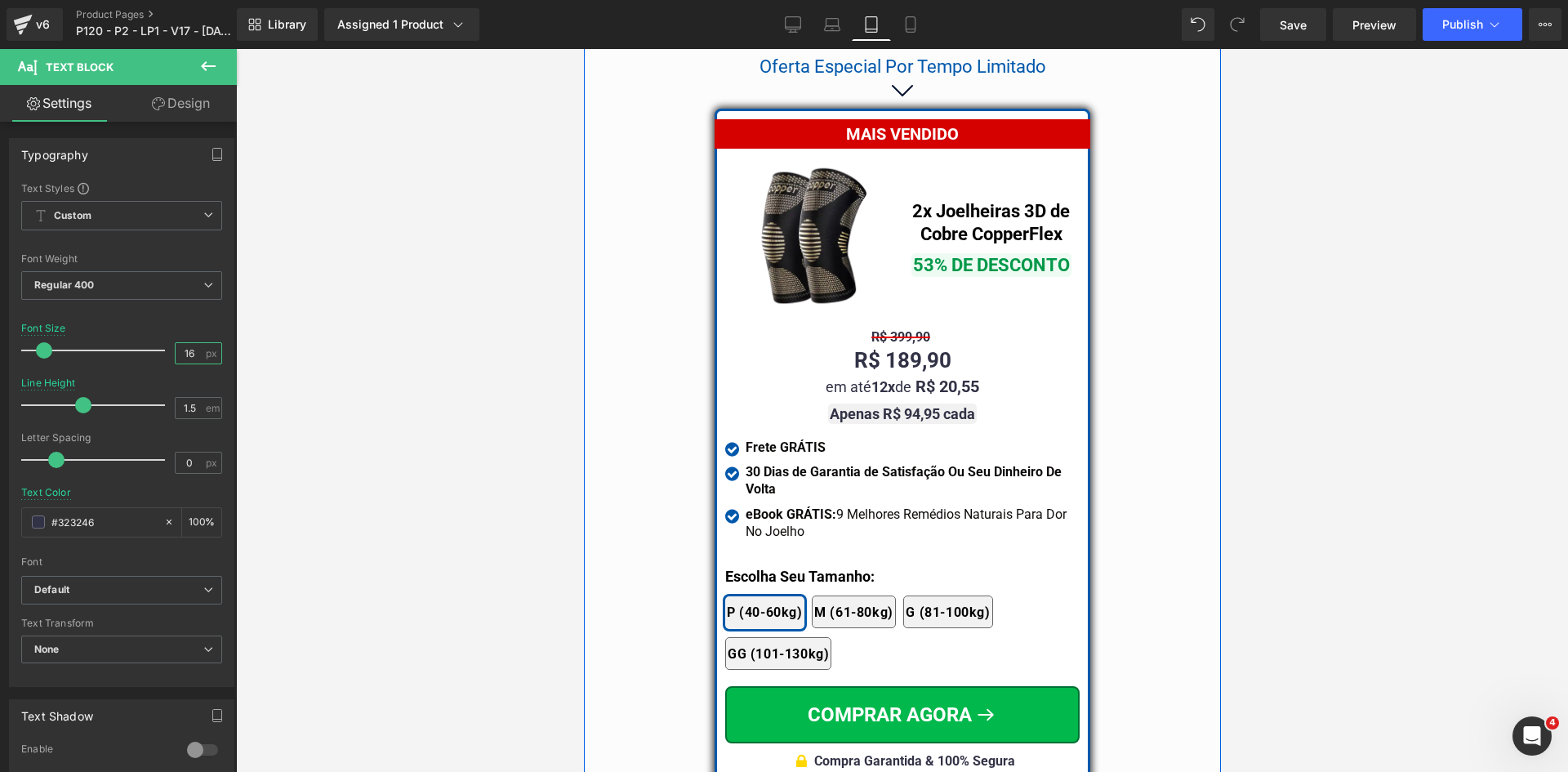
scroll to position [13763, 0]
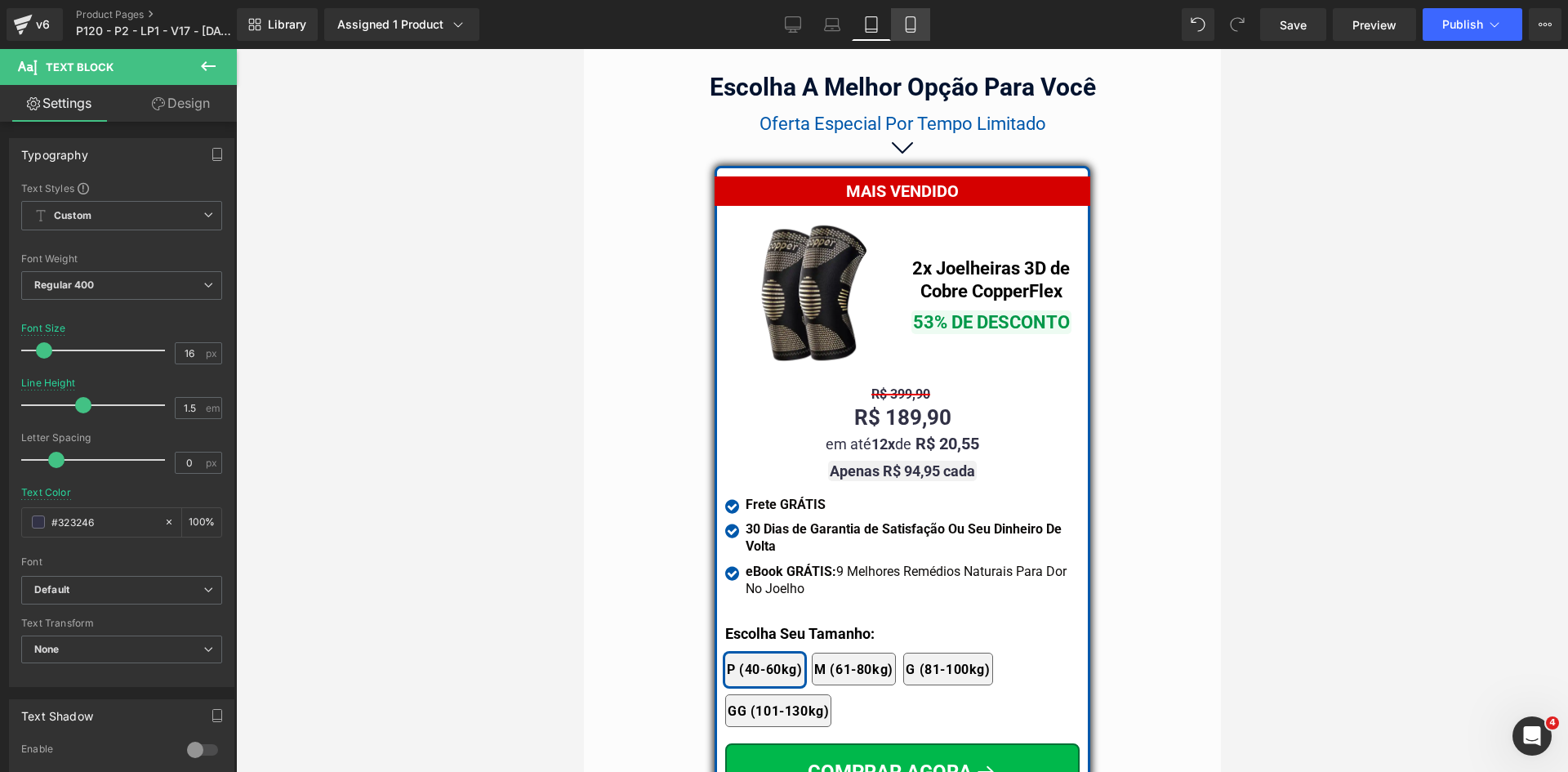
click at [917, 24] on icon at bounding box center [910, 25] width 16 height 16
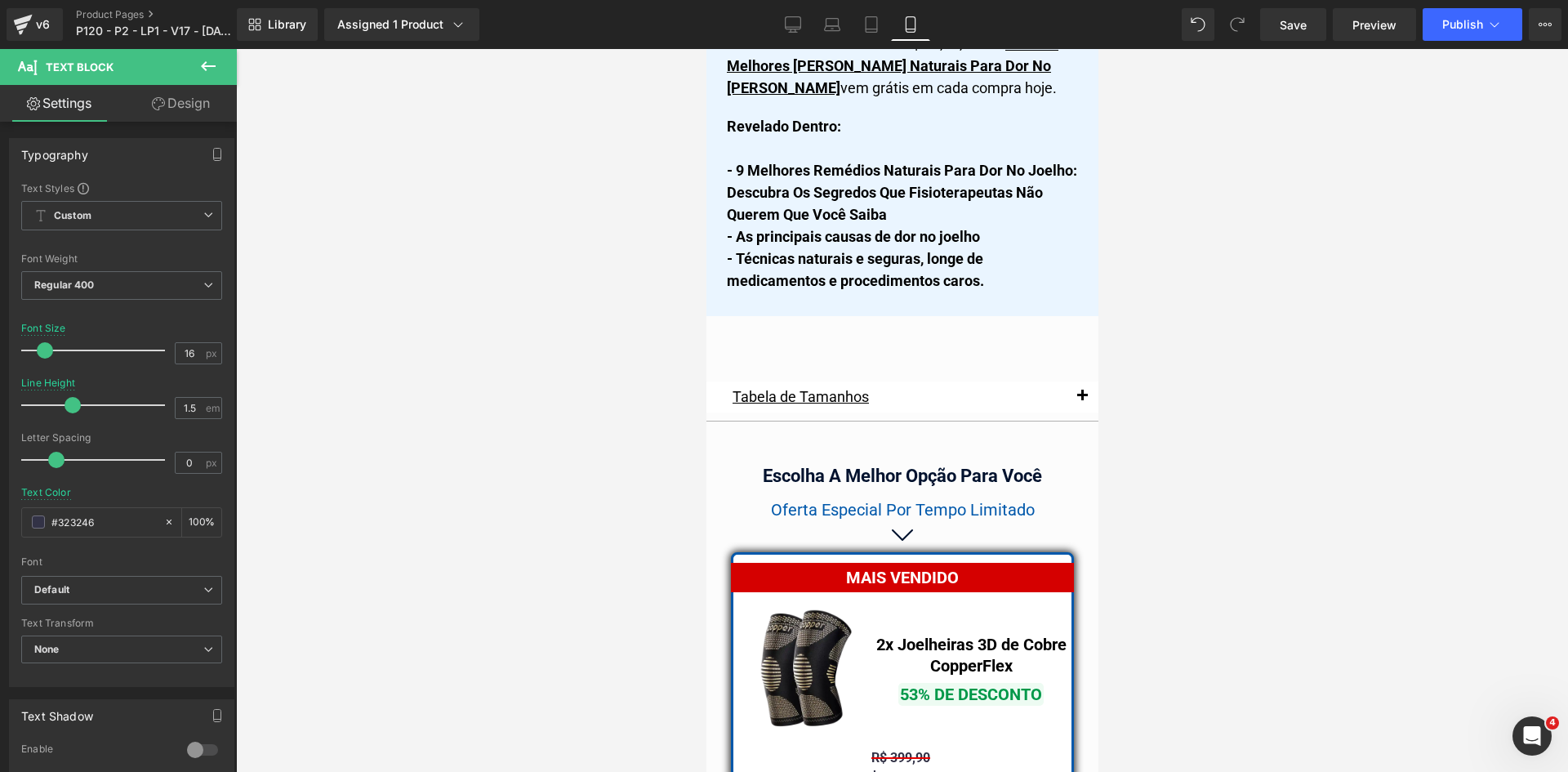
scroll to position [14130, 0]
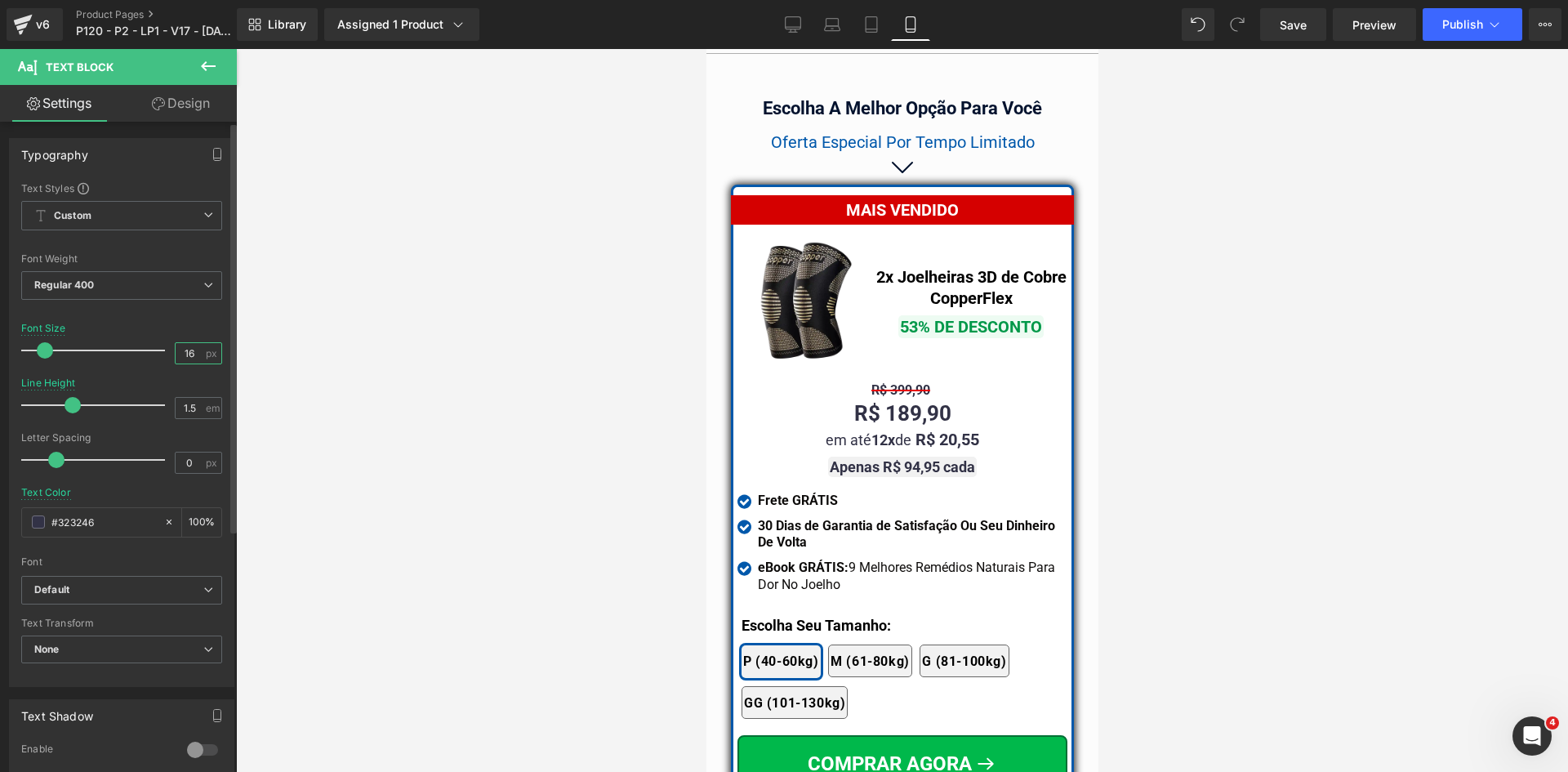
drag, startPoint x: 184, startPoint y: 353, endPoint x: 204, endPoint y: 366, distance: 23.9
click at [195, 355] on input "16" at bounding box center [190, 353] width 28 height 20
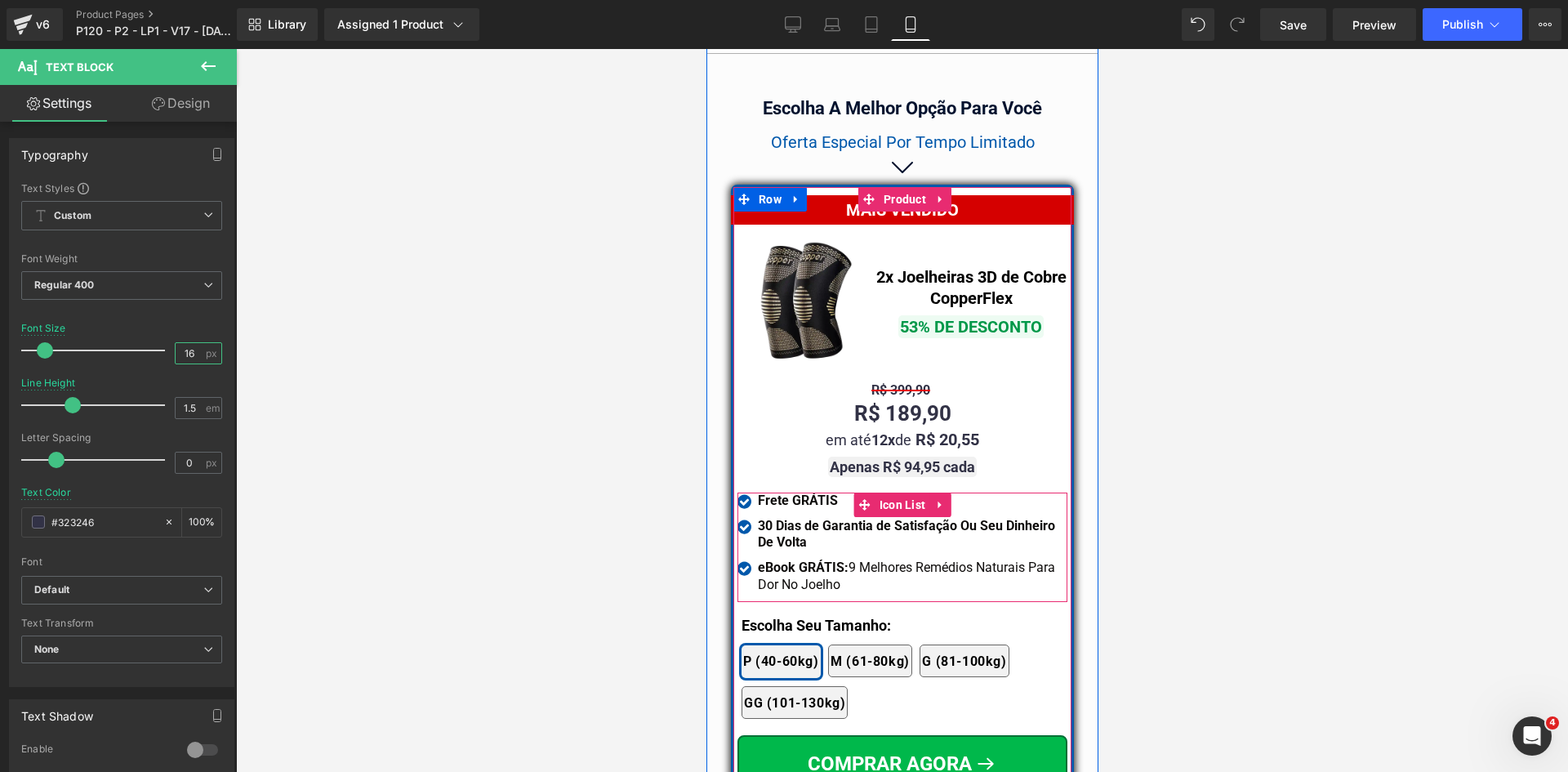
scroll to position [14457, 0]
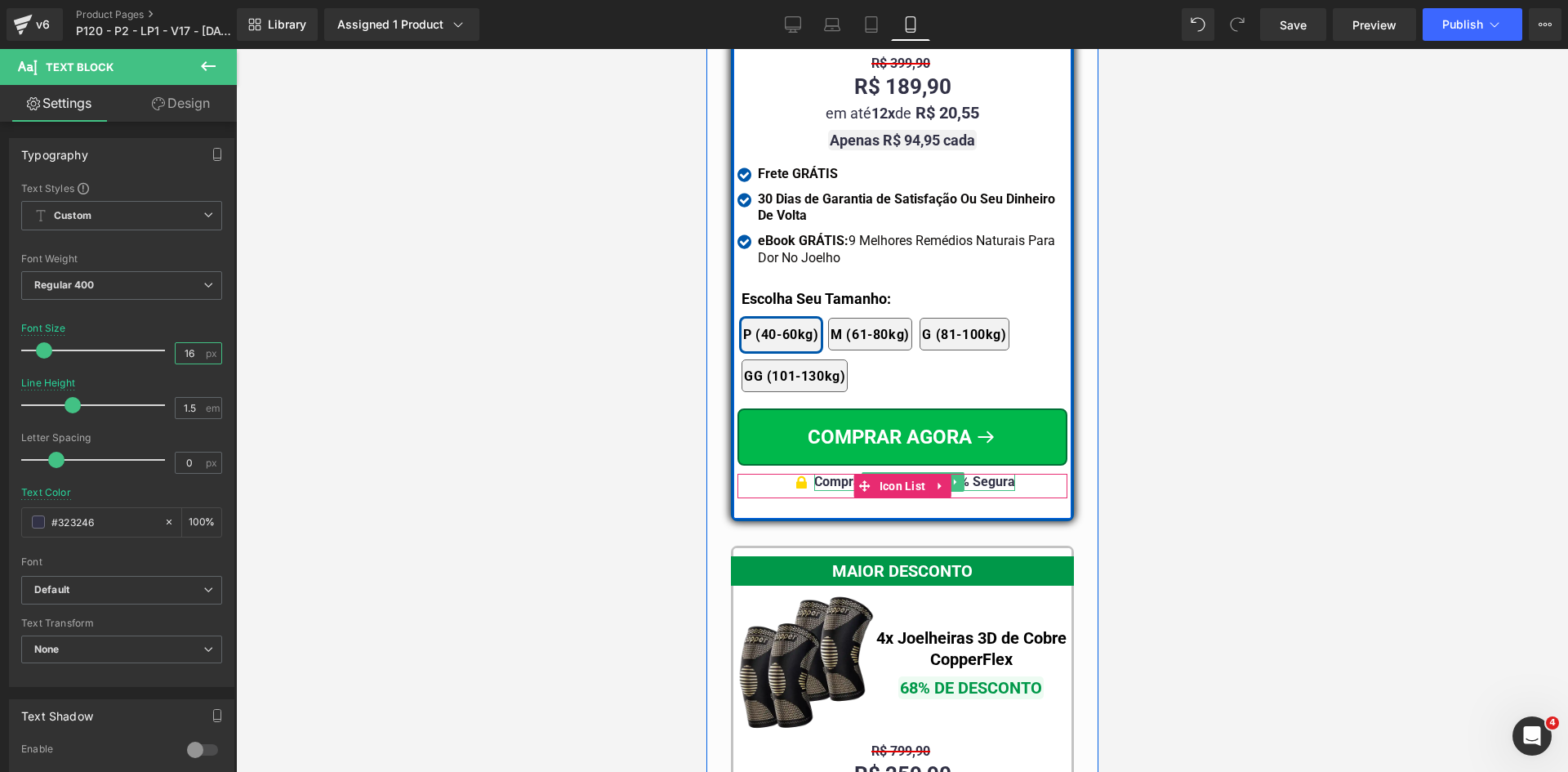
type input "16"
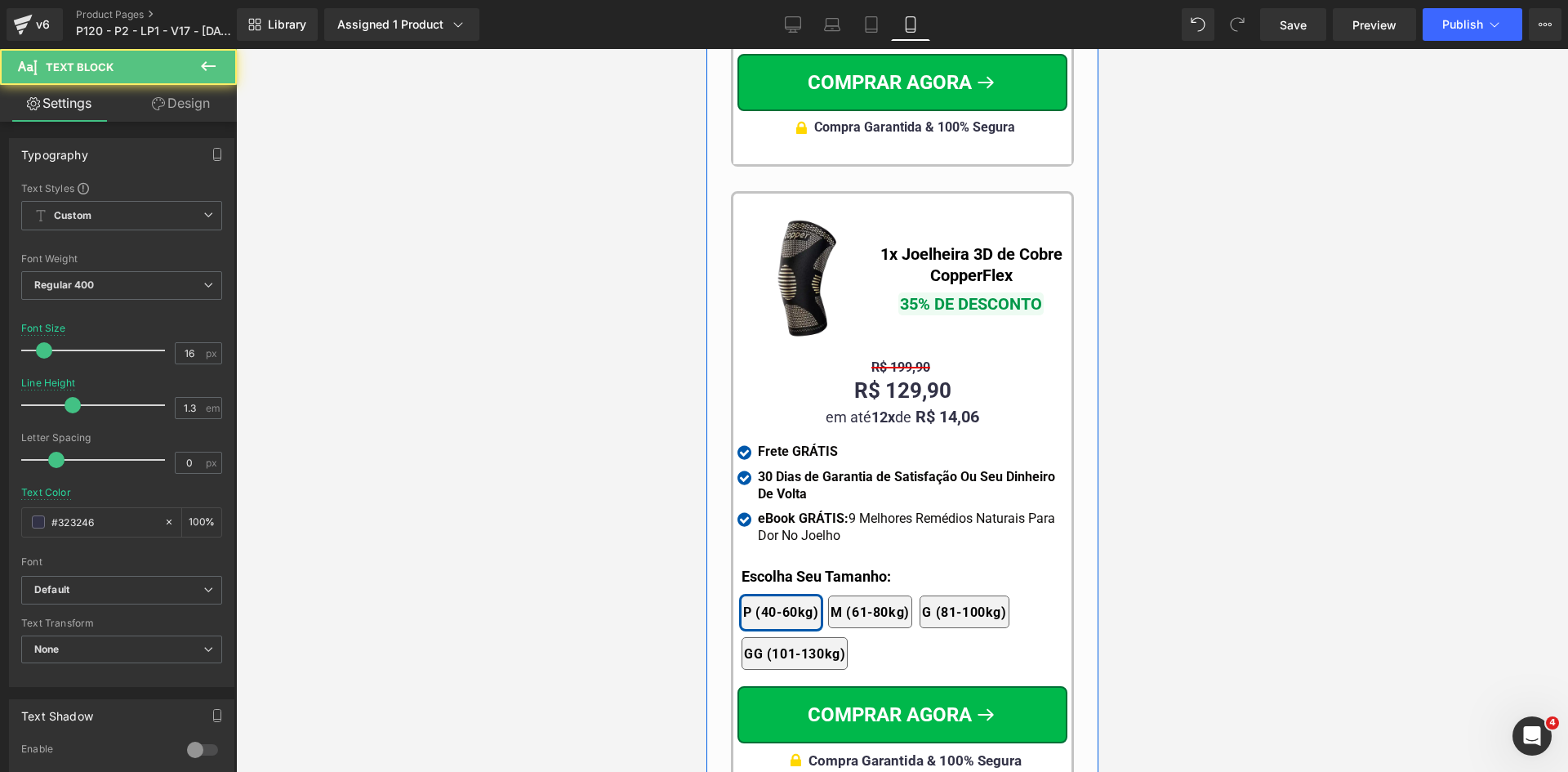
scroll to position [15601, 0]
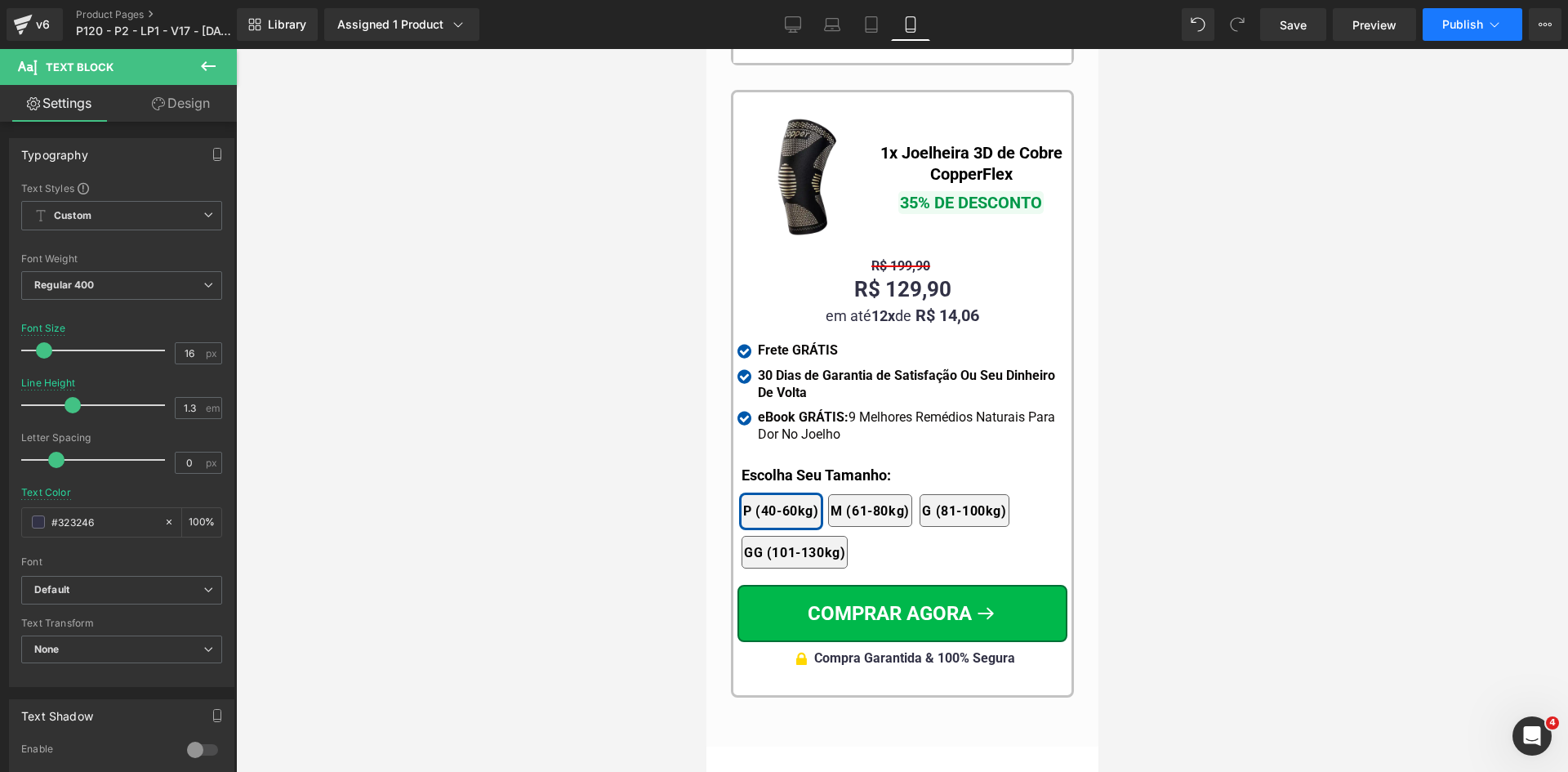
click at [1471, 40] on button "Publish" at bounding box center [1471, 25] width 99 height 33
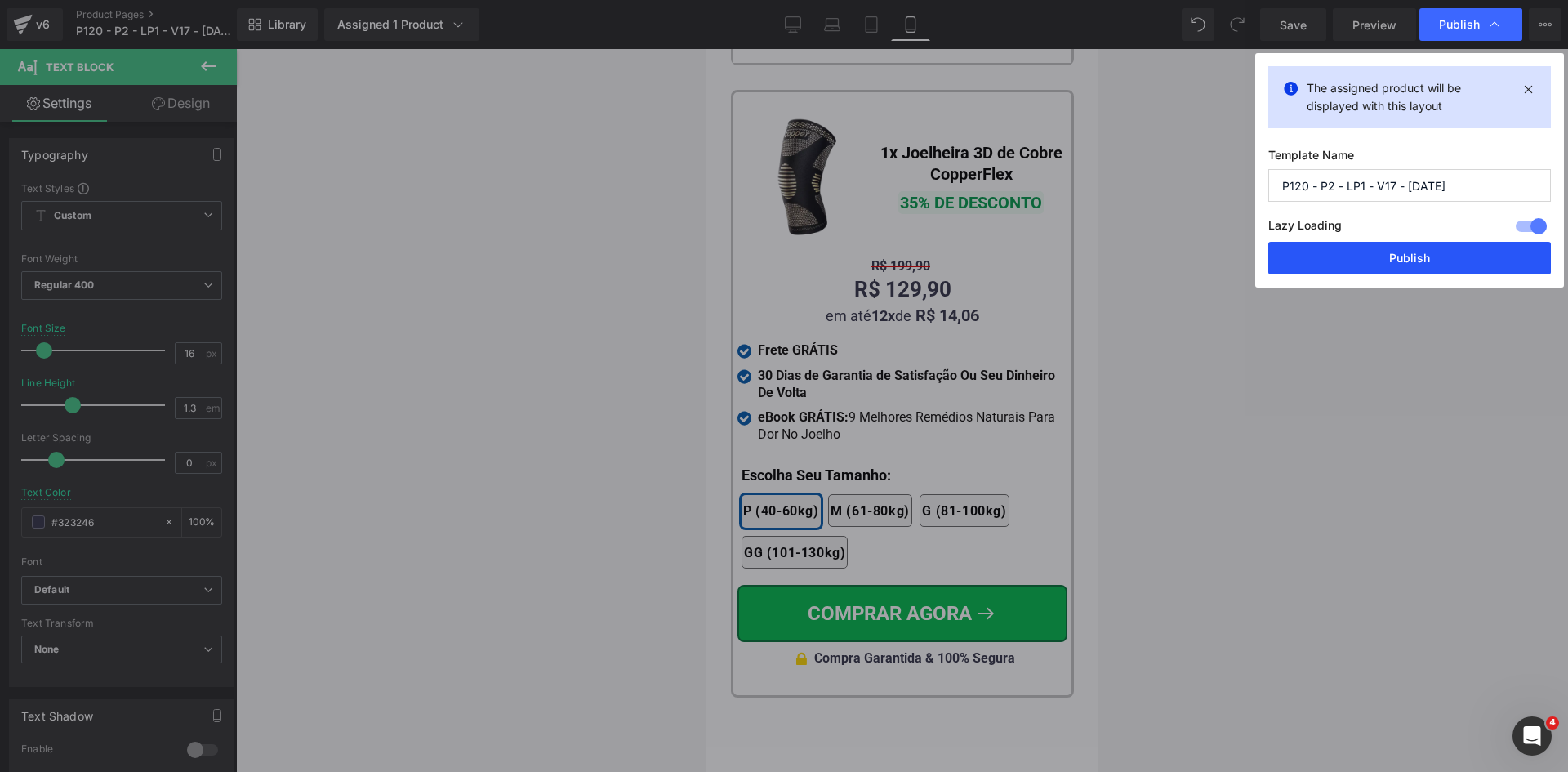
click at [1385, 259] on button "Publish" at bounding box center [1409, 258] width 282 height 33
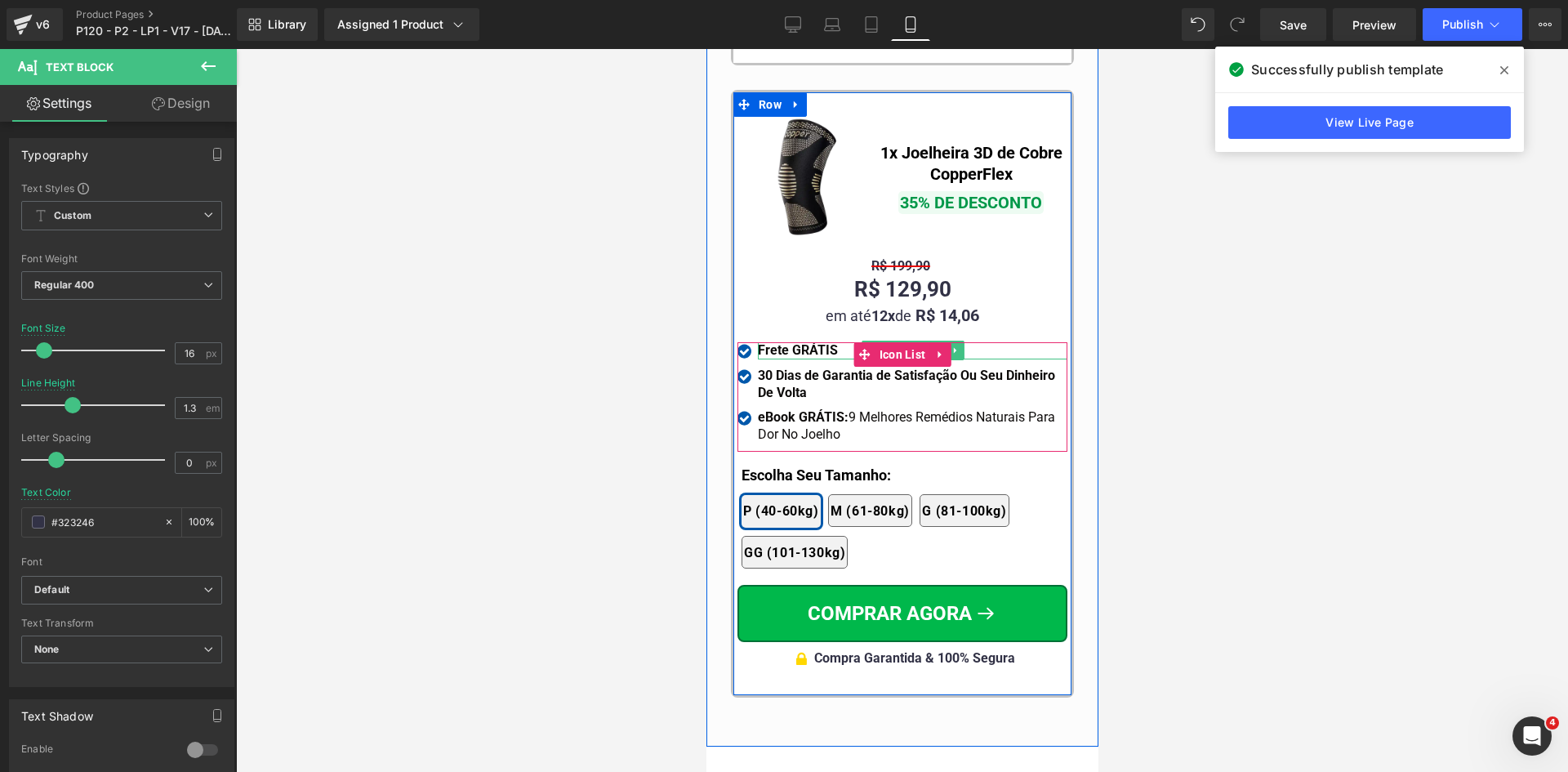
click at [770, 343] on strong "Frete GRÁTIS" at bounding box center [797, 350] width 80 height 15
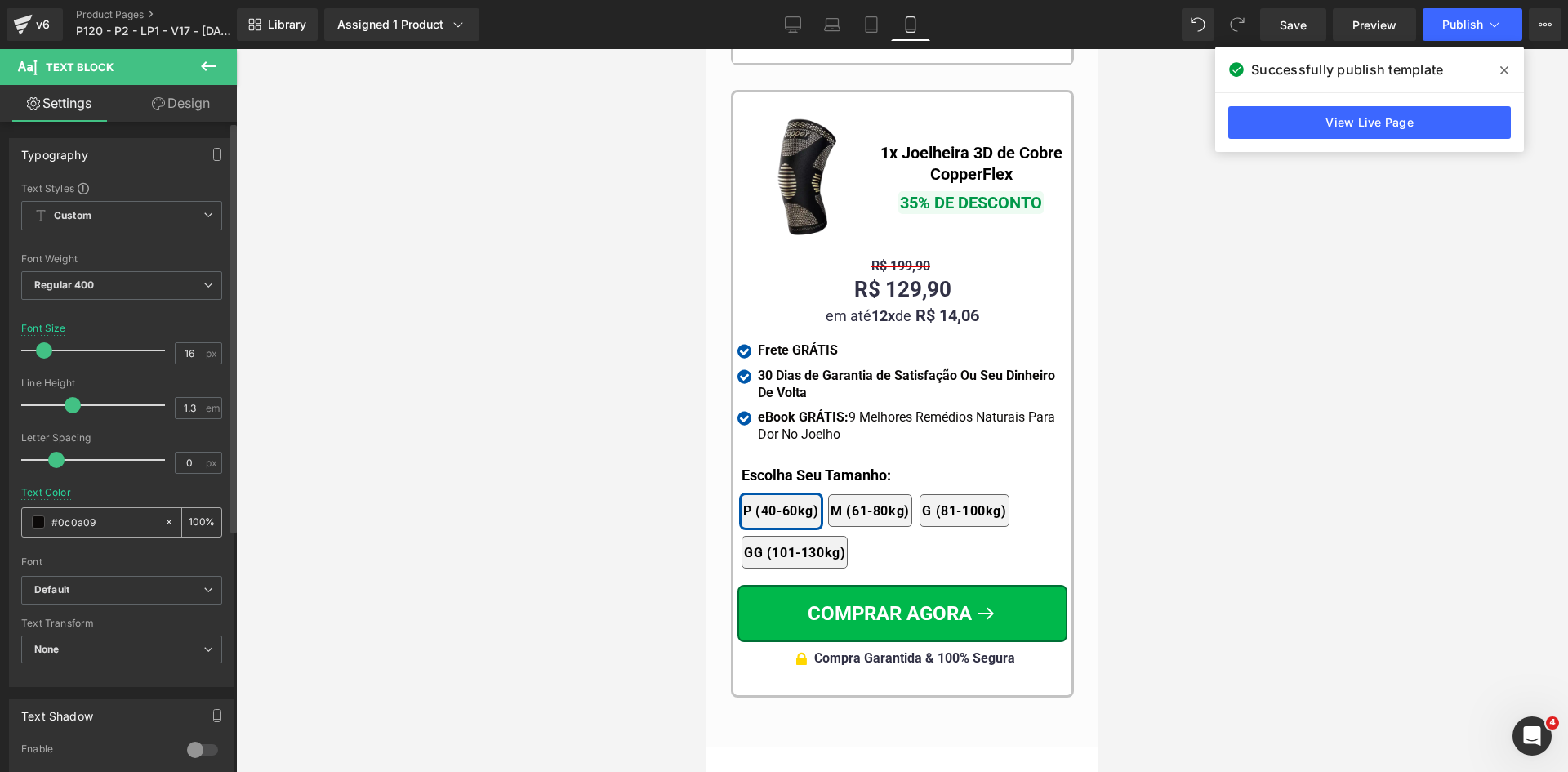
click at [91, 524] on input "#0c0a09" at bounding box center [103, 522] width 105 height 18
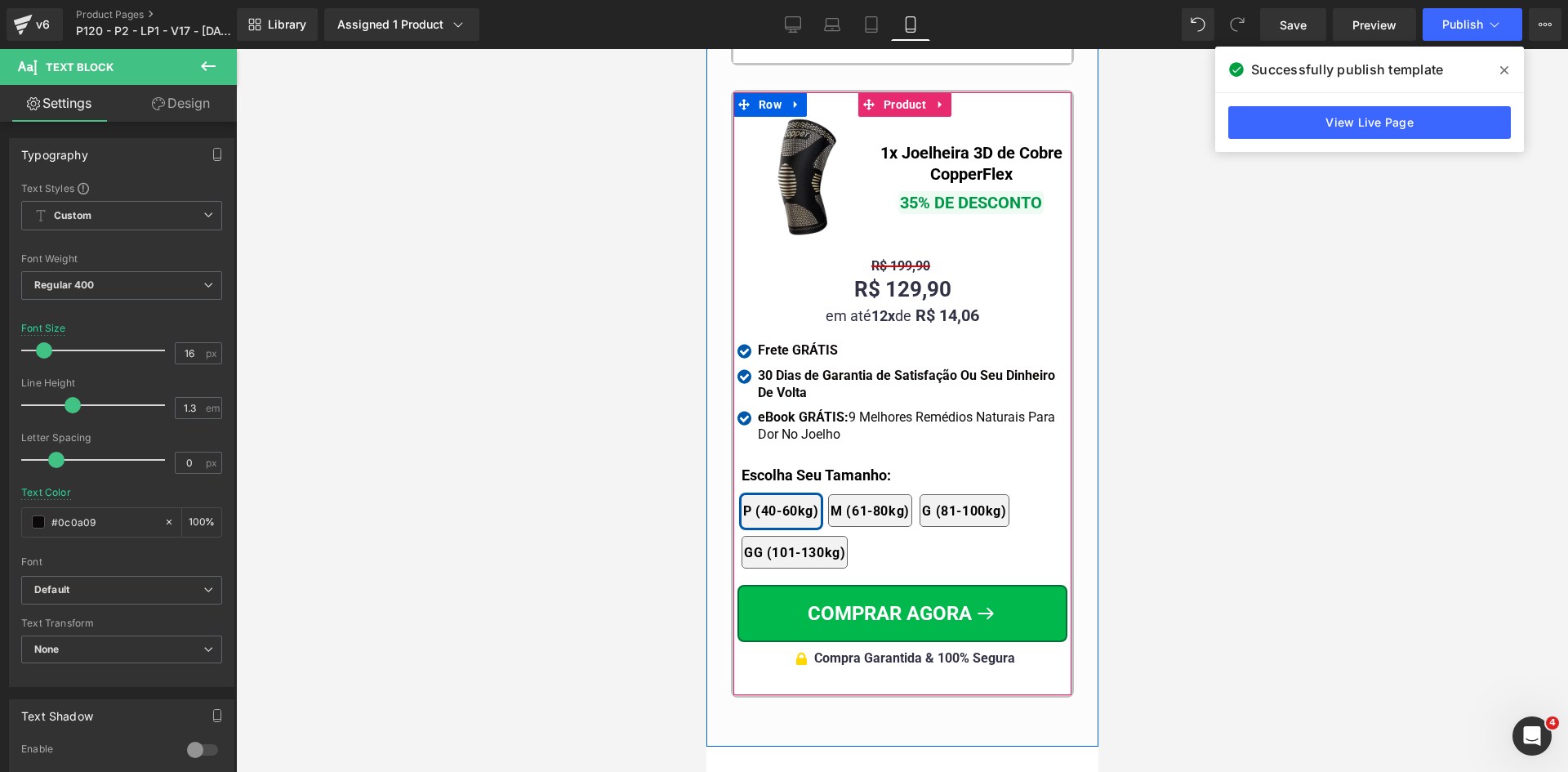
click at [943, 155] on span "Text Block" at bounding box center [961, 164] width 51 height 20
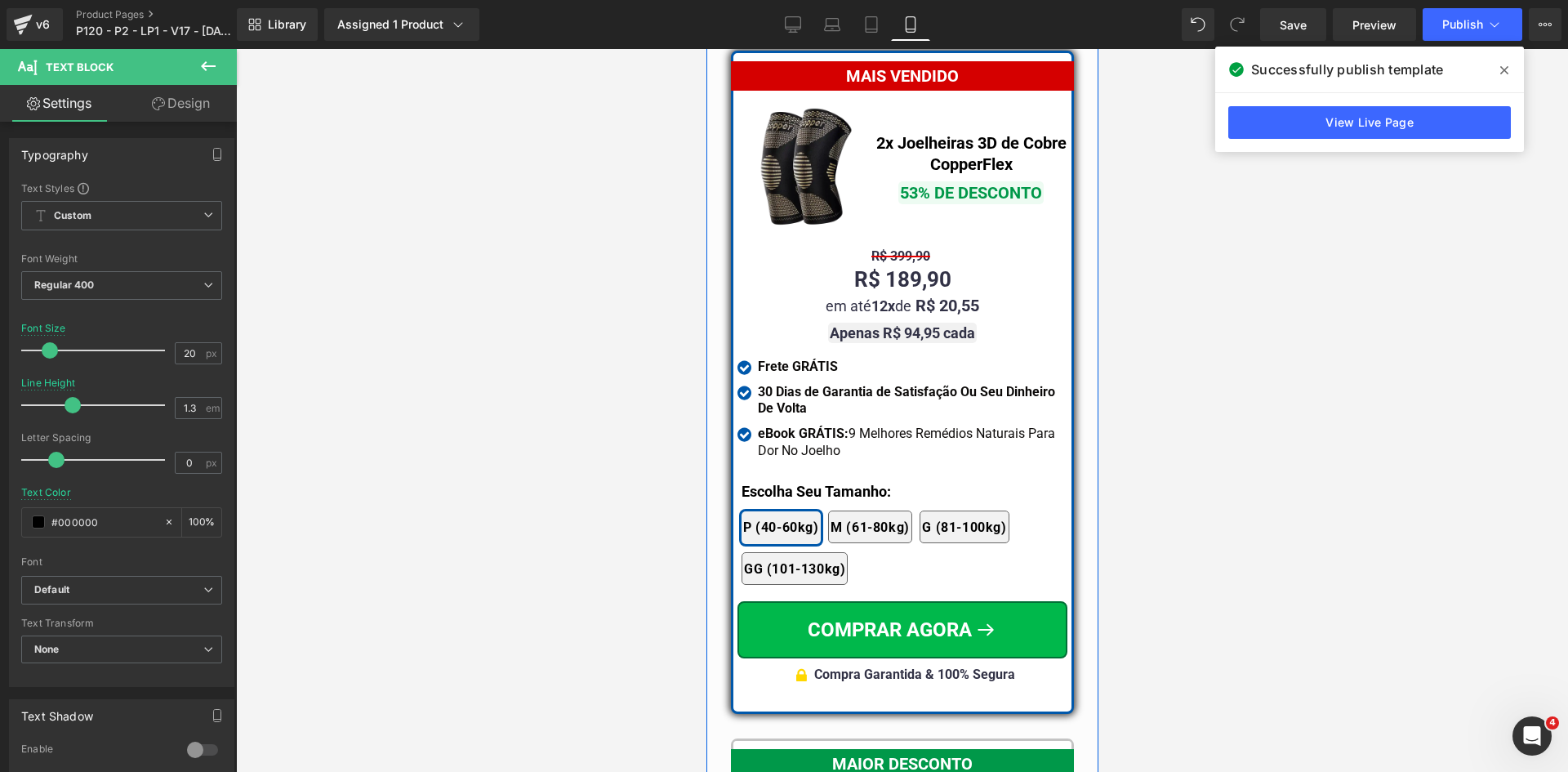
scroll to position [14130, 0]
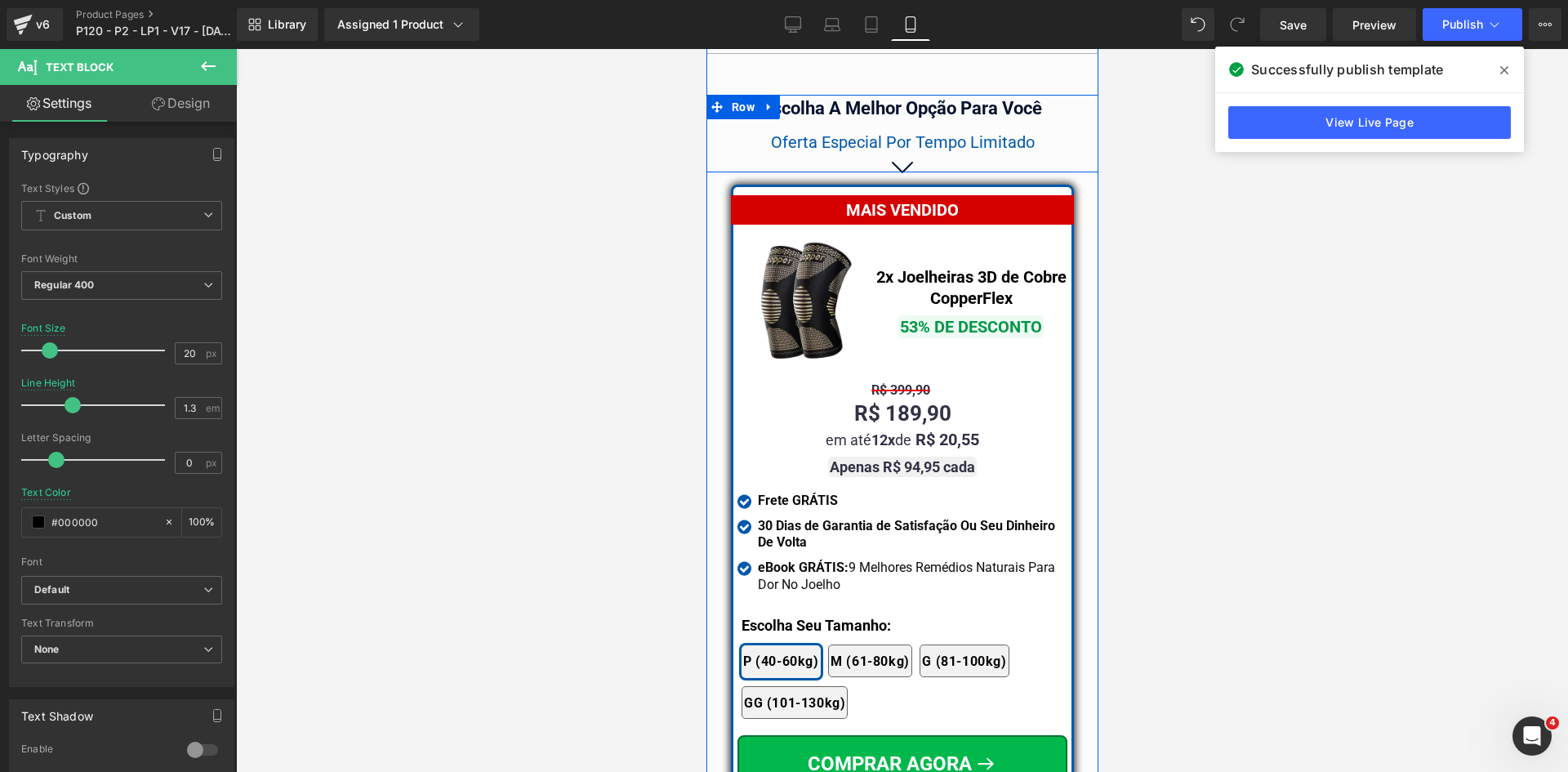
click at [900, 105] on span "Heading" at bounding box center [922, 108] width 44 height 20
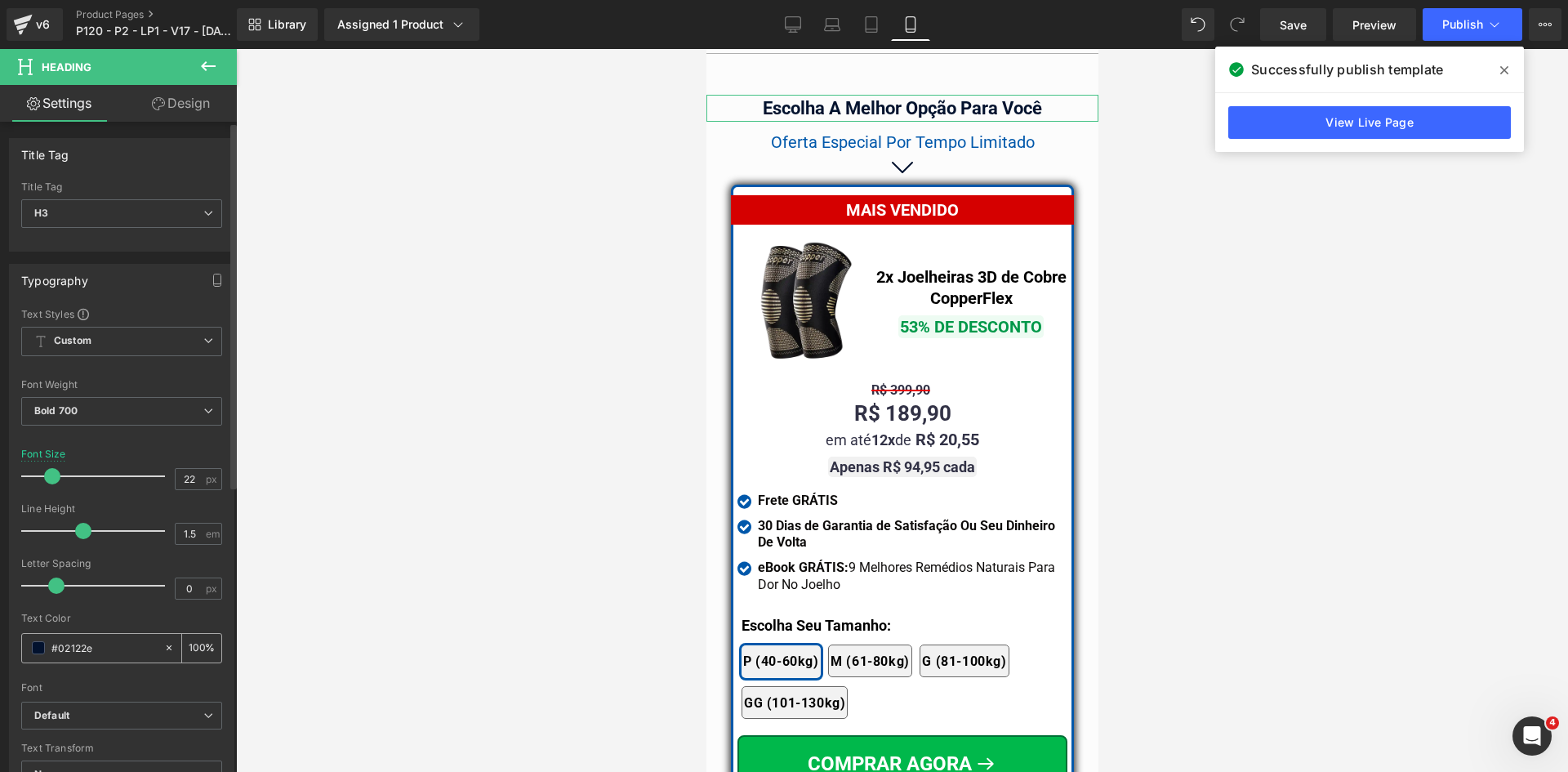
click at [94, 640] on input "#02122e" at bounding box center [103, 648] width 105 height 18
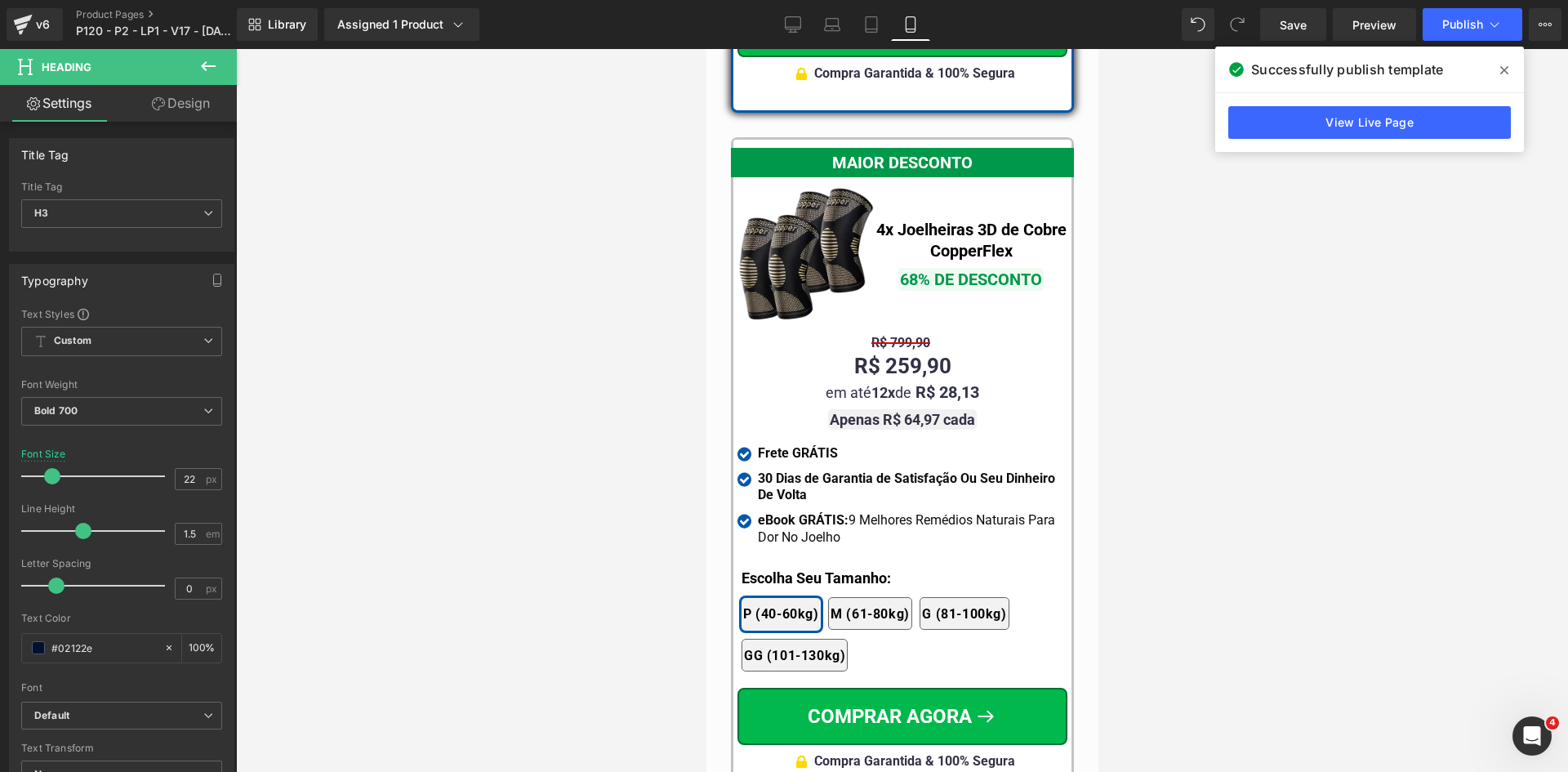
scroll to position [15029, 0]
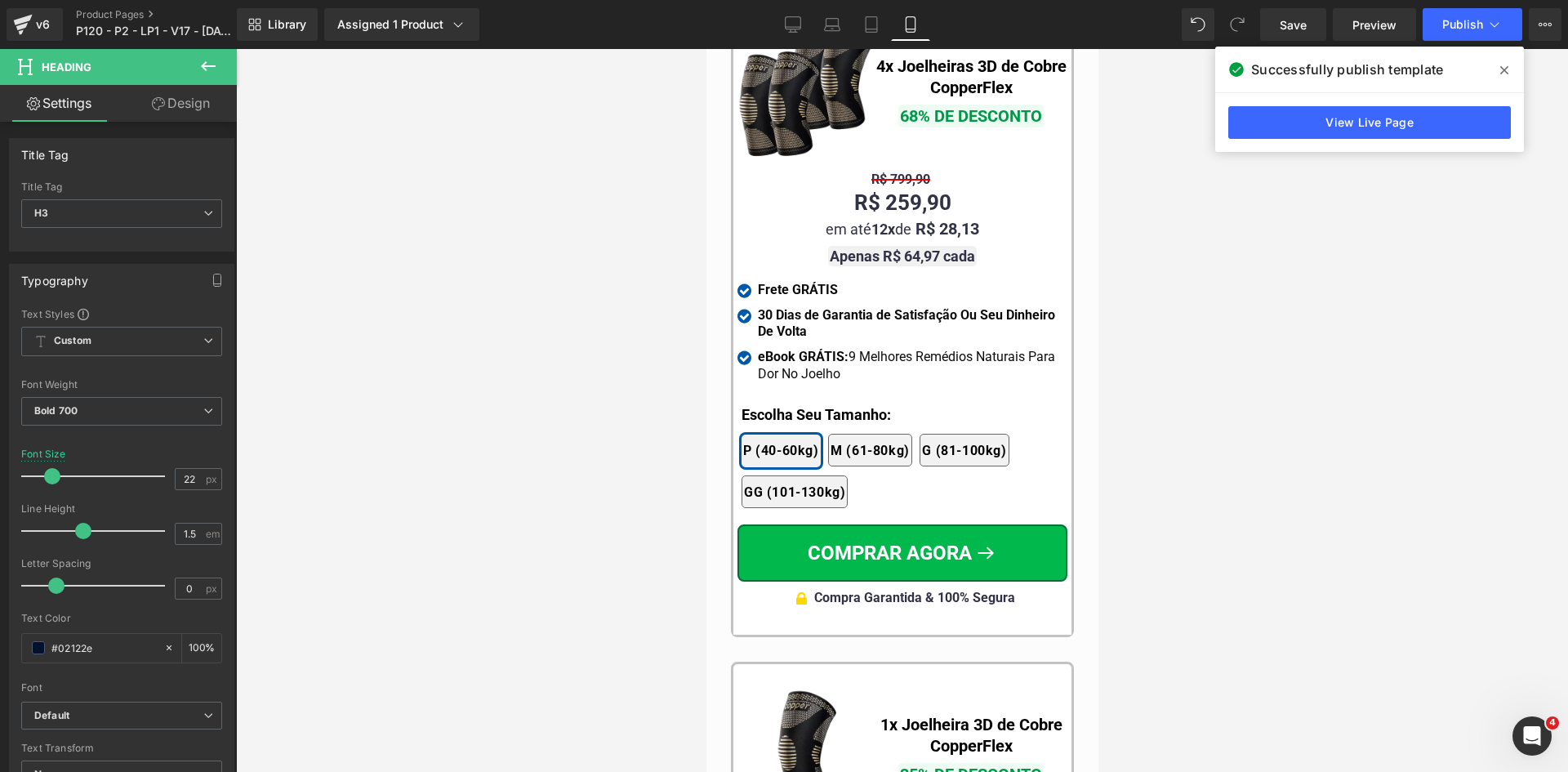
click at [981, 595] on div "Compra Garantida & 100% [PERSON_NAME] Text Block" at bounding box center [914, 598] width 200 height 17
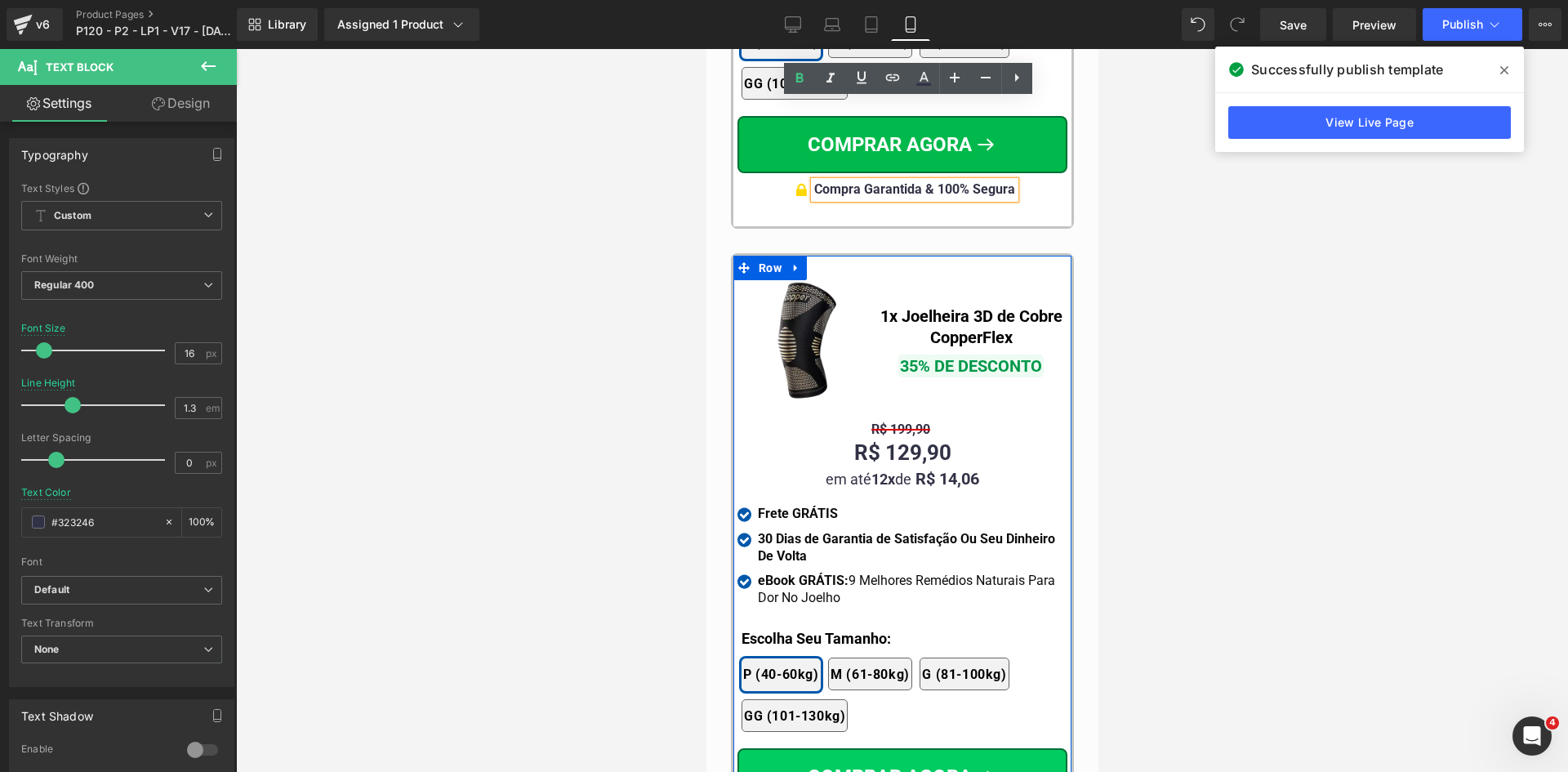
scroll to position [15519, 0]
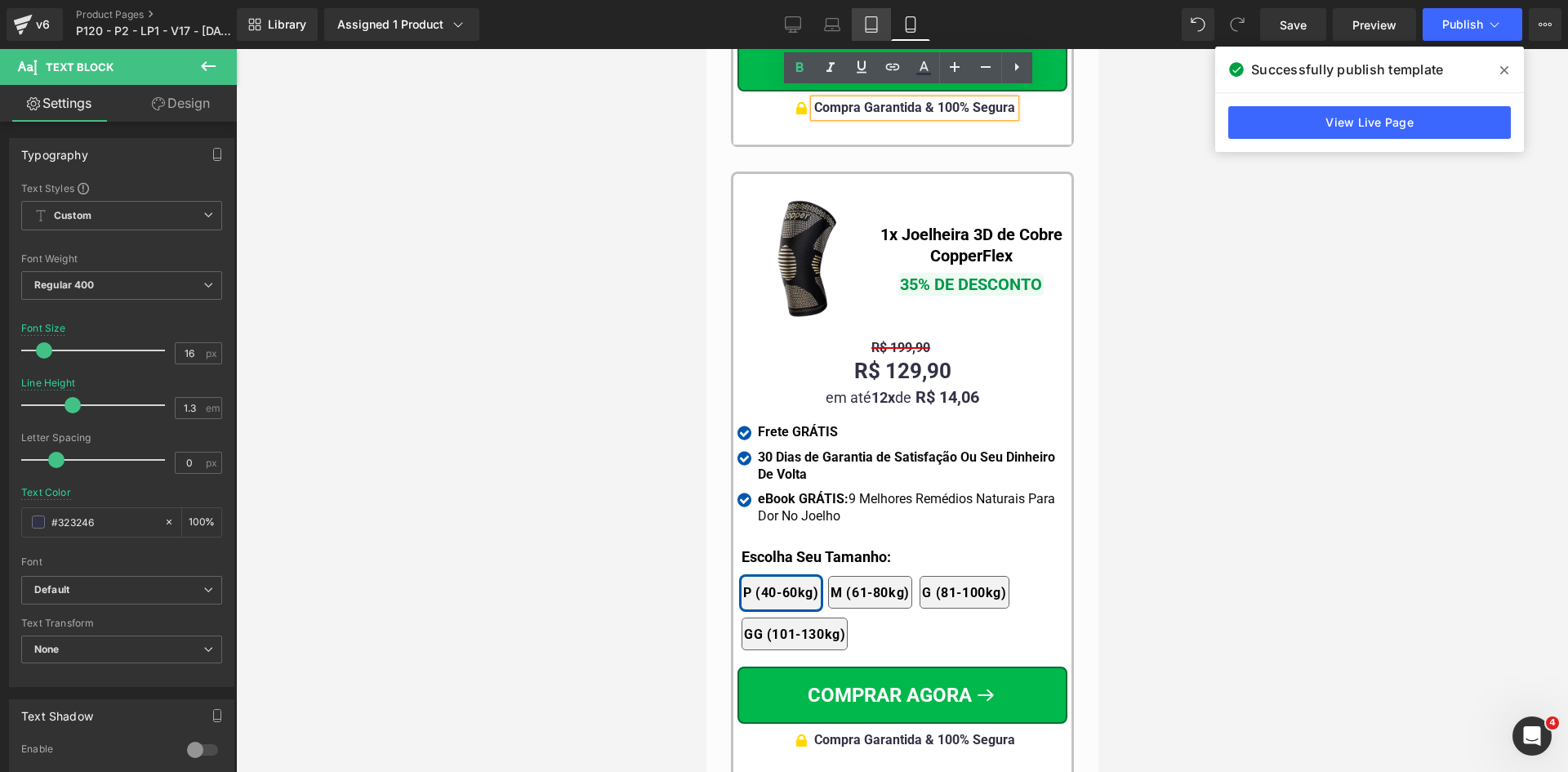
click at [875, 23] on icon at bounding box center [871, 25] width 16 height 16
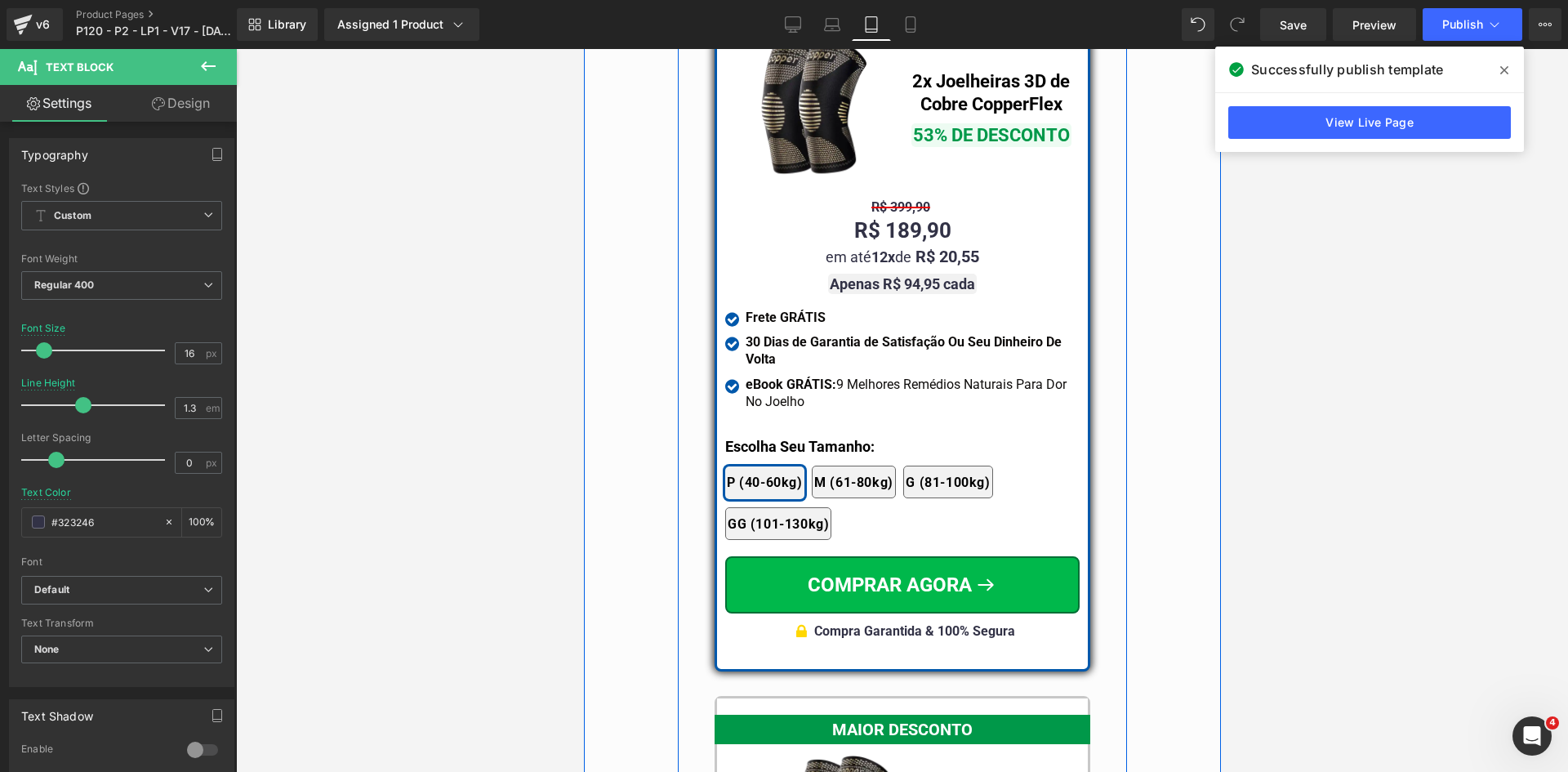
scroll to position [13705, 0]
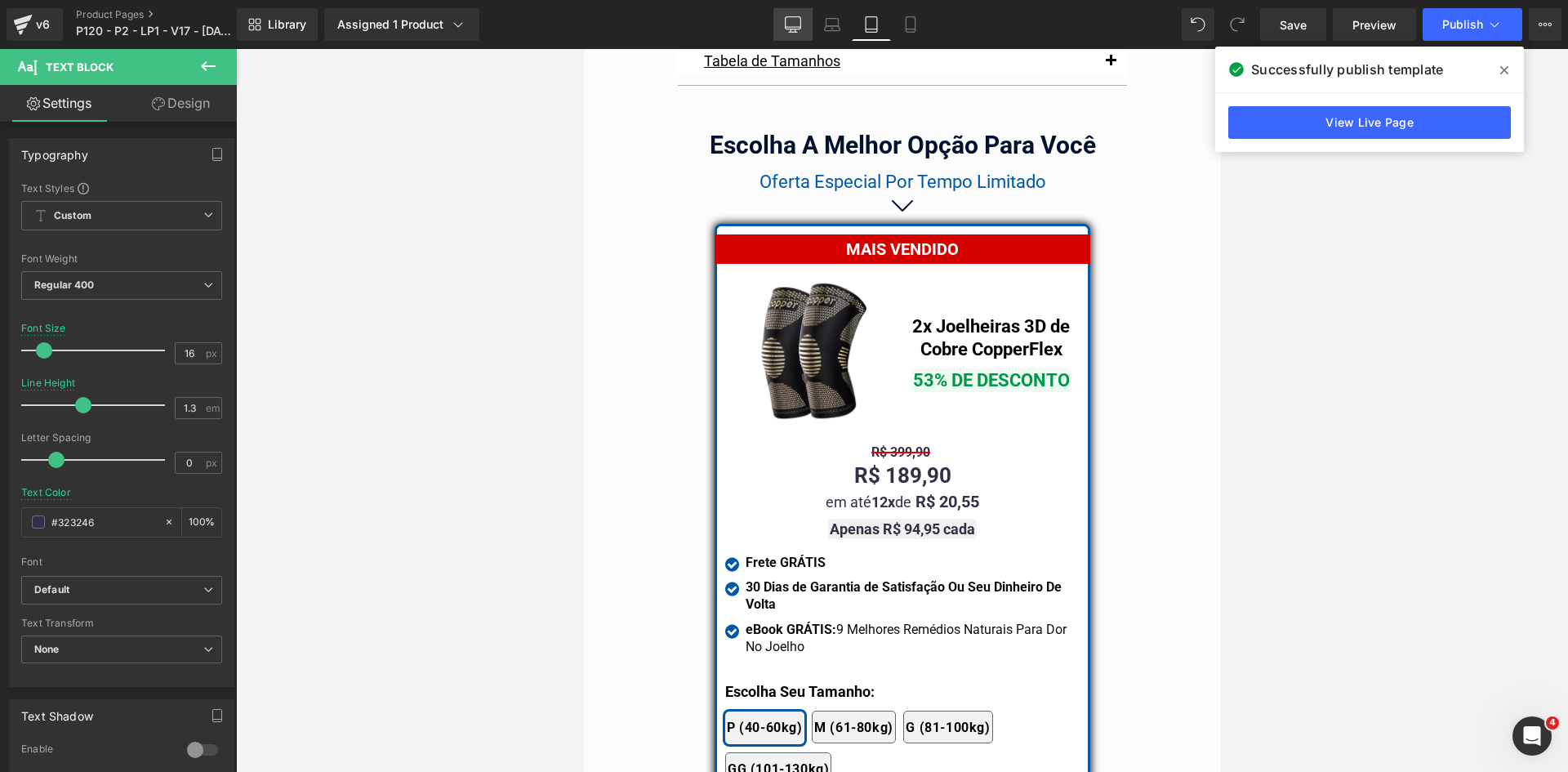
click at [792, 25] on icon at bounding box center [793, 25] width 16 height 16
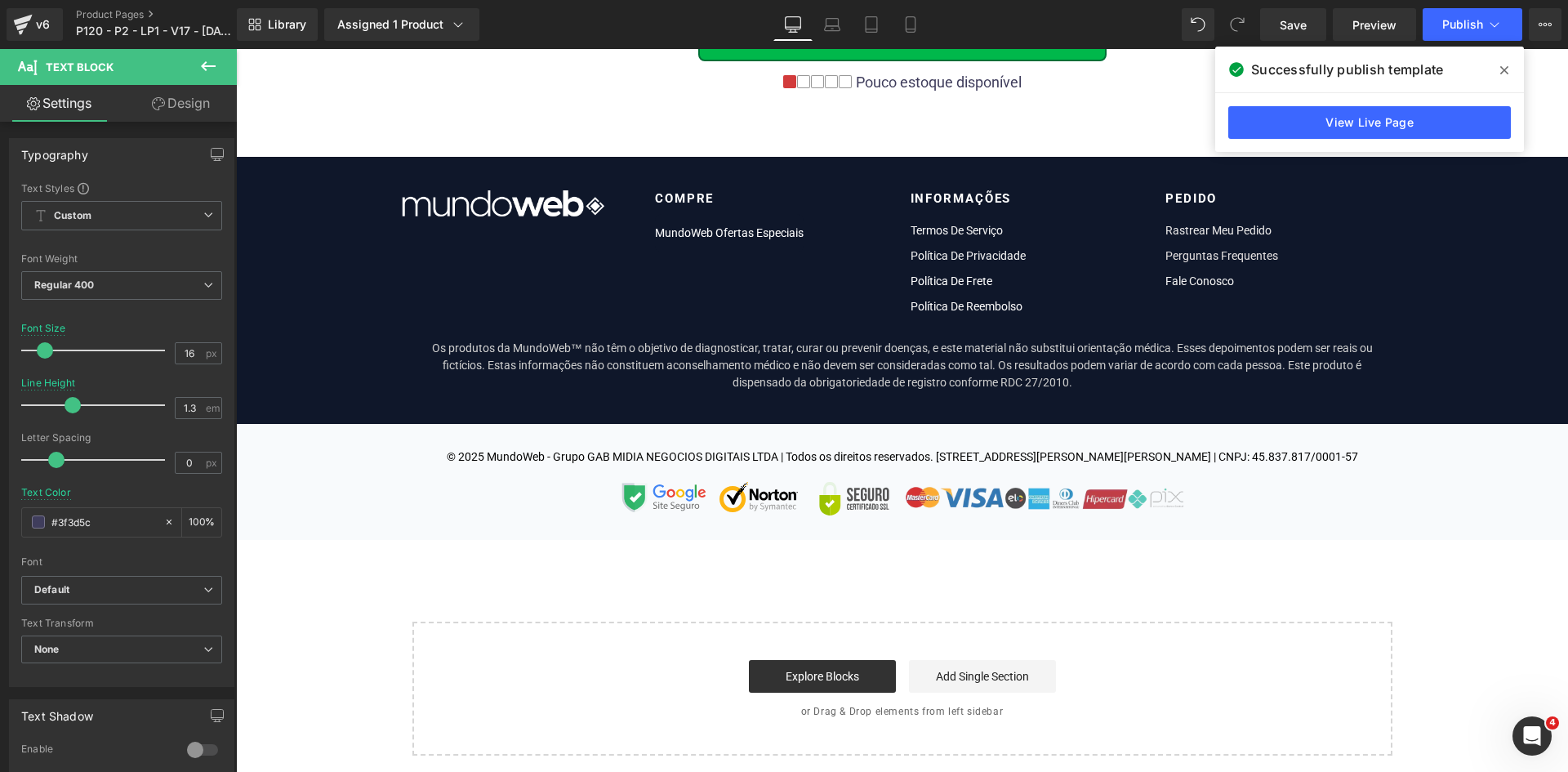
scroll to position [0, 0]
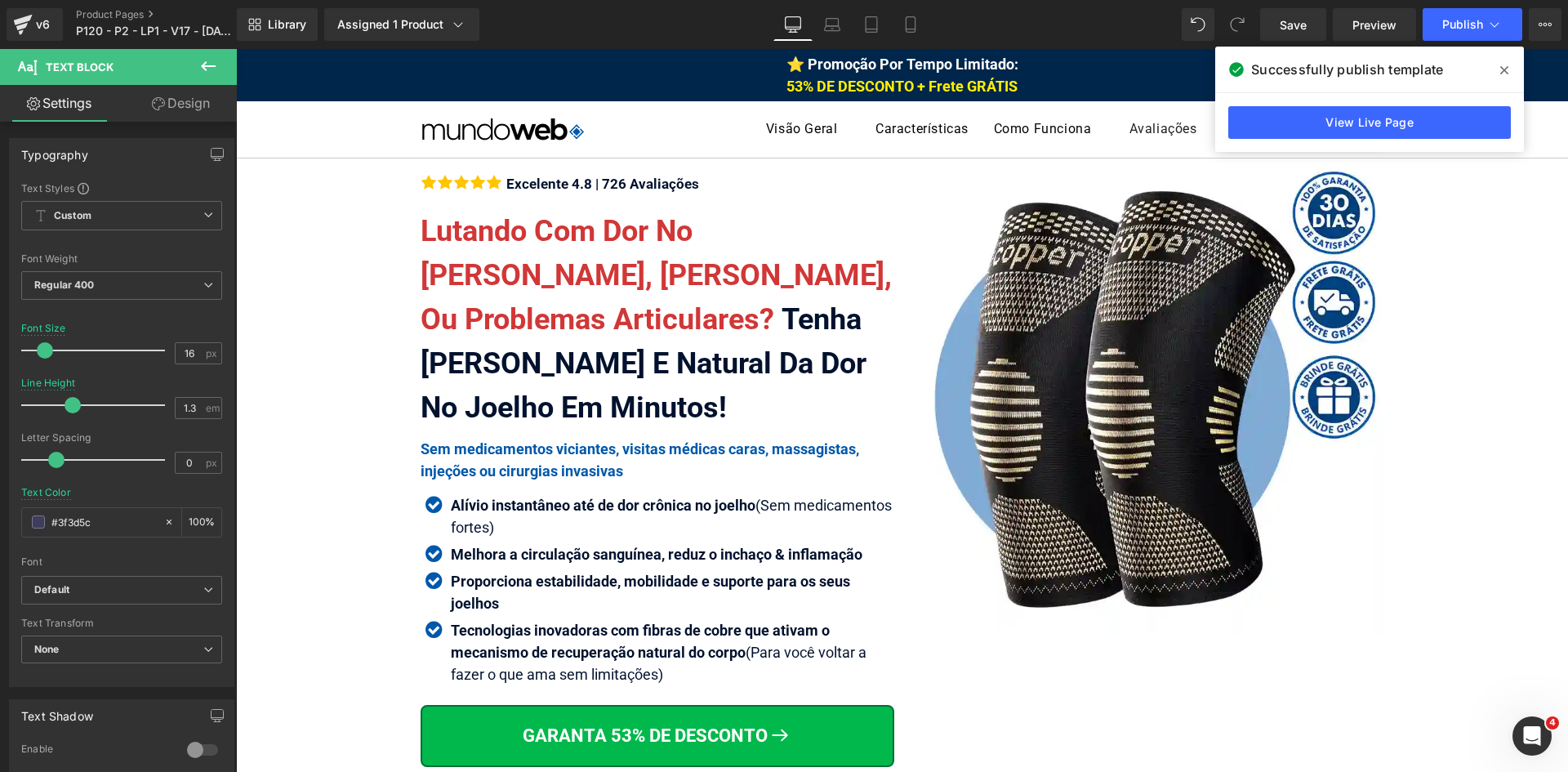
click at [1503, 69] on icon at bounding box center [1504, 70] width 8 height 8
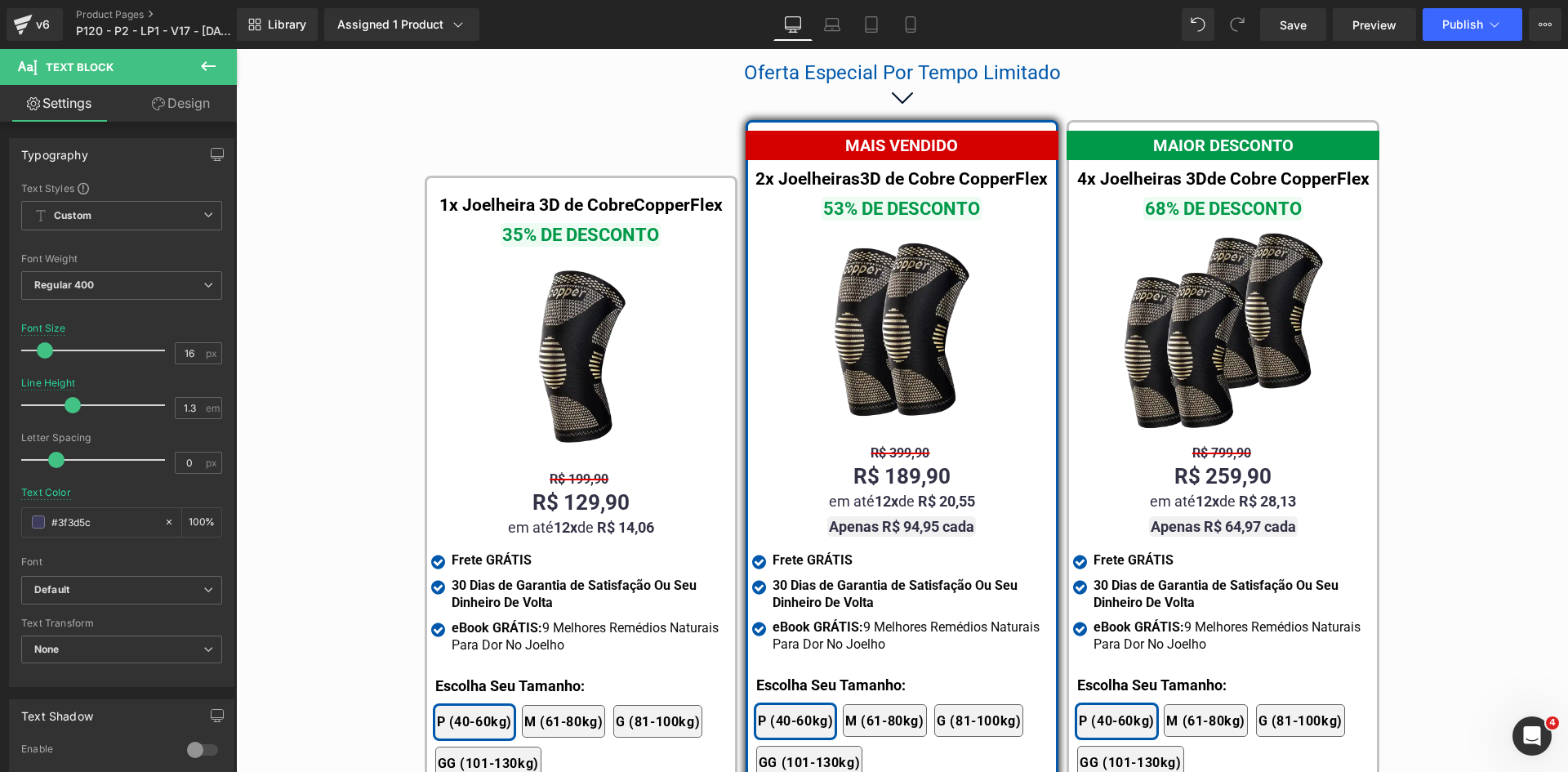
scroll to position [9446, 0]
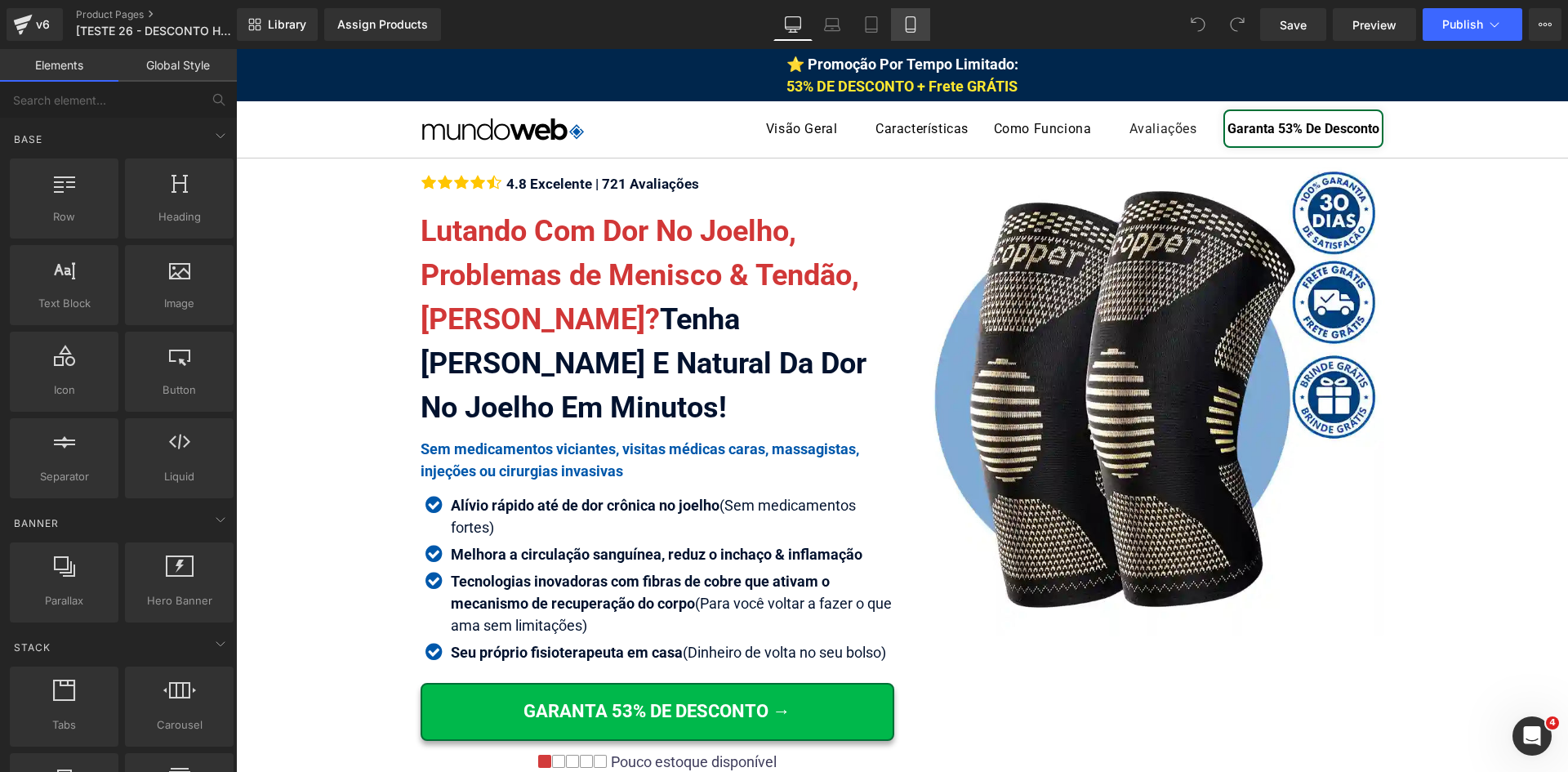
click at [904, 32] on icon at bounding box center [910, 25] width 16 height 16
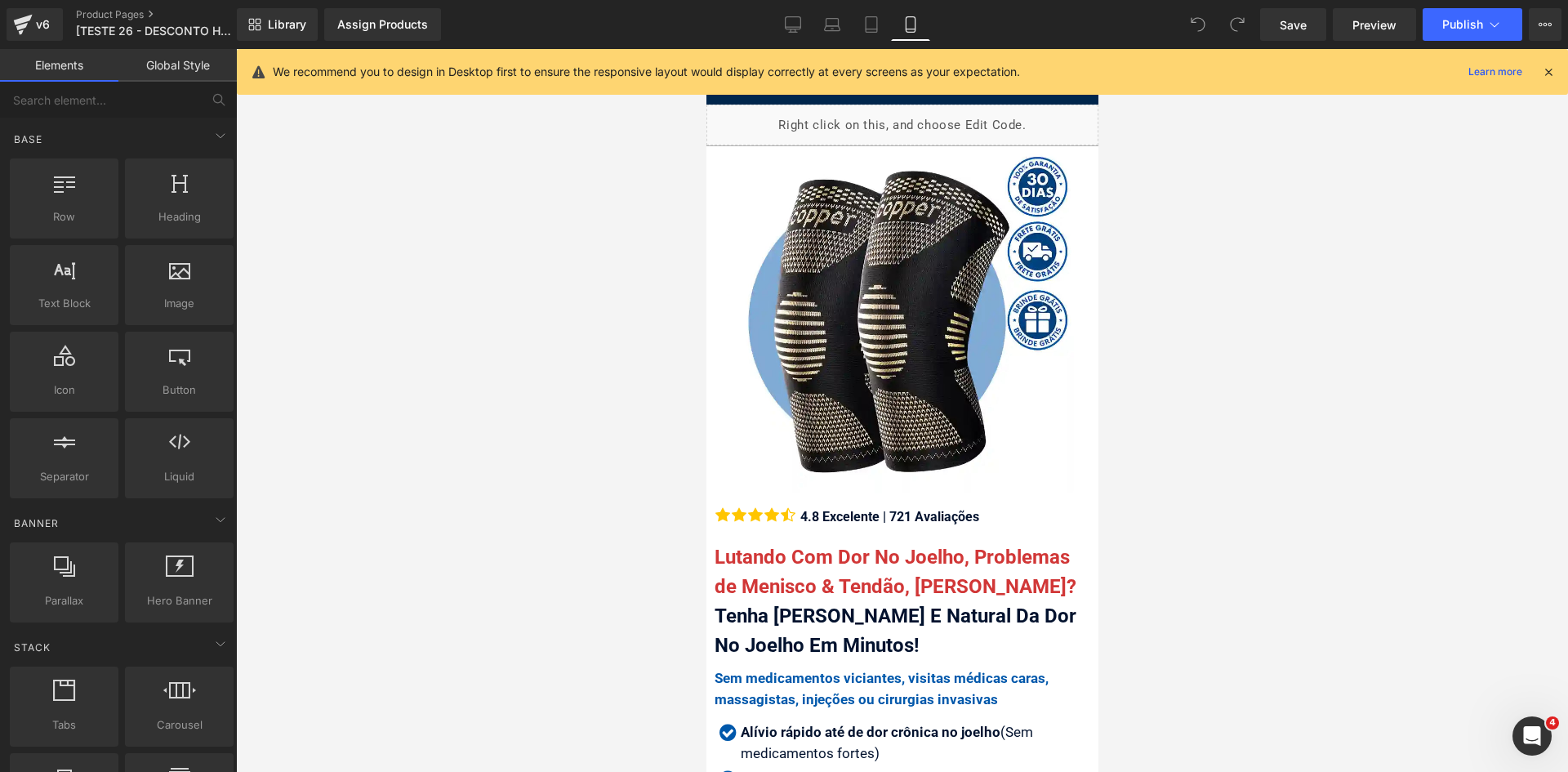
click at [1542, 72] on icon at bounding box center [1548, 72] width 15 height 15
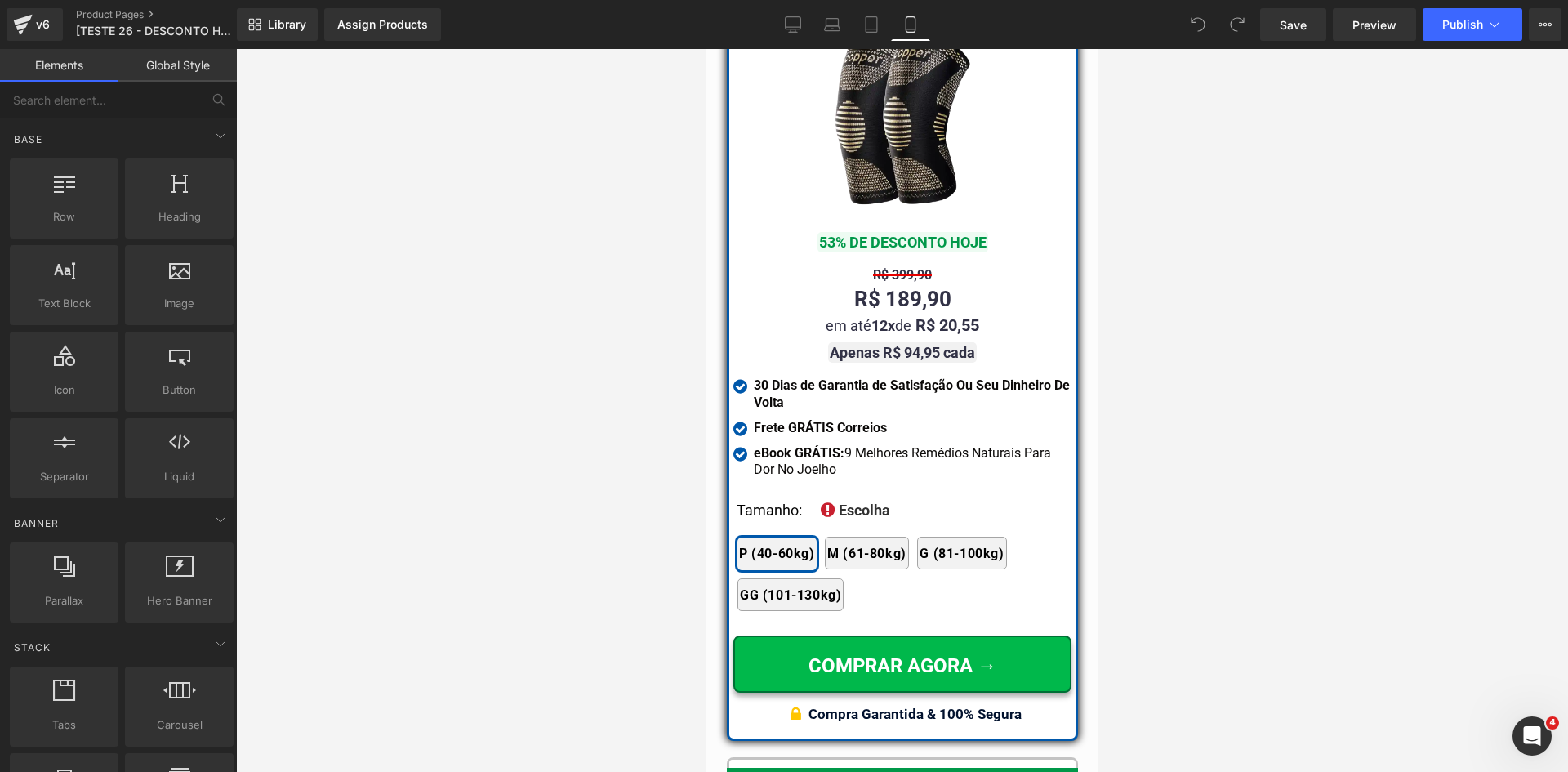
scroll to position [14571, 0]
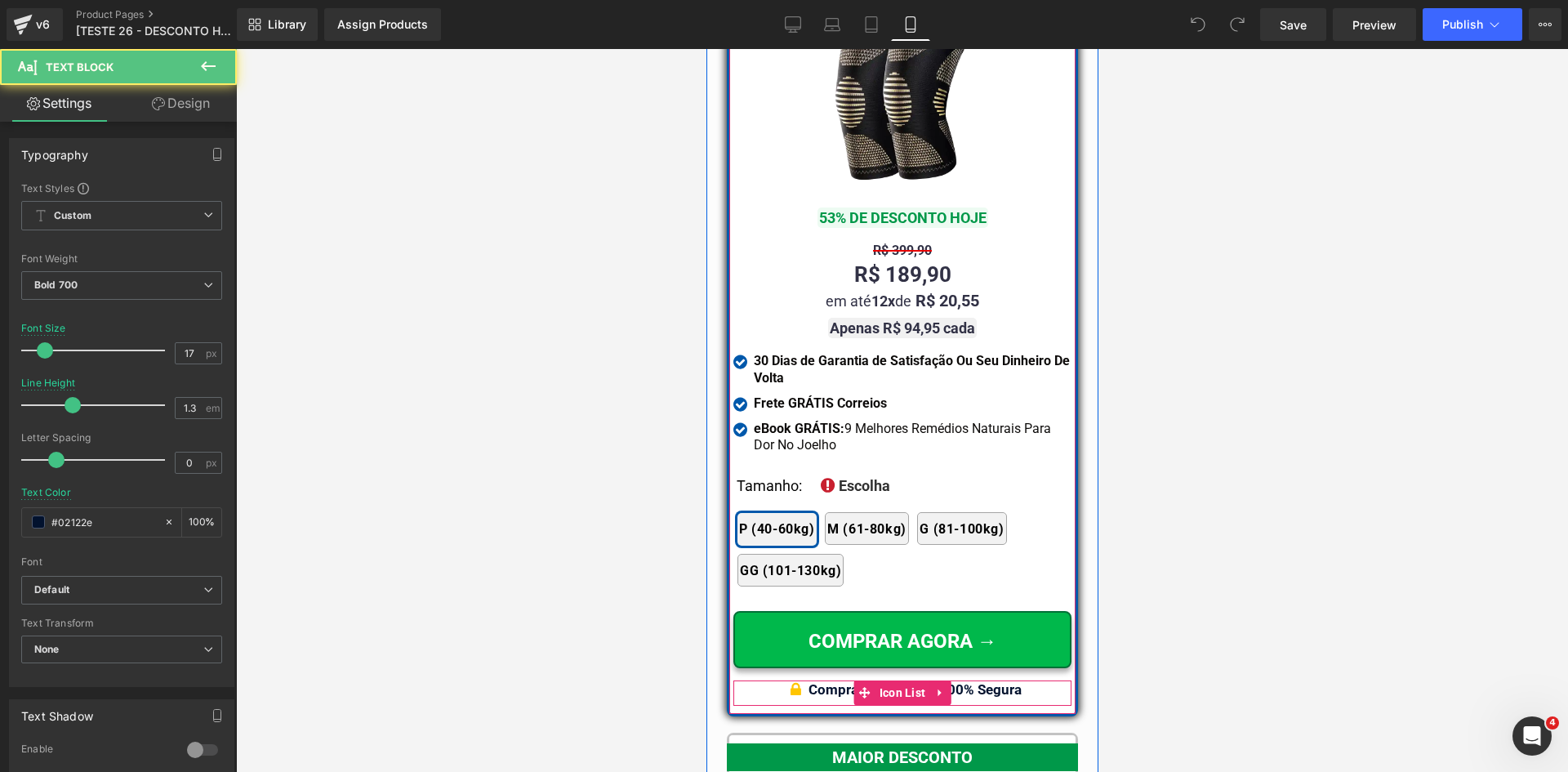
click at [996, 681] on div "Compra Garantida & 100% Segura" at bounding box center [914, 690] width 213 height 18
